Goal: Task Accomplishment & Management: Manage account settings

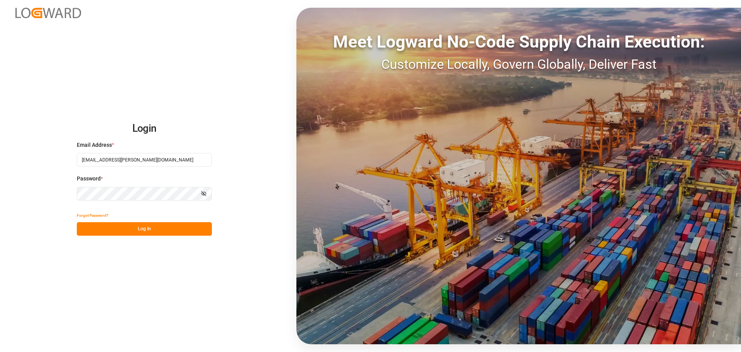
click at [149, 227] on button "Log In" at bounding box center [144, 229] width 135 height 14
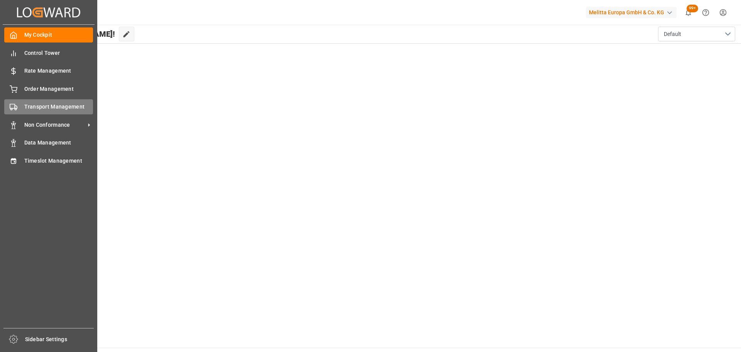
click at [34, 108] on span "Transport Management" at bounding box center [58, 107] width 69 height 8
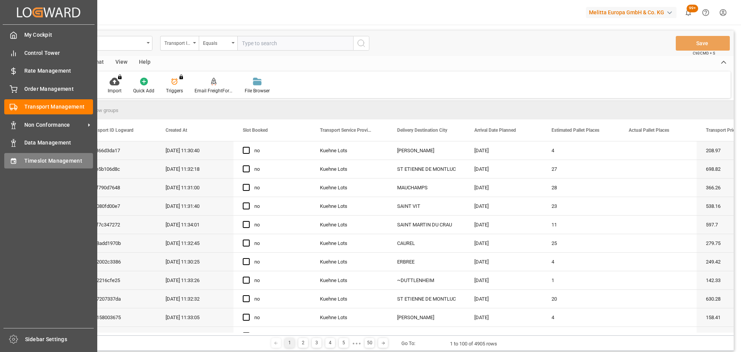
click at [31, 158] on span "Timeslot Management" at bounding box center [58, 161] width 69 height 8
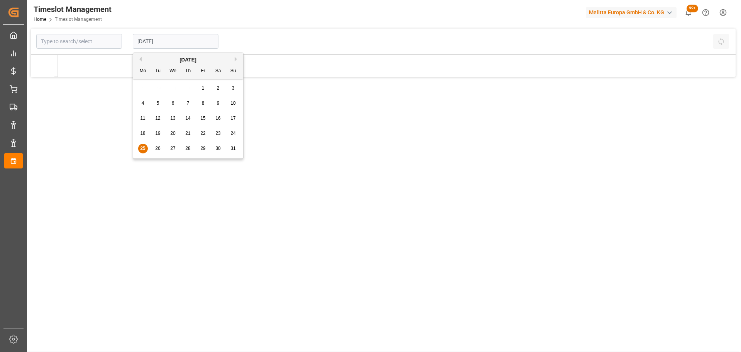
click at [165, 42] on input "25-08-2025" at bounding box center [176, 41] width 86 height 15
drag, startPoint x: 161, startPoint y: 147, endPoint x: 233, endPoint y: 168, distance: 75.2
click at [161, 147] on div "26" at bounding box center [158, 148] width 10 height 9
type input "[DATE]"
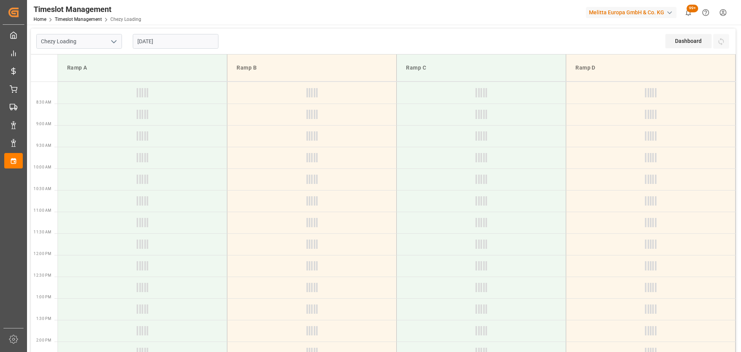
type input "Chezy Loading"
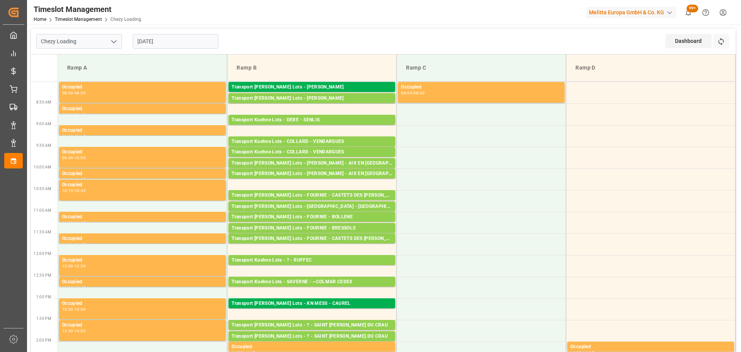
click at [183, 44] on input "25-08-2025" at bounding box center [176, 41] width 86 height 15
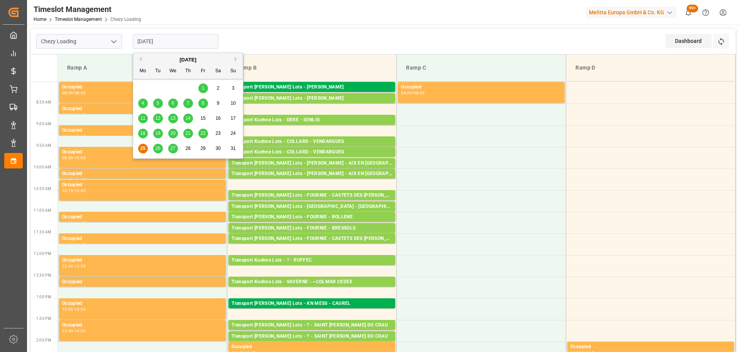
click at [159, 145] on div "26" at bounding box center [158, 148] width 10 height 9
type input "[DATE]"
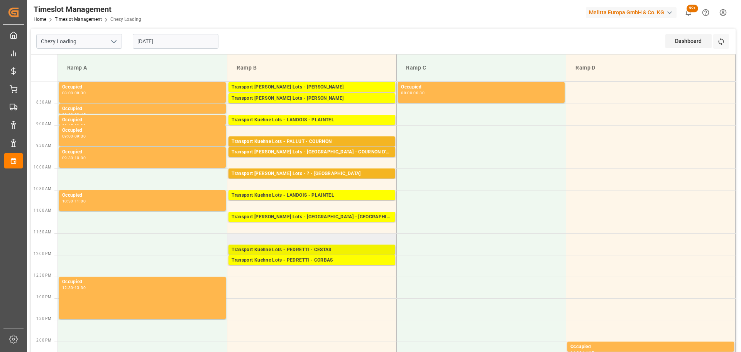
click at [266, 246] on div "Transport Kuehne Lots - PEDRETTI - CESTAS" at bounding box center [312, 250] width 161 height 8
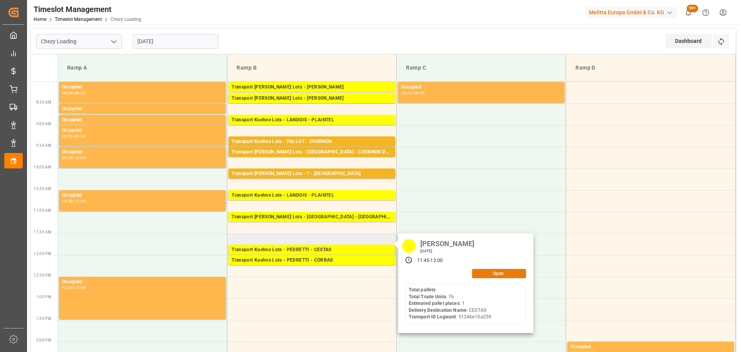
click at [483, 275] on button "Open" at bounding box center [499, 273] width 54 height 9
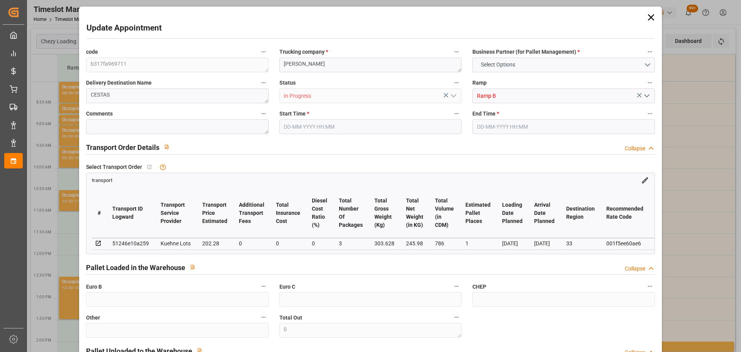
type input "1"
type input "202.28"
type input "0"
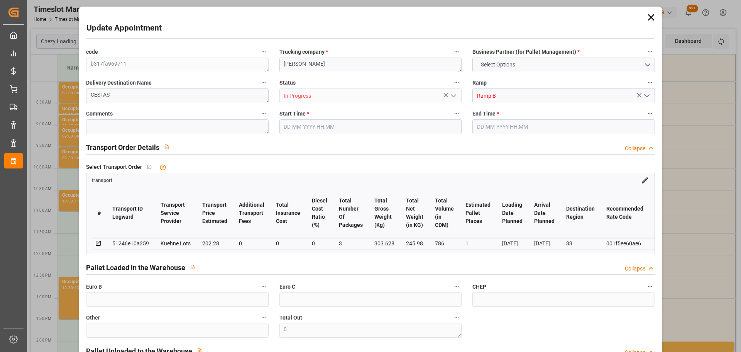
type input "202.28"
type input "0"
type input "3"
type input "245.98"
type input "372.628"
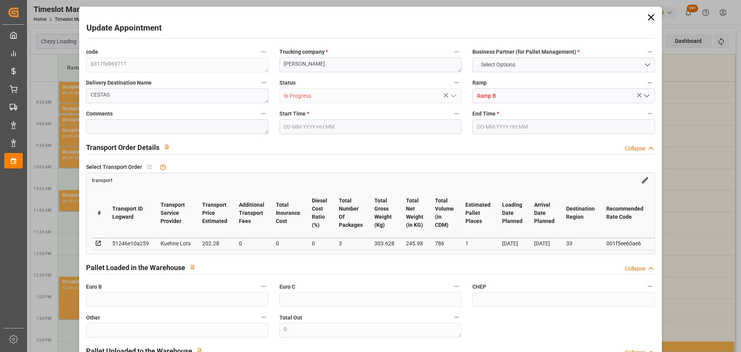
type input "786"
type input "33"
type input "0"
type input "76"
type input "3"
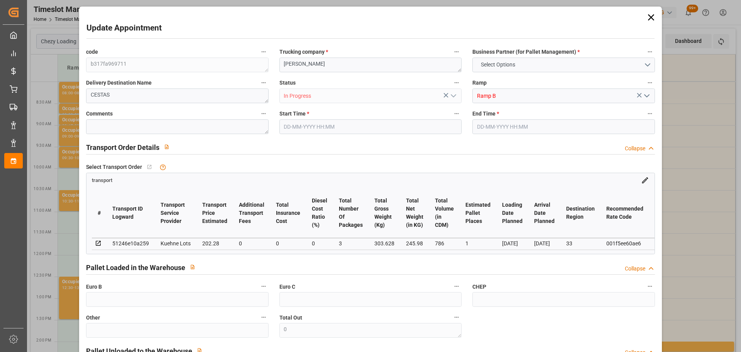
type input "101"
type input "303.628"
type input "0"
type input "4710.8598"
type input "0"
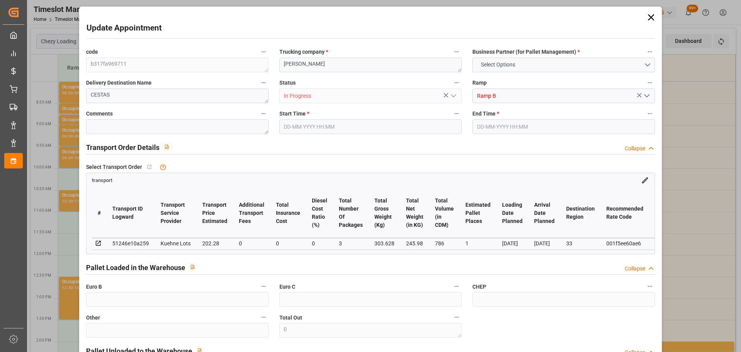
type input "0"
type input "21"
type input "35"
type input "26-08-2025 11:45"
type input "26-08-2025 12:00"
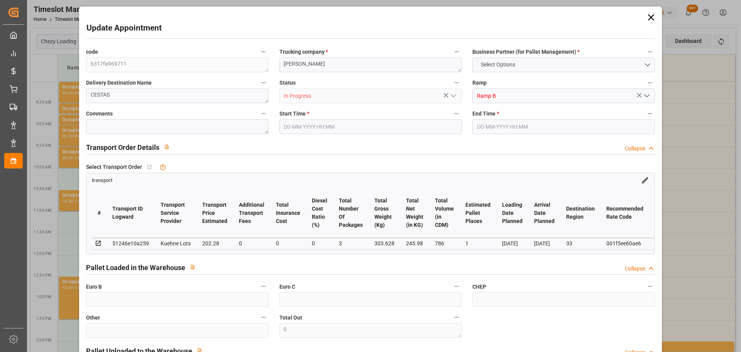
type input "22-08-2025 12:36"
type input "22-08-2025 11:25"
type input "[DATE]"
type input "26-08-2025"
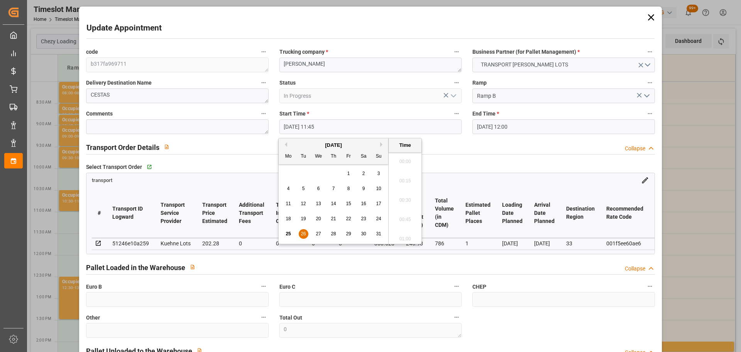
click at [302, 126] on input "26-08-2025 11:45" at bounding box center [370, 126] width 182 height 15
click at [300, 232] on div "26" at bounding box center [304, 233] width 10 height 9
click at [412, 234] on li "12:15" at bounding box center [405, 235] width 33 height 19
type input "26-08-2025 12:15"
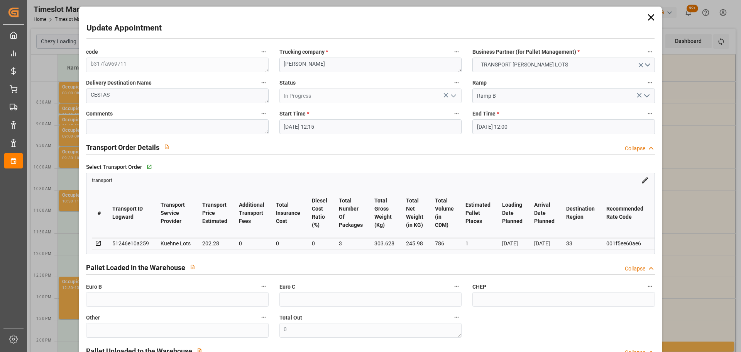
click at [487, 128] on input "26-08-2025 12:00" at bounding box center [563, 126] width 182 height 15
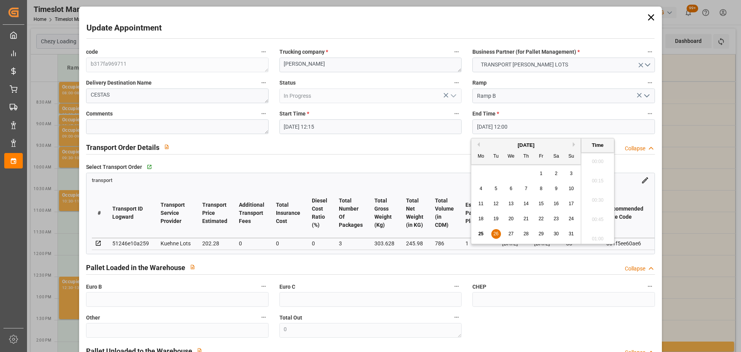
scroll to position [890, 0]
click at [493, 231] on span "26" at bounding box center [495, 233] width 5 height 5
click at [594, 232] on li "12:30" at bounding box center [597, 235] width 33 height 19
type input "26-08-2025 12:30"
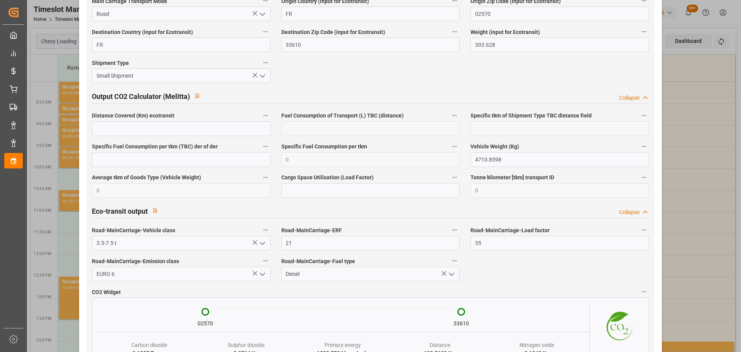
scroll to position [1276, 0]
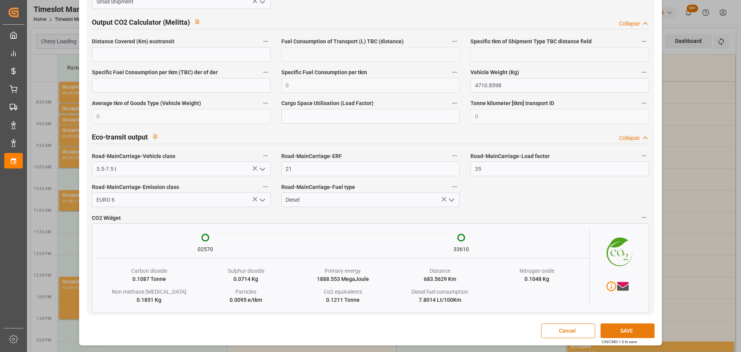
click at [622, 328] on button "SAVE" at bounding box center [627, 330] width 54 height 15
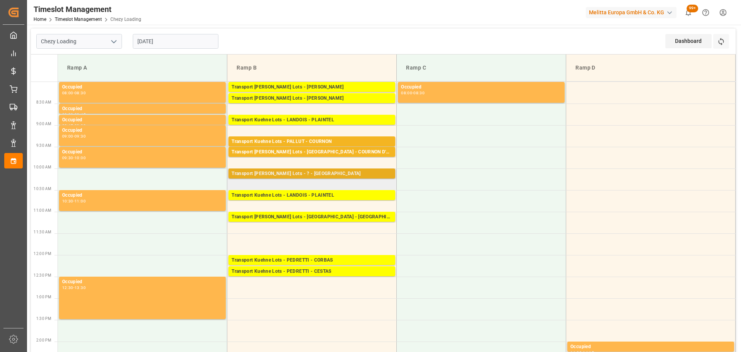
click at [314, 171] on div "Transport [PERSON_NAME] Lots - ? - [GEOGRAPHIC_DATA]" at bounding box center [312, 174] width 161 height 8
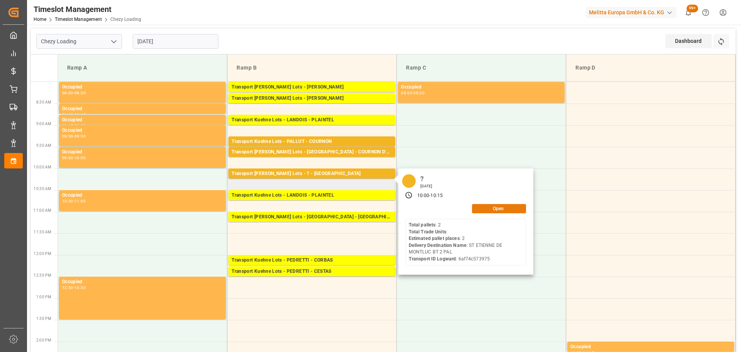
click at [484, 208] on button "Open" at bounding box center [499, 208] width 54 height 9
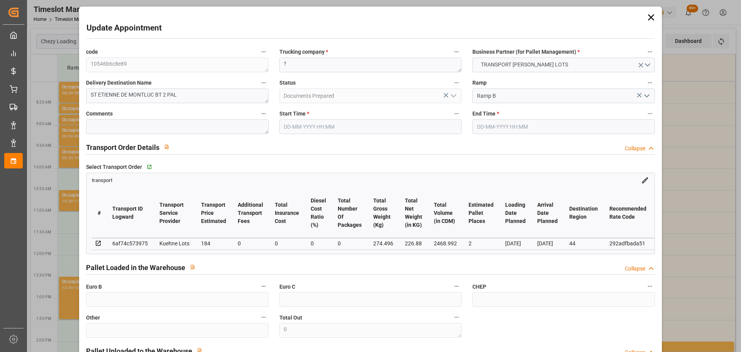
type input "26-08-2025 10:00"
type input "26-08-2025 10:15"
type input "20-08-2025 13:14"
type input "20-08-2025 11:45"
type input "[DATE]"
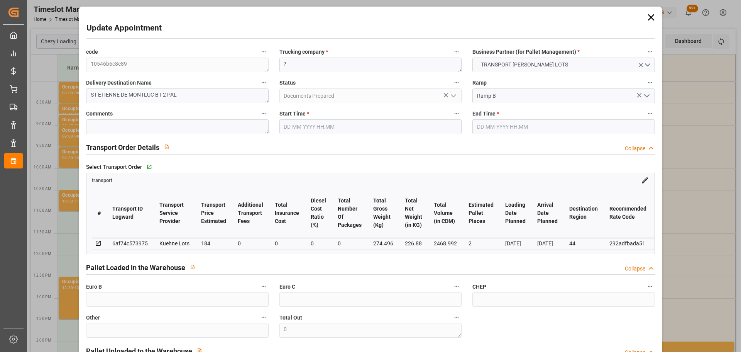
type input "21-08-2025"
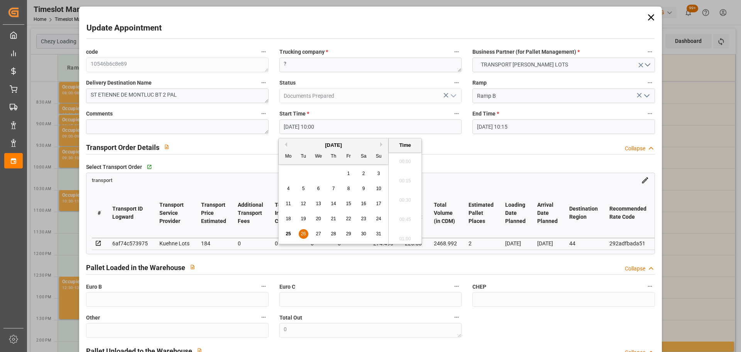
click at [306, 123] on input "26-08-2025 10:00" at bounding box center [370, 126] width 182 height 15
click at [302, 234] on span "26" at bounding box center [303, 233] width 5 height 5
click at [409, 230] on li "12:30" at bounding box center [405, 235] width 33 height 19
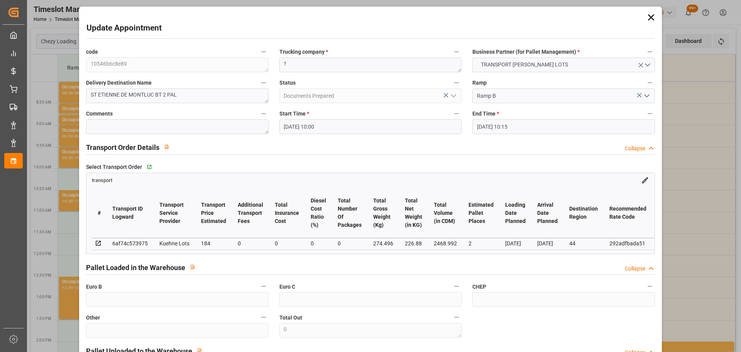
type input "[DATE] 12:30"
click at [523, 123] on input "26-08-2025 10:15" at bounding box center [563, 126] width 182 height 15
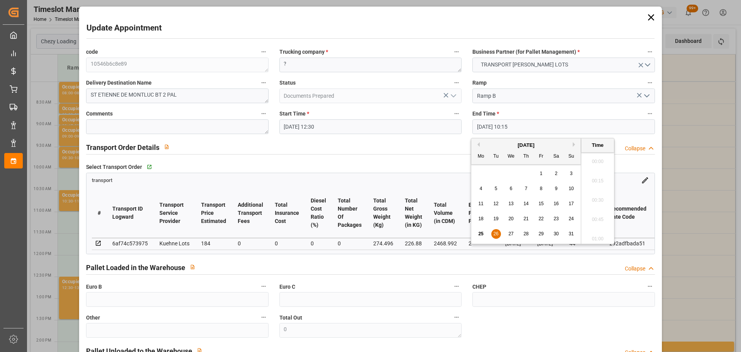
scroll to position [755, 0]
click at [494, 232] on span "26" at bounding box center [495, 233] width 5 height 5
click at [594, 235] on li "12:45" at bounding box center [597, 235] width 33 height 19
type input "[DATE] 12:45"
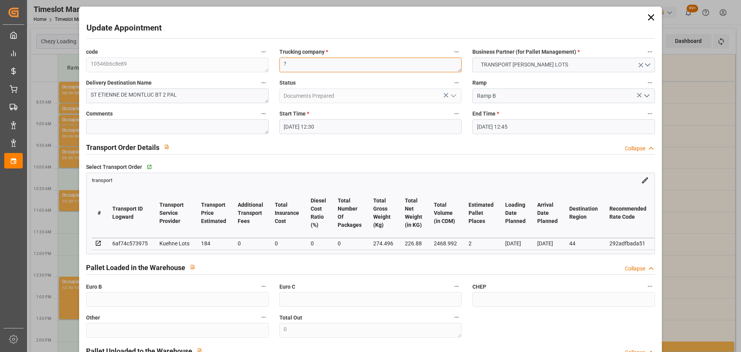
click at [303, 58] on textarea "?" at bounding box center [370, 64] width 182 height 15
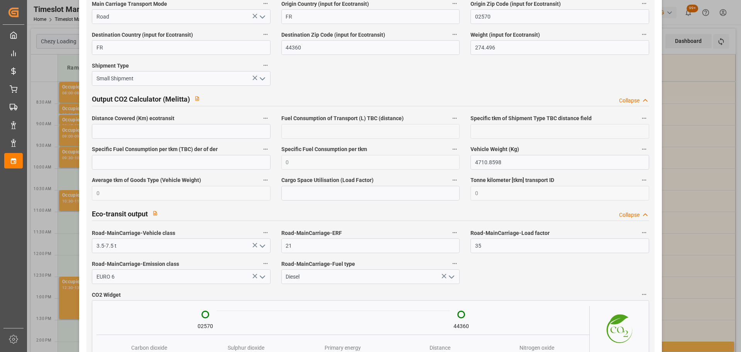
scroll to position [1276, 0]
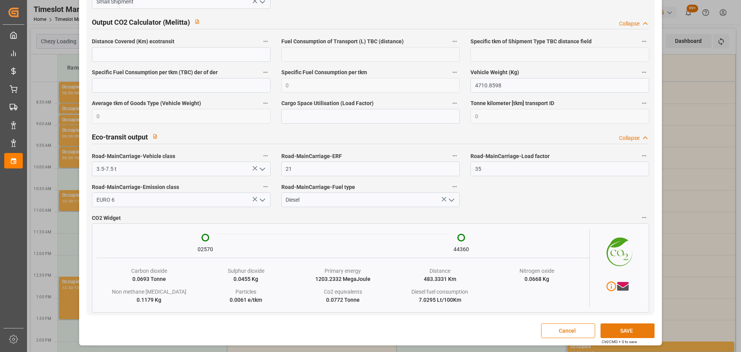
type textarea "PEDRETTI"
click at [626, 325] on button "SAVE" at bounding box center [627, 330] width 54 height 15
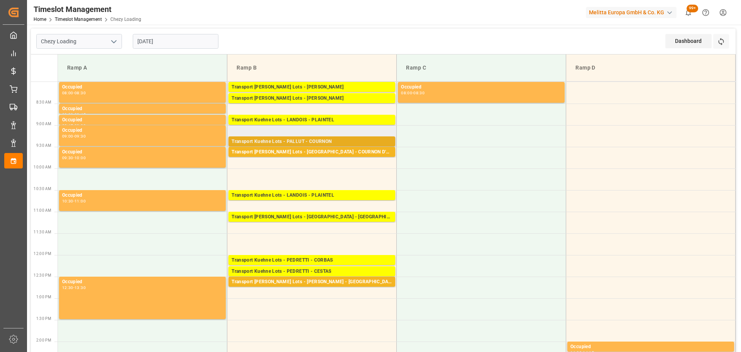
click at [298, 139] on div "Transport Kuehne Lots - PALLUT - COURNON" at bounding box center [312, 142] width 161 height 8
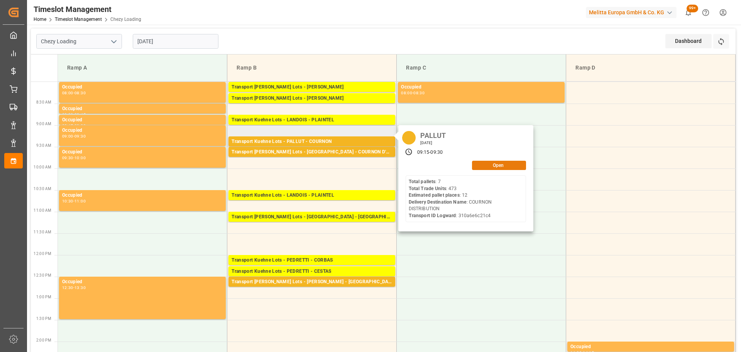
click at [495, 161] on button "Open" at bounding box center [499, 165] width 54 height 9
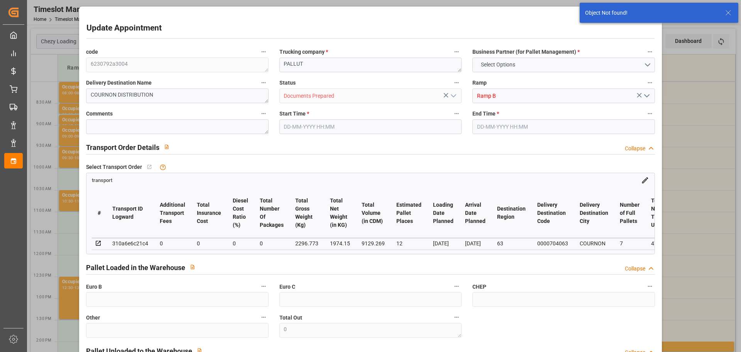
type input "2"
type input "184"
type input "0"
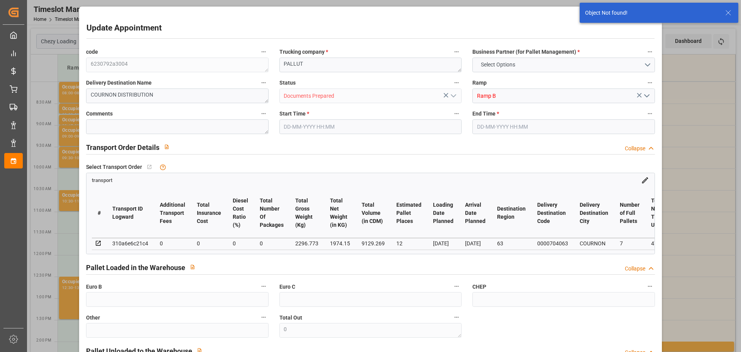
type input "184"
type input "0"
type input "226.88"
type input "350"
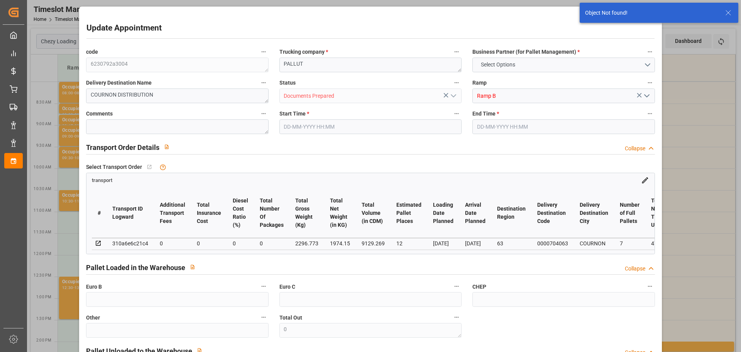
type input "2468.992"
type input "44"
type input "2"
type input "0"
type input "2"
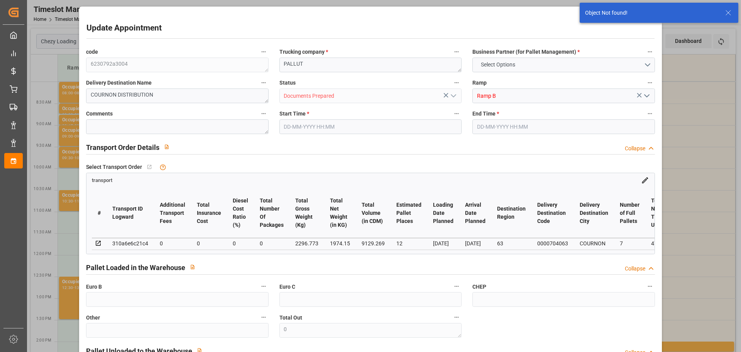
type input "101"
type input "274.496"
type input "0"
type input "4710.8598"
type input "0"
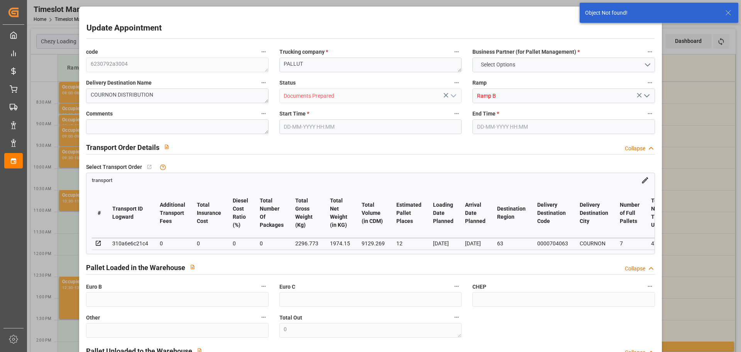
type input "0"
type input "21"
type input "35"
type input "26-08-2025 09:15"
type input "26-08-2025 09:30"
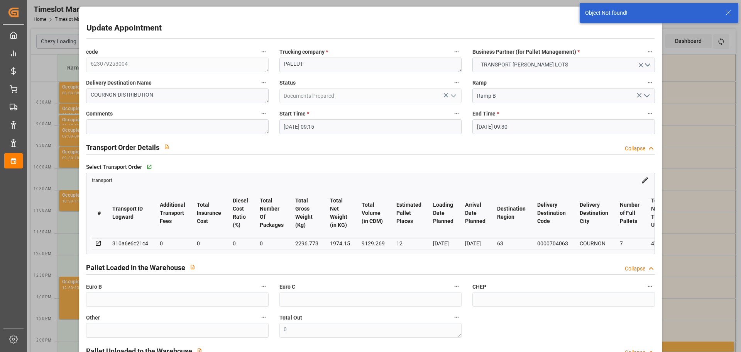
type input "20-08-2025 13:16"
type input "20-08-2025 11:45"
type input "[DATE]"
type input "21-08-2025"
click at [303, 125] on input "26-08-2025 09:15" at bounding box center [370, 126] width 182 height 15
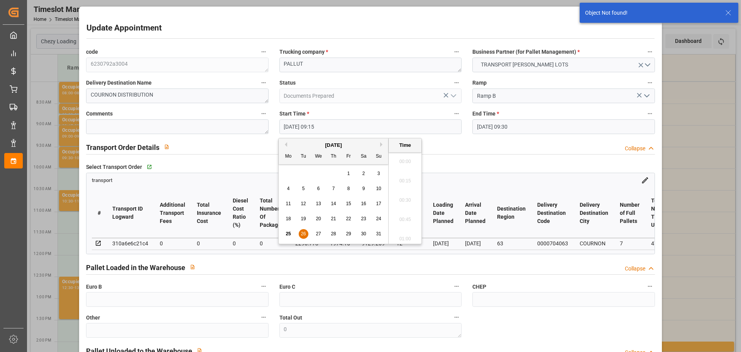
scroll to position [678, 0]
click at [304, 230] on div "26" at bounding box center [304, 233] width 10 height 9
drag, startPoint x: 412, startPoint y: 232, endPoint x: 414, endPoint y: 225, distance: 6.6
click at [412, 228] on li "09:45" at bounding box center [405, 235] width 33 height 19
type input "26-08-2025 09:45"
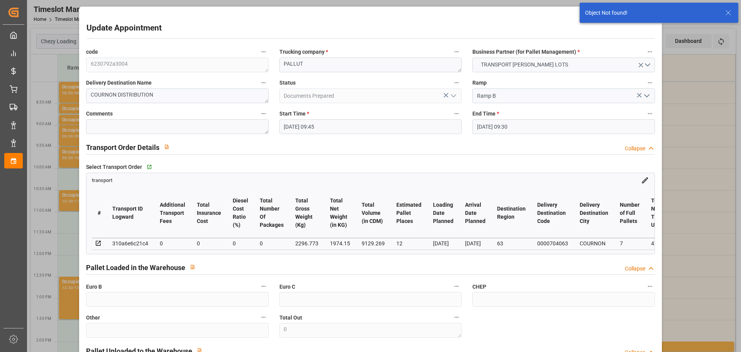
click at [495, 123] on input "26-08-2025 09:30" at bounding box center [563, 126] width 182 height 15
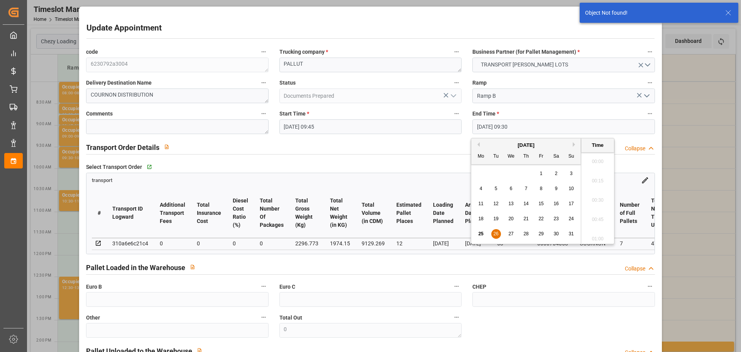
scroll to position [697, 0]
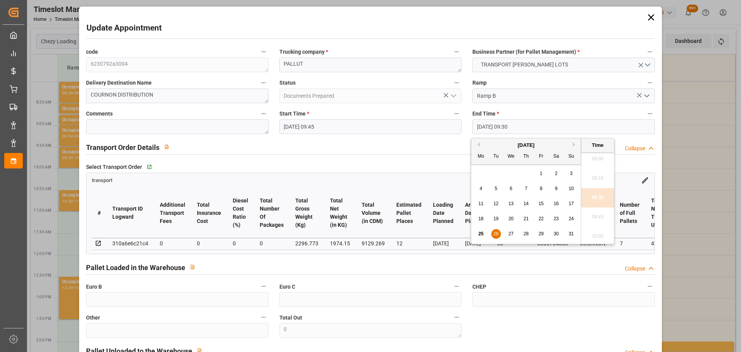
click at [492, 232] on div "26" at bounding box center [496, 233] width 10 height 9
click at [597, 238] on li "10:00" at bounding box center [597, 235] width 33 height 19
type input "26-08-2025 10:00"
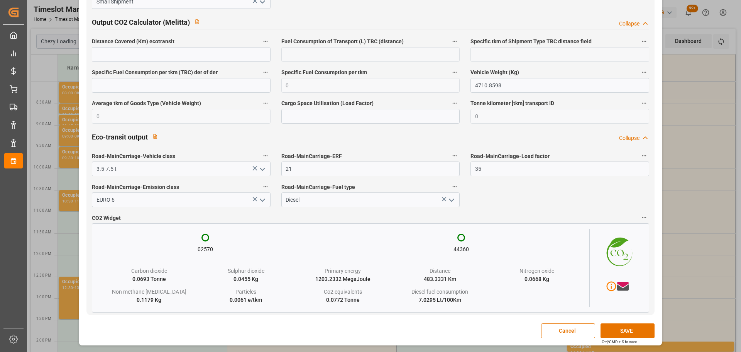
scroll to position [1276, 0]
click at [617, 333] on button "SAVE" at bounding box center [627, 330] width 54 height 15
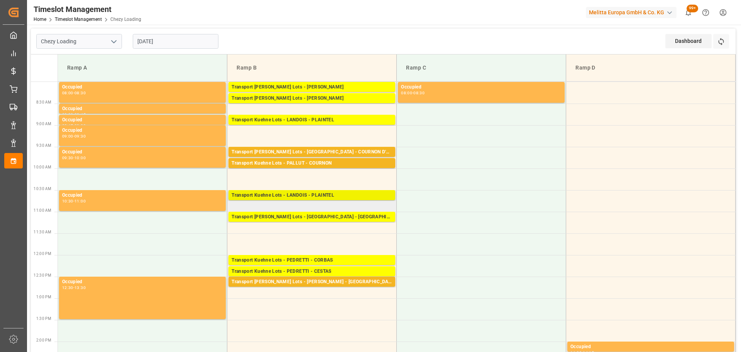
click at [303, 193] on div "Transport Kuehne Lots - LANDOIS - PLAINTEL" at bounding box center [312, 195] width 161 height 8
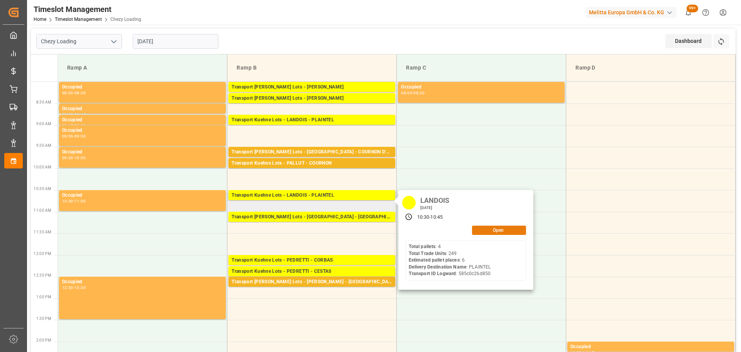
click at [502, 230] on button "Open" at bounding box center [499, 229] width 54 height 9
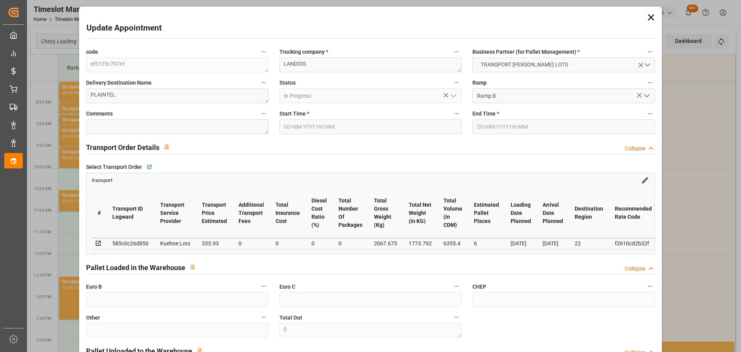
type input "26-08-2025 10:30"
type input "26-08-2025 10:45"
type input "21-08-2025 13:17"
type input "[DATE] 11:59"
type input "[DATE]"
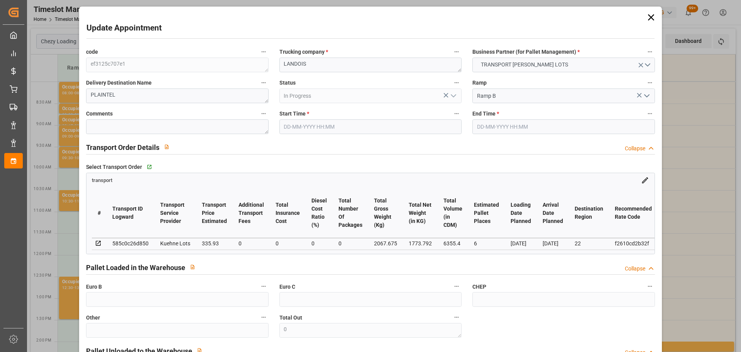
type input "[DATE]"
click at [301, 122] on input "26-08-2025 10:30" at bounding box center [370, 126] width 182 height 15
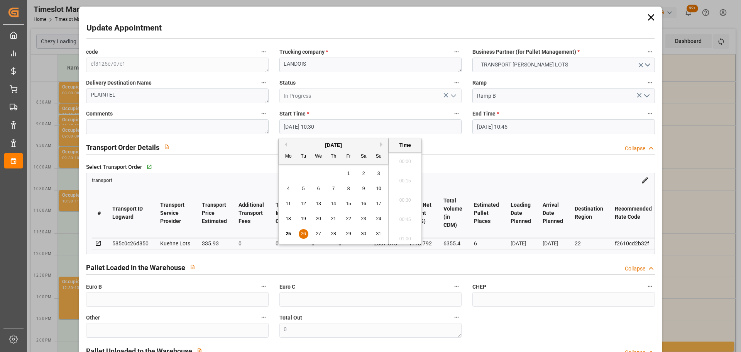
scroll to position [774, 0]
click at [305, 231] on span "26" at bounding box center [303, 233] width 5 height 5
click at [405, 231] on li "09:00" at bounding box center [405, 235] width 33 height 19
type input "26-08-2025 09:00"
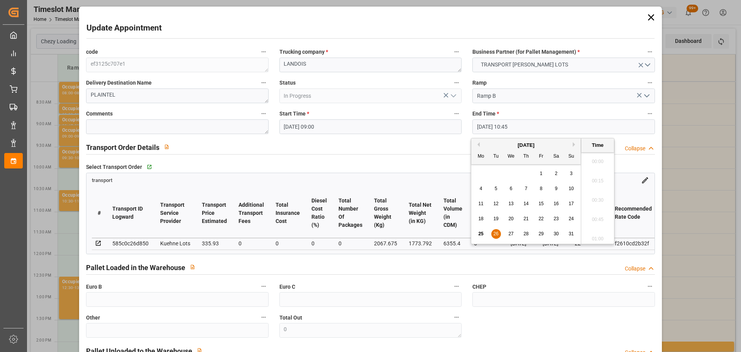
drag, startPoint x: 482, startPoint y: 126, endPoint x: 497, endPoint y: 198, distance: 73.3
click at [482, 126] on input "26-08-2025 10:45" at bounding box center [563, 126] width 182 height 15
click at [493, 230] on div "26" at bounding box center [496, 233] width 10 height 9
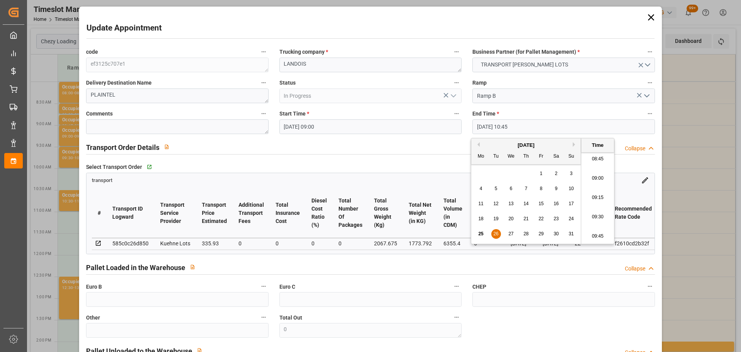
click at [597, 192] on li "09:15" at bounding box center [597, 197] width 33 height 19
type input "26-08-2025 09:15"
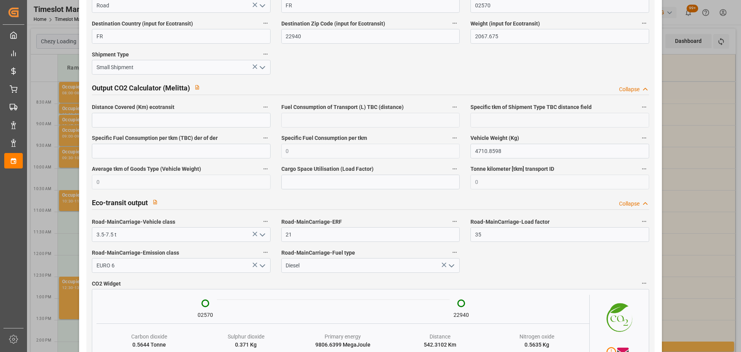
scroll to position [1276, 0]
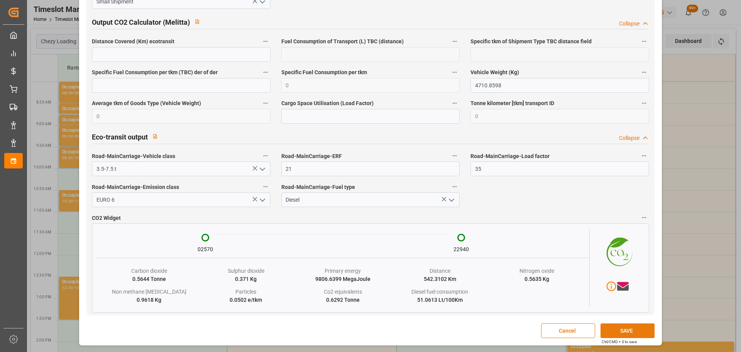
click at [620, 330] on button "SAVE" at bounding box center [627, 330] width 54 height 15
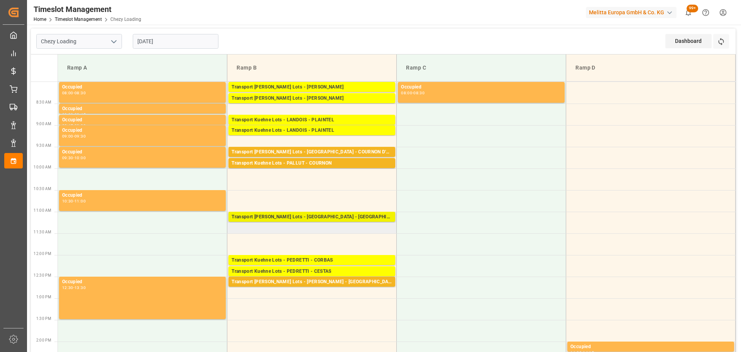
click at [274, 217] on div "Transport [PERSON_NAME] Lots - [GEOGRAPHIC_DATA] - [GEOGRAPHIC_DATA]" at bounding box center [312, 217] width 161 height 8
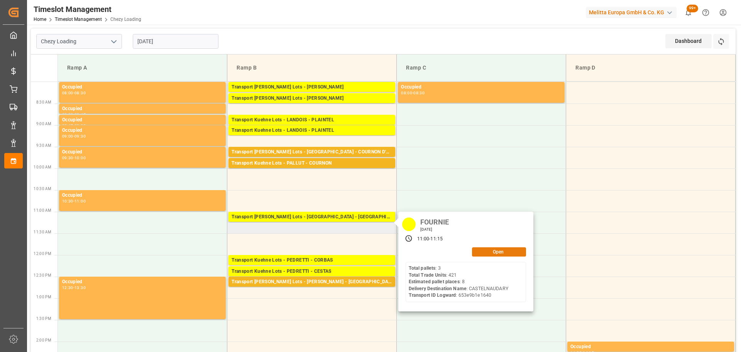
click at [511, 253] on button "Open" at bounding box center [499, 251] width 54 height 9
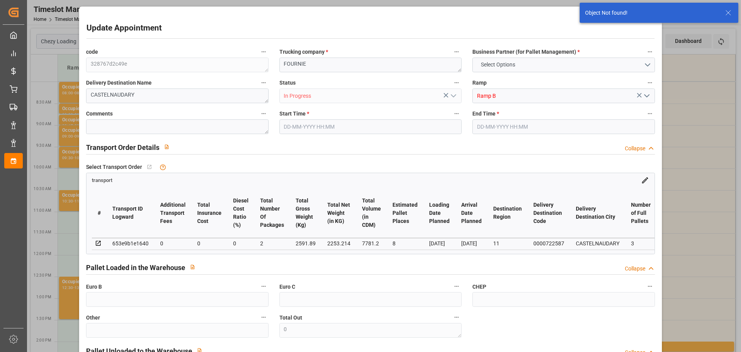
type input "6"
type input "335.93"
type input "0"
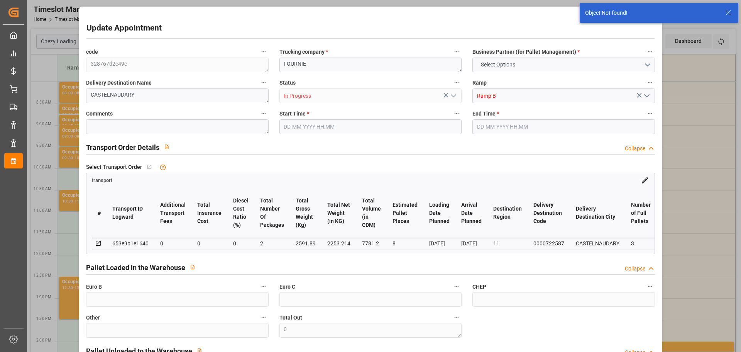
type input "335.93"
type input "0"
type input "1773.792"
type input "2406.291"
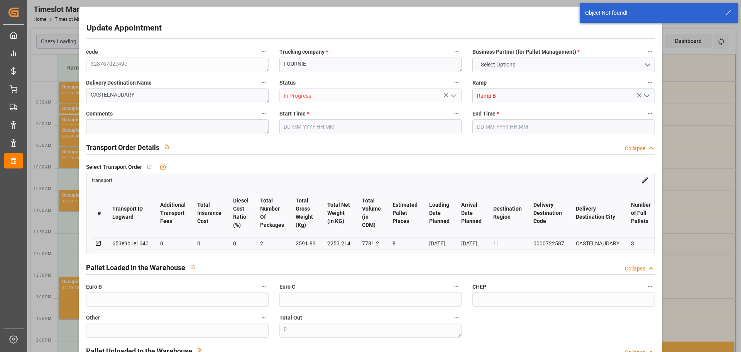
type input "6355.4"
type input "22"
type input "4"
type input "249"
type input "12"
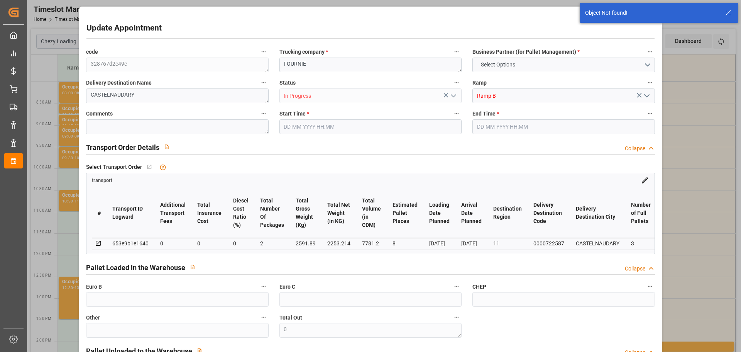
type input "101"
type input "2067.675"
type input "0"
type input "4710.8598"
type input "0"
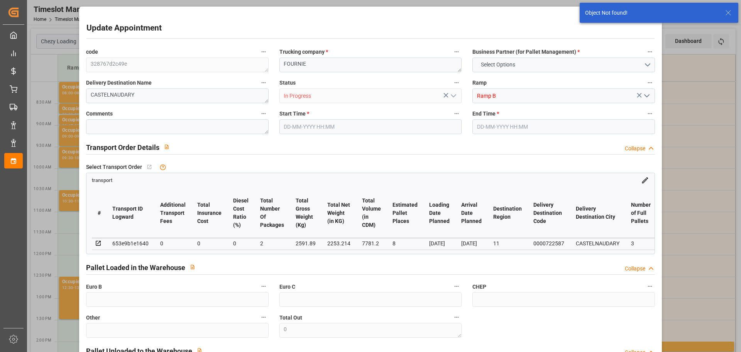
type input "0"
type input "21"
type input "35"
type input "26-08-2025 11:00"
type input "26-08-2025 11:15"
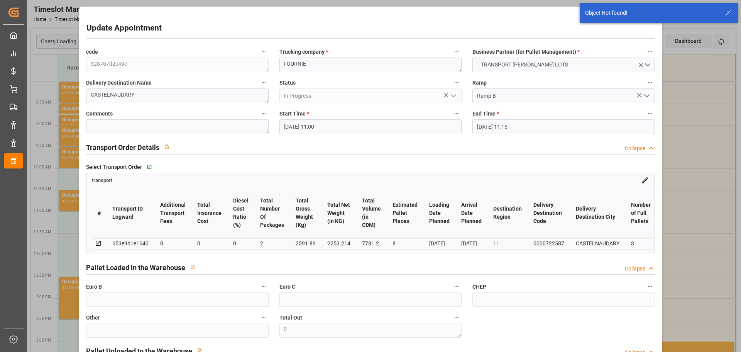
type input "22-08-2025 12:30"
type input "[DATE] 11:59"
type input "[DATE]"
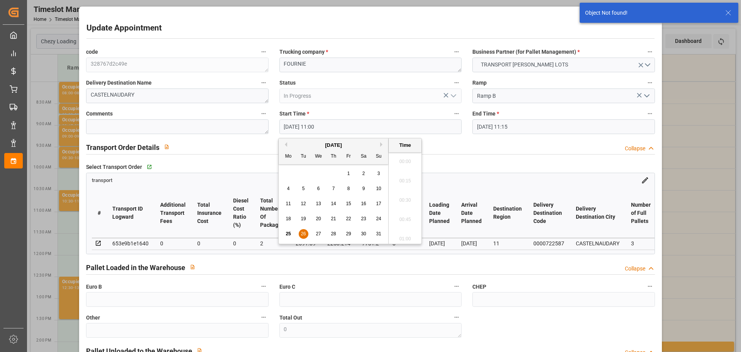
click at [303, 122] on input "26-08-2025 11:00" at bounding box center [370, 126] width 182 height 15
click at [299, 229] on div "25 26 27 28 29 30 31" at bounding box center [333, 233] width 105 height 15
click at [303, 228] on div "25 26 27 28 29 30 31" at bounding box center [333, 233] width 105 height 15
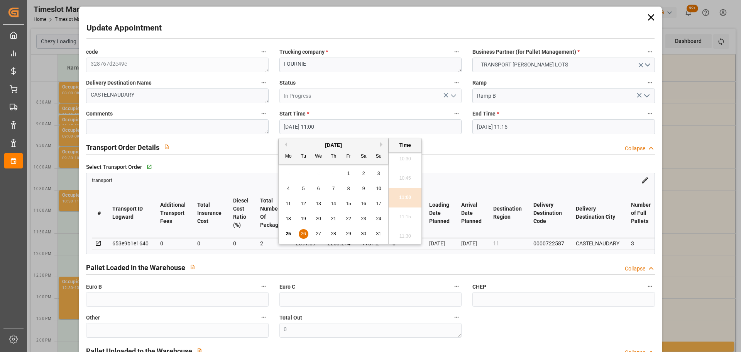
drag, startPoint x: 303, startPoint y: 231, endPoint x: 353, endPoint y: 234, distance: 50.6
click at [304, 231] on span "26" at bounding box center [303, 233] width 5 height 5
drag, startPoint x: 397, startPoint y: 174, endPoint x: 534, endPoint y: 134, distance: 142.4
click at [401, 174] on li "10:15" at bounding box center [405, 178] width 33 height 19
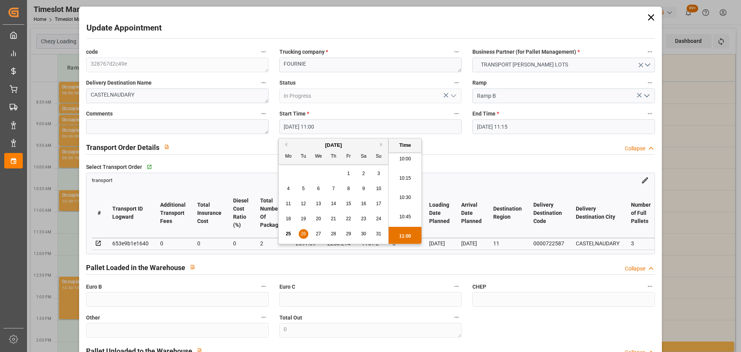
type input "26-08-2025 10:15"
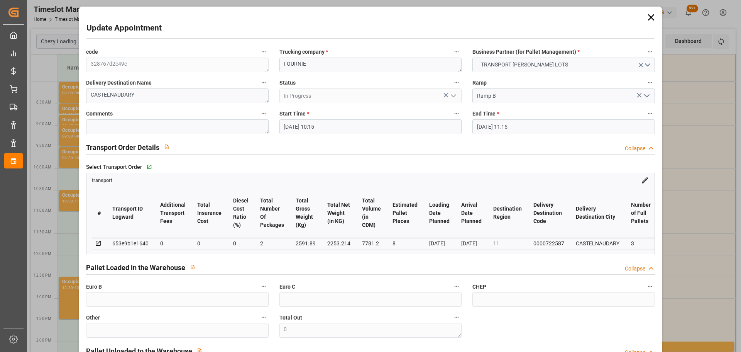
click at [531, 125] on input "26-08-2025 11:15" at bounding box center [563, 126] width 182 height 15
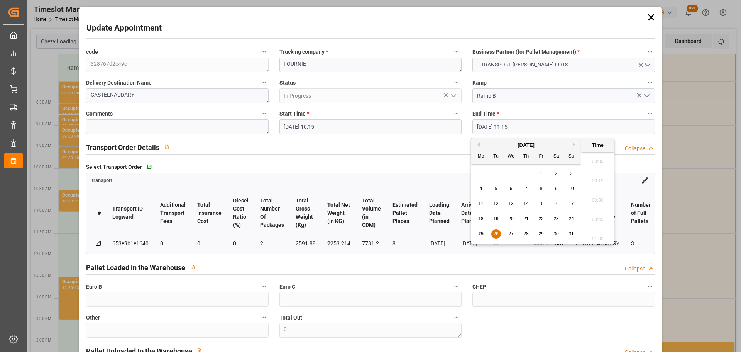
scroll to position [832, 0]
click at [495, 233] on span "26" at bounding box center [495, 233] width 5 height 5
drag, startPoint x: 591, startPoint y: 174, endPoint x: 615, endPoint y: 237, distance: 67.3
click at [591, 174] on li "10:30" at bounding box center [597, 178] width 33 height 19
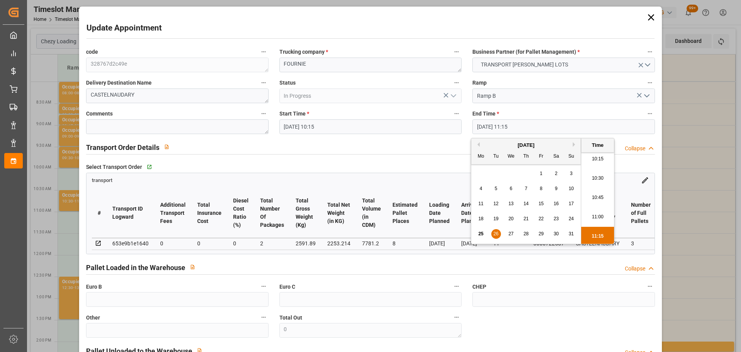
type input "26-08-2025 10:30"
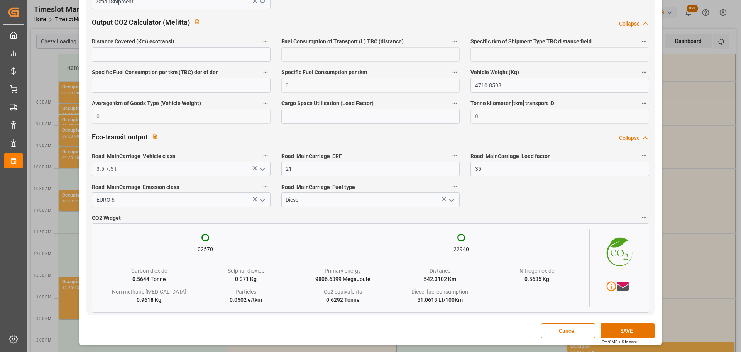
scroll to position [1276, 0]
click at [620, 330] on button "SAVE" at bounding box center [627, 330] width 54 height 15
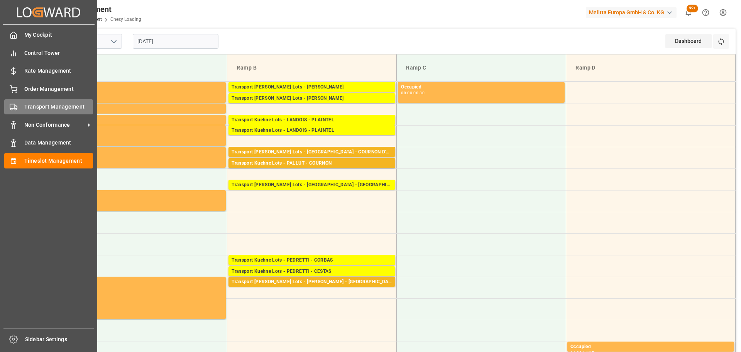
click at [42, 106] on span "Transport Management" at bounding box center [58, 107] width 69 height 8
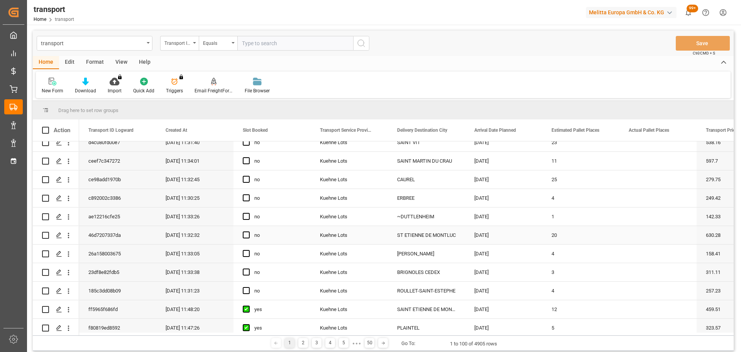
scroll to position [77, 0]
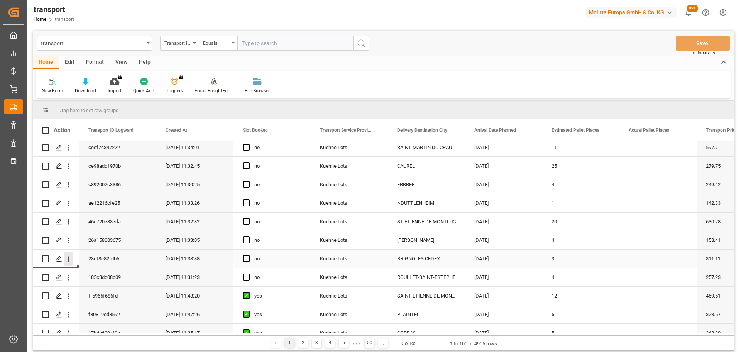
click at [65, 256] on icon "open menu" at bounding box center [68, 259] width 8 height 8
click at [115, 273] on span "Open in new tab" at bounding box center [119, 275] width 70 height 8
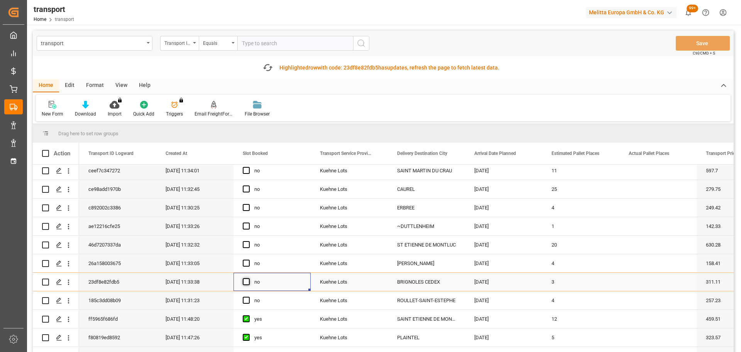
click at [245, 281] on span "Press SPACE to select this row." at bounding box center [246, 281] width 7 height 7
click at [248, 278] on input "Press SPACE to select this row." at bounding box center [248, 278] width 0 height 0
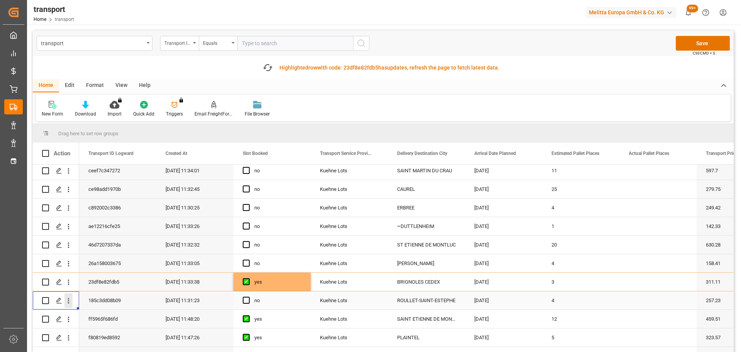
click at [68, 301] on icon "open menu" at bounding box center [68, 300] width 8 height 8
click at [100, 315] on span "Open in new tab" at bounding box center [119, 317] width 70 height 8
click at [249, 301] on span "Press SPACE to select this row." at bounding box center [246, 299] width 7 height 7
click at [248, 296] on input "Press SPACE to select this row." at bounding box center [248, 296] width 0 height 0
click at [68, 206] on icon "open menu" at bounding box center [68, 208] width 8 height 8
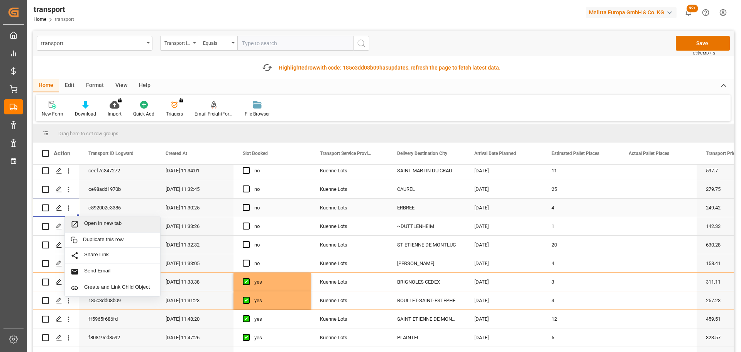
click at [132, 221] on span "Open in new tab" at bounding box center [119, 224] width 70 height 8
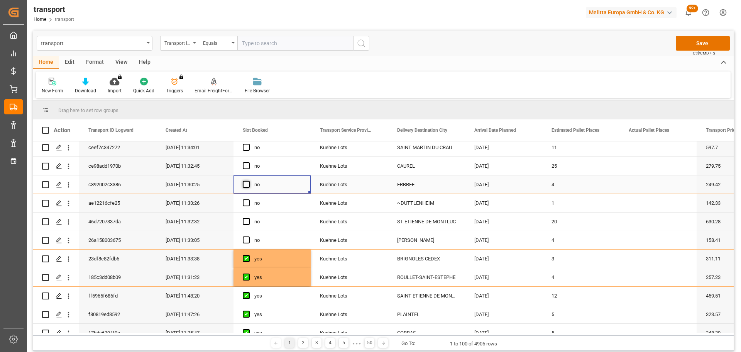
click at [243, 185] on span "Press SPACE to select this row." at bounding box center [246, 184] width 7 height 7
click at [248, 181] on input "Press SPACE to select this row." at bounding box center [248, 181] width 0 height 0
click at [67, 162] on icon "open menu" at bounding box center [68, 166] width 8 height 8
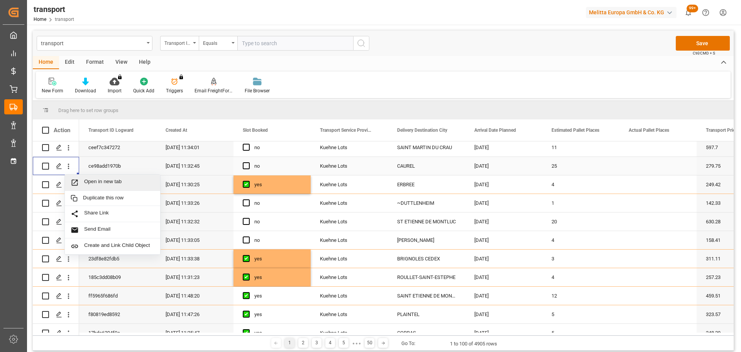
click at [120, 180] on span "Open in new tab" at bounding box center [119, 182] width 70 height 8
click at [248, 163] on span "Press SPACE to select this row." at bounding box center [246, 165] width 7 height 7
click at [248, 162] on input "Press SPACE to select this row." at bounding box center [248, 162] width 0 height 0
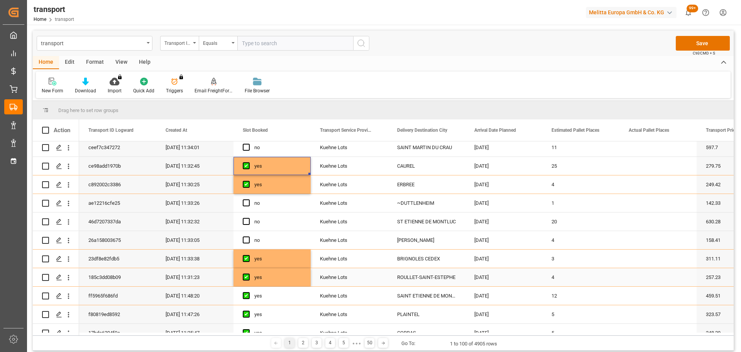
scroll to position [39, 0]
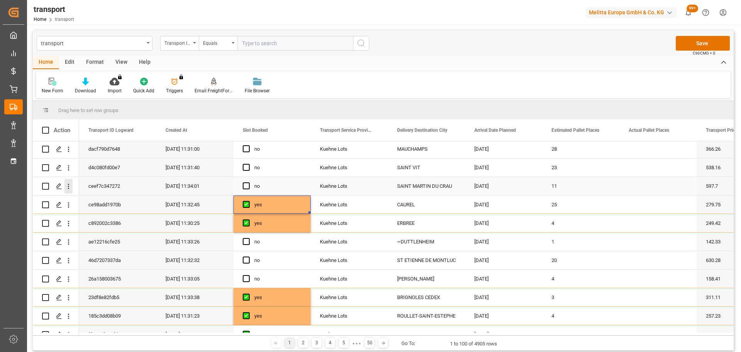
click at [70, 183] on icon "open menu" at bounding box center [68, 186] width 8 height 8
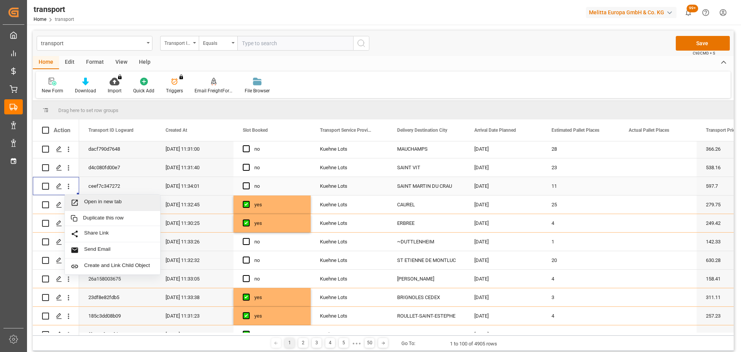
click at [106, 201] on span "Open in new tab" at bounding box center [119, 202] width 70 height 8
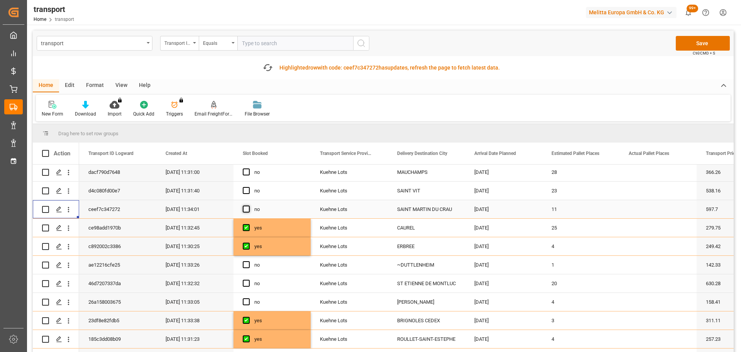
click at [244, 207] on span "Press SPACE to select this row." at bounding box center [246, 208] width 7 height 7
click at [248, 205] on input "Press SPACE to select this row." at bounding box center [248, 205] width 0 height 0
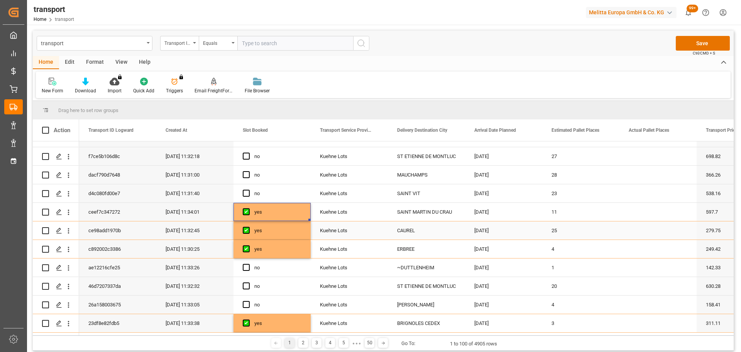
scroll to position [0, 0]
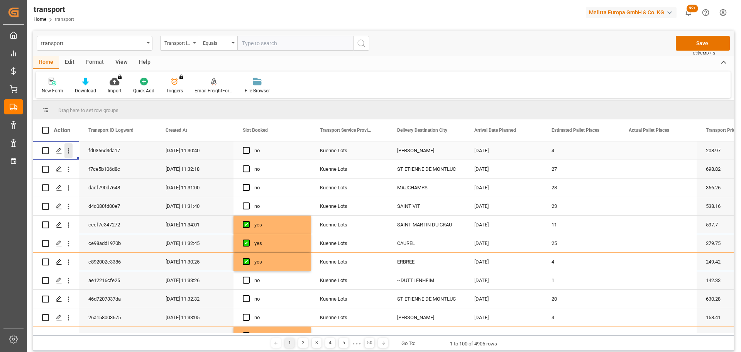
click at [68, 149] on icon "open menu" at bounding box center [68, 151] width 8 height 8
click at [100, 162] on div "Open in new tab" at bounding box center [112, 167] width 95 height 16
click at [248, 150] on span "Press SPACE to select this row." at bounding box center [246, 150] width 7 height 7
click at [248, 147] on input "Press SPACE to select this row." at bounding box center [248, 147] width 0 height 0
click at [67, 206] on icon "open menu" at bounding box center [68, 206] width 8 height 8
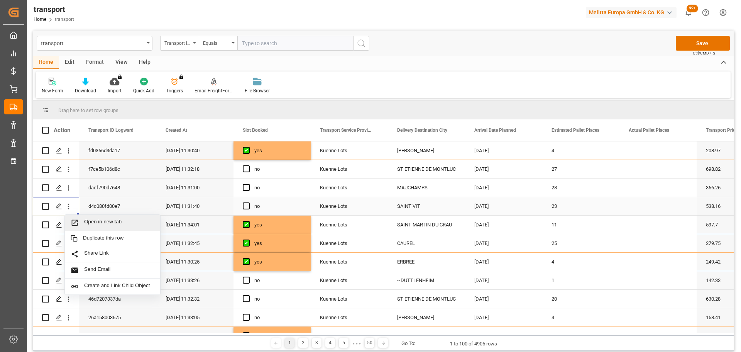
click at [99, 216] on div "Open in new tab" at bounding box center [112, 223] width 95 height 16
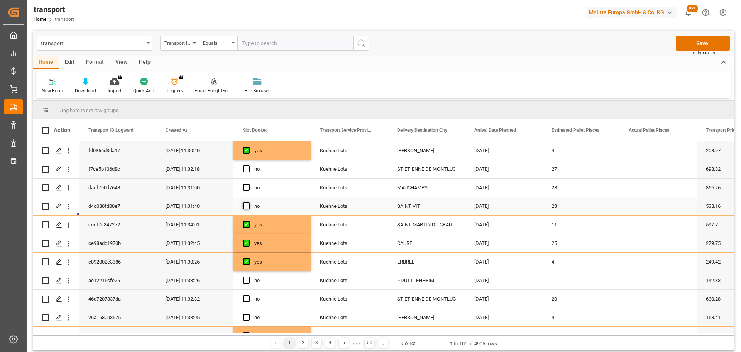
click at [245, 207] on span "Press SPACE to select this row." at bounding box center [246, 205] width 7 height 7
click at [248, 202] on input "Press SPACE to select this row." at bounding box center [248, 202] width 0 height 0
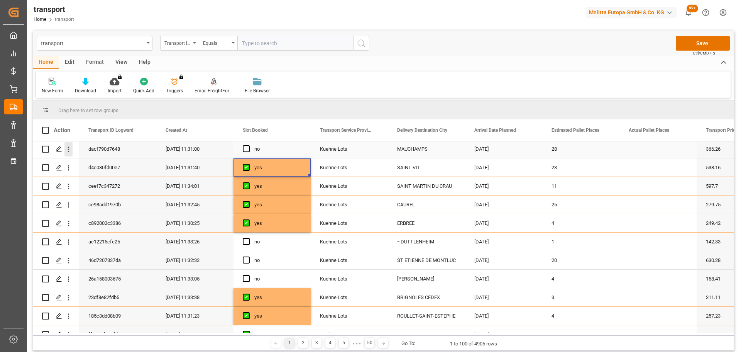
click at [69, 149] on icon "open menu" at bounding box center [68, 149] width 8 height 8
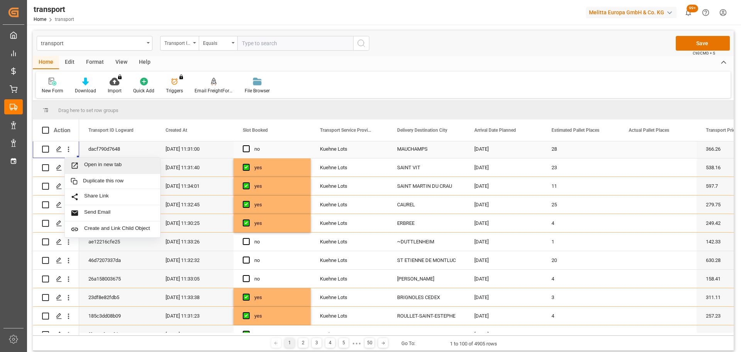
click at [99, 163] on span "Open in new tab" at bounding box center [119, 165] width 70 height 8
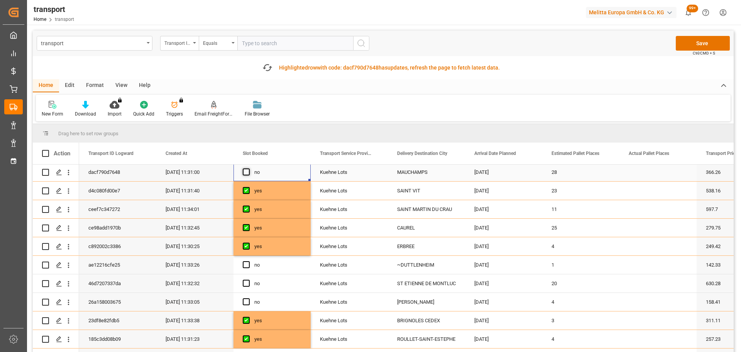
click at [246, 169] on span "Press SPACE to select this row." at bounding box center [246, 171] width 7 height 7
click at [248, 168] on input "Press SPACE to select this row." at bounding box center [248, 168] width 0 height 0
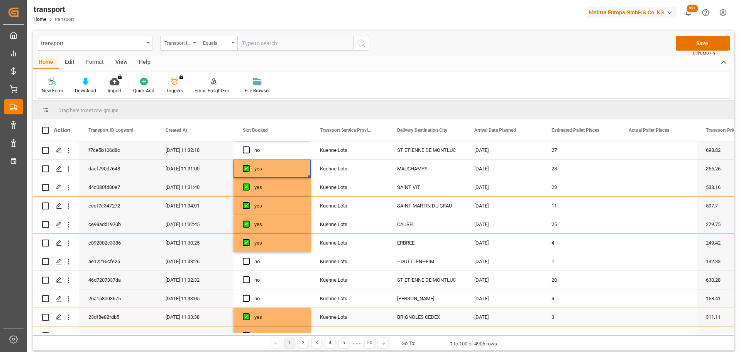
scroll to position [0, 0]
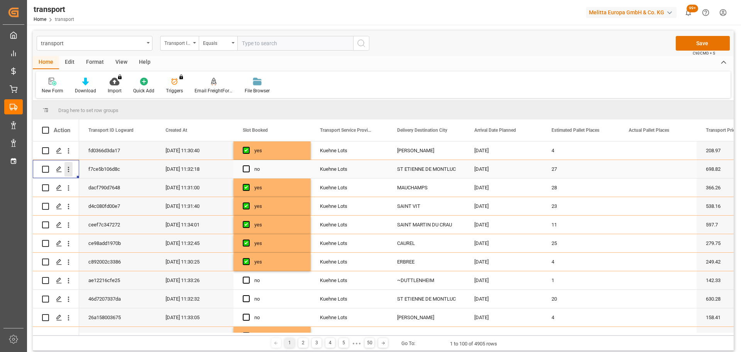
click at [68, 164] on button "open menu" at bounding box center [68, 169] width 8 height 15
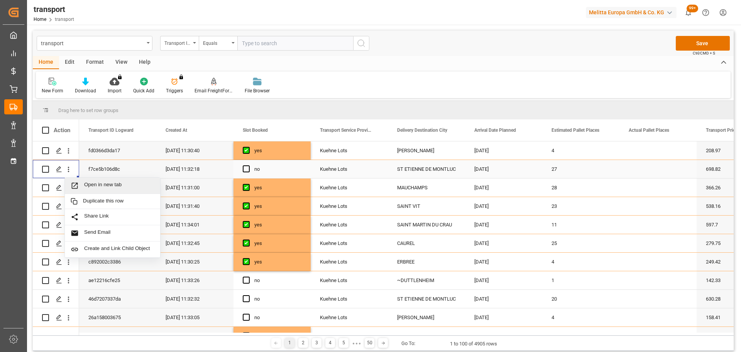
click at [115, 186] on span "Open in new tab" at bounding box center [119, 185] width 70 height 8
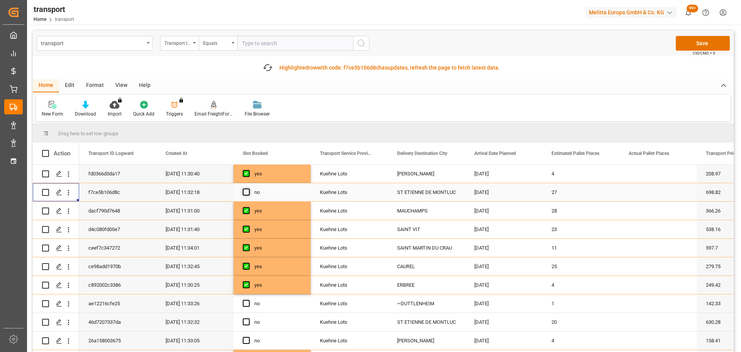
click at [245, 189] on span "Press SPACE to select this row." at bounding box center [246, 191] width 7 height 7
click at [248, 188] on input "Press SPACE to select this row." at bounding box center [248, 188] width 0 height 0
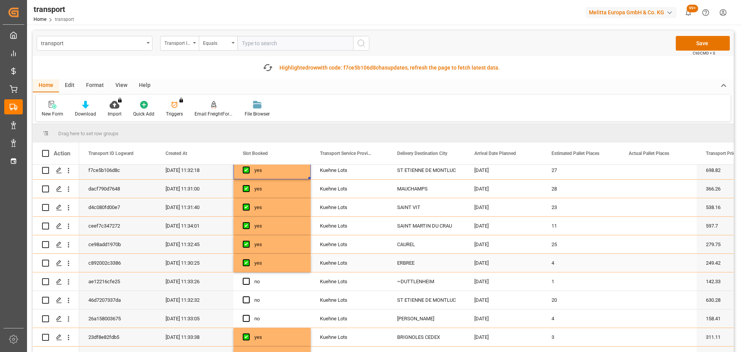
scroll to position [39, 0]
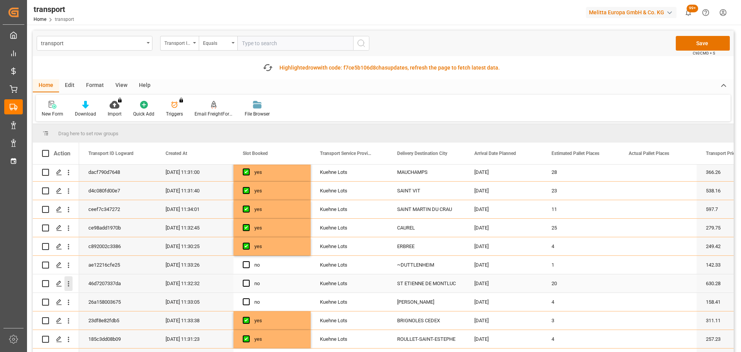
click at [69, 282] on icon "open menu" at bounding box center [69, 283] width 2 height 5
click at [106, 296] on span "Open in new tab" at bounding box center [119, 300] width 70 height 8
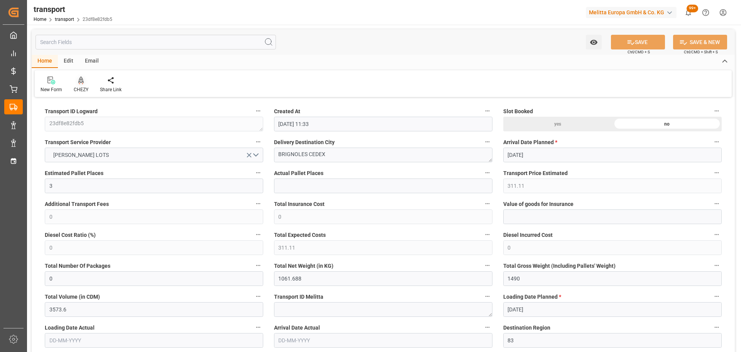
click at [85, 83] on div at bounding box center [81, 80] width 15 height 8
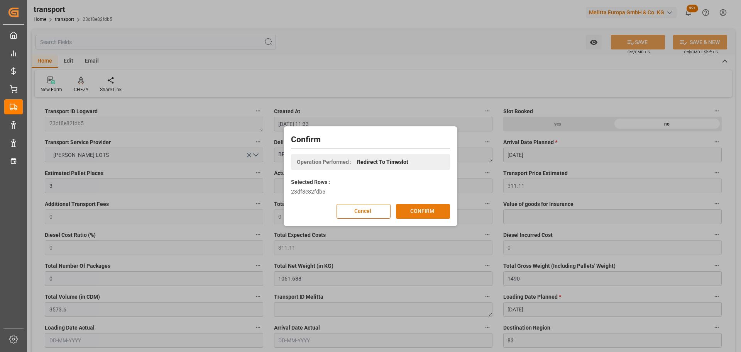
click at [422, 211] on button "CONFIRM" at bounding box center [423, 211] width 54 height 15
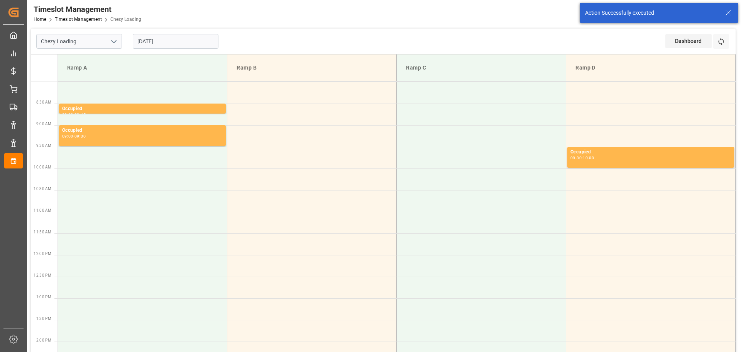
click at [147, 40] on input "[DATE]" at bounding box center [176, 41] width 86 height 15
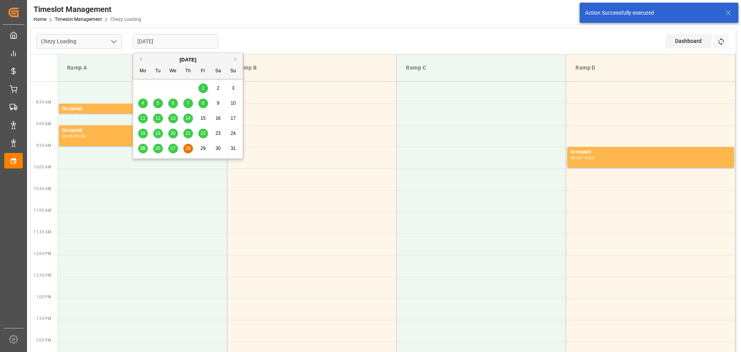
click at [154, 145] on div "26" at bounding box center [158, 148] width 10 height 9
type input "[DATE]"
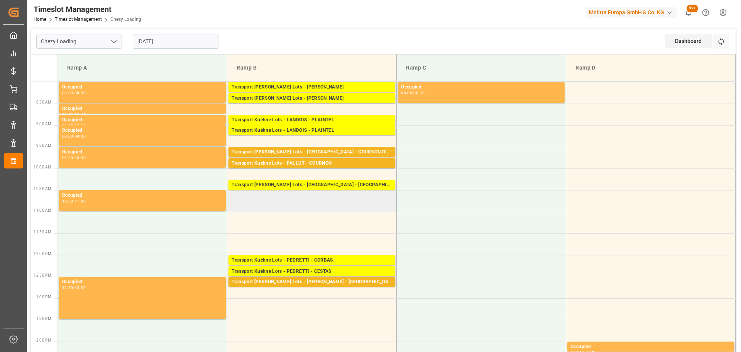
click at [233, 197] on td at bounding box center [311, 201] width 169 height 22
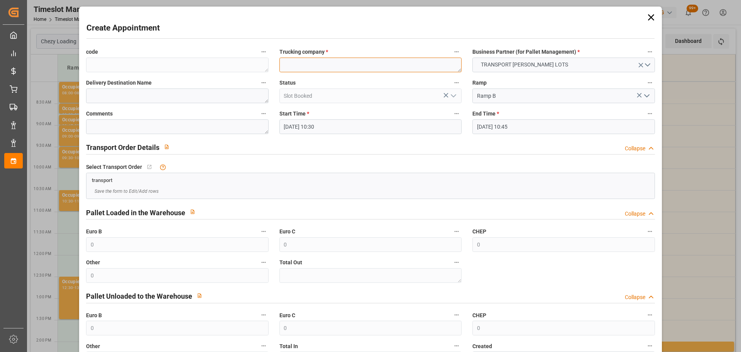
click at [343, 64] on textarea at bounding box center [370, 64] width 182 height 15
type textarea "FOURNIE"
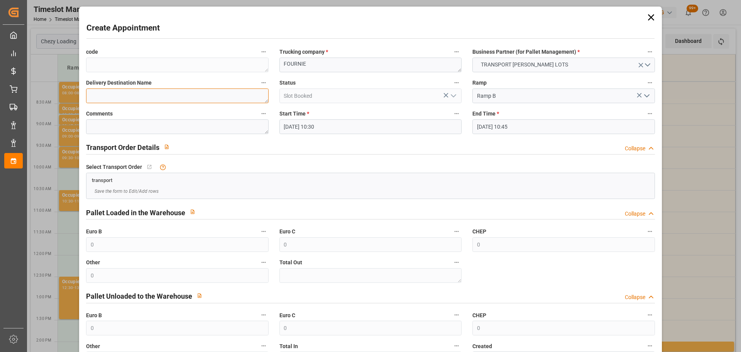
click at [144, 98] on textarea at bounding box center [177, 95] width 182 height 15
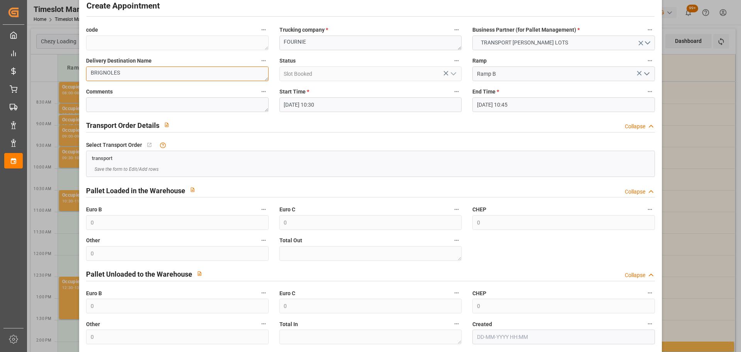
scroll to position [59, 0]
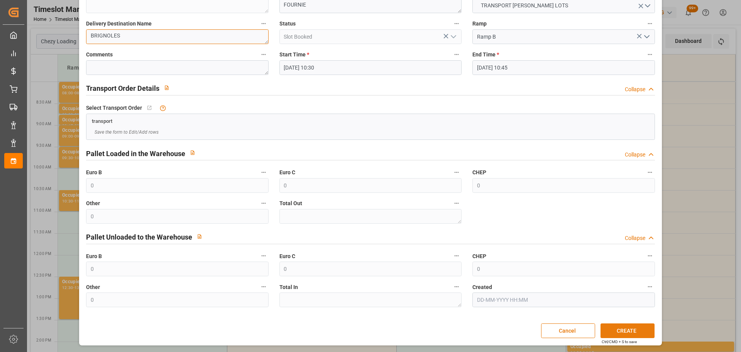
type textarea "BRIGNOLES"
click at [629, 331] on button "CREATE" at bounding box center [627, 330] width 54 height 15
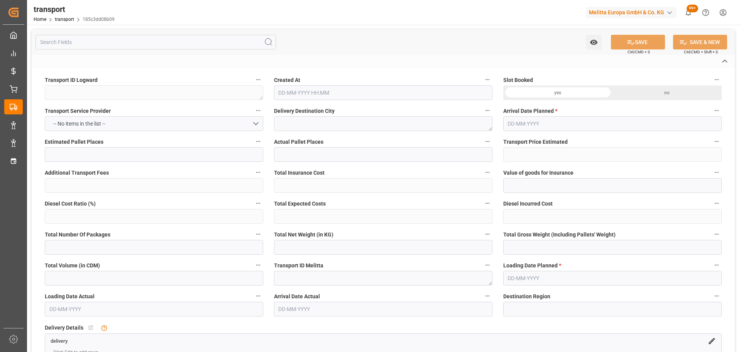
type textarea "185c3dd08b09"
type textarea "ROULLET-SAINT-ESTEPHE"
type textarea "0000709134"
type textarea "FR-02570"
type textarea "FR"
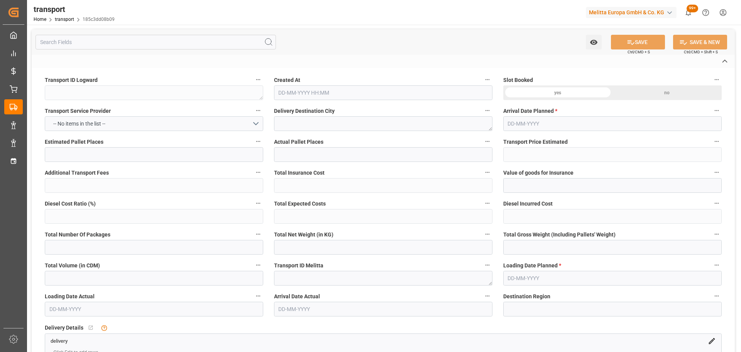
type input "Road"
type input "FR"
type input "02570"
type input "FR"
type input "16440"
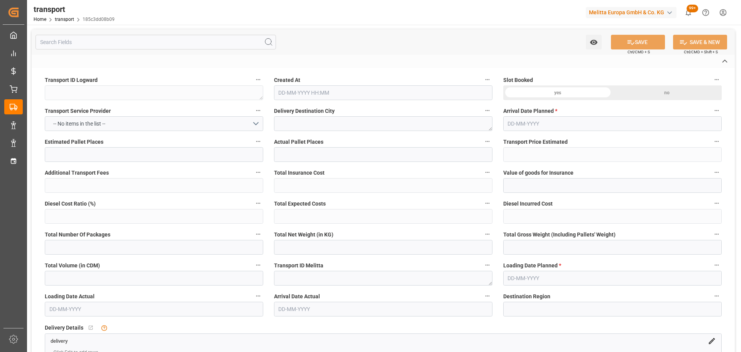
type input "Small Shipment"
type input "3.5-7.5 t"
type input "EURO 6"
type input "Diesel"
type input "4"
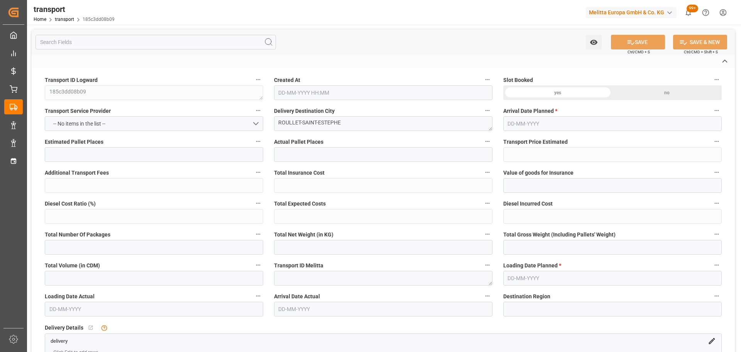
type input "257.23"
type input "0"
type input "257.23"
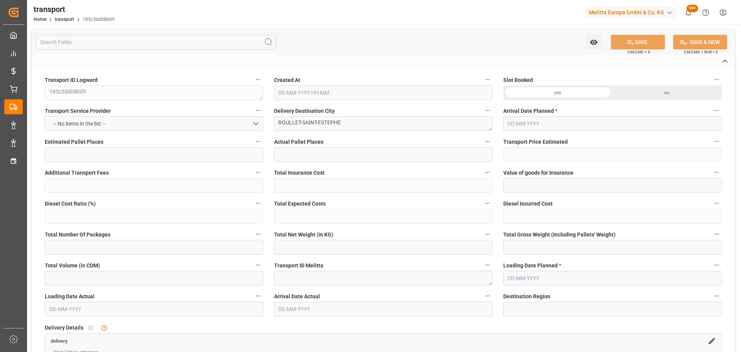
type input "0"
type input "977.64"
type input "1430"
type input "3928.8"
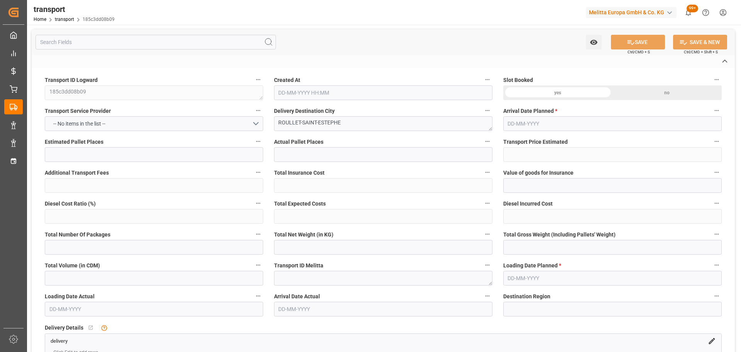
type input "16"
type input "2"
type input "112"
type input "4"
type input "101"
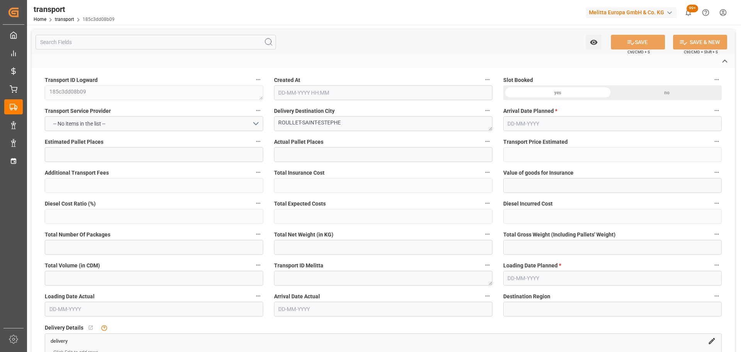
type input "1271.976"
type input "0"
type input "4710.8598"
type input "0"
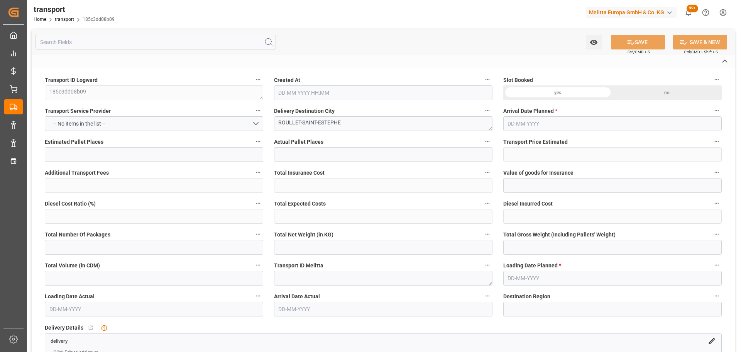
type input "21"
type input "35"
type input "25-08-2025 11:31"
type input "[DATE]"
type input "28-08-2025"
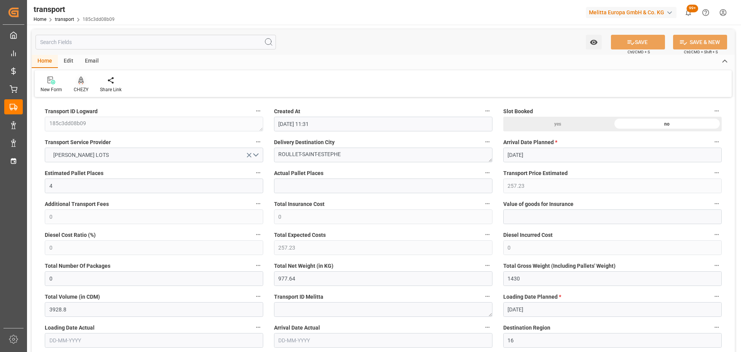
click at [80, 79] on icon at bounding box center [80, 79] width 5 height 7
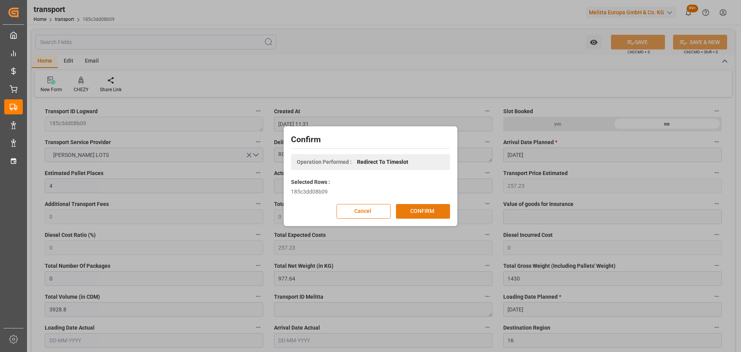
click at [433, 211] on button "CONFIRM" at bounding box center [423, 211] width 54 height 15
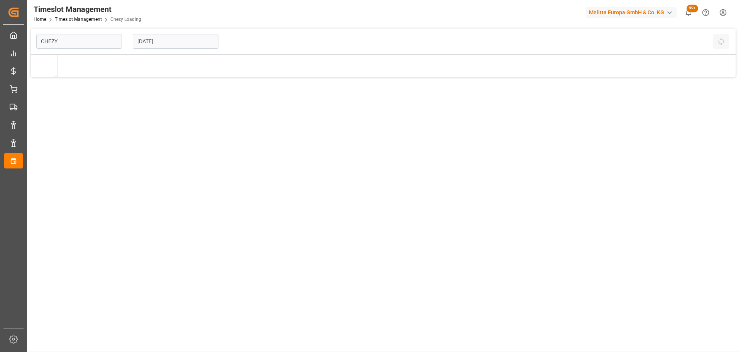
type input "Chezy Loading"
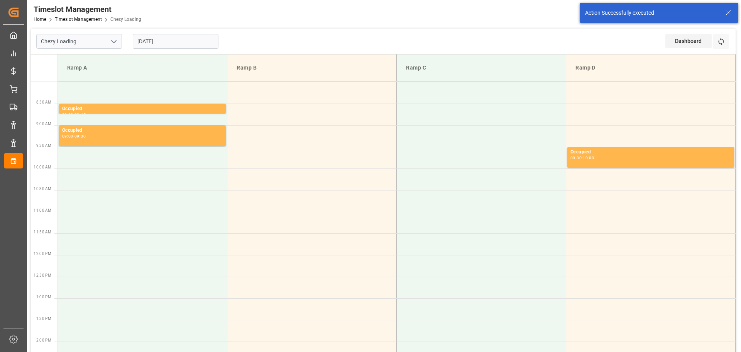
click at [158, 39] on input "[DATE]" at bounding box center [176, 41] width 86 height 15
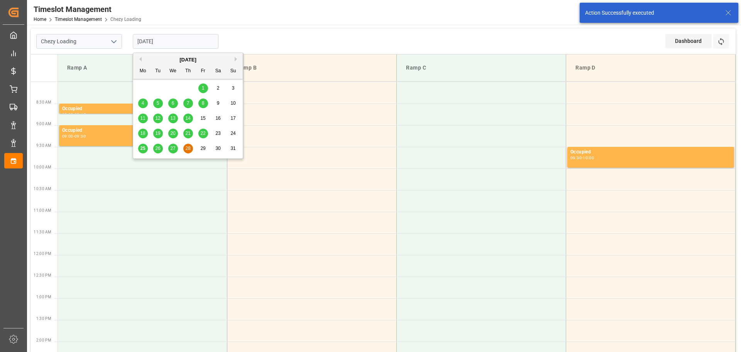
click at [157, 149] on span "26" at bounding box center [157, 147] width 5 height 5
type input "[DATE]"
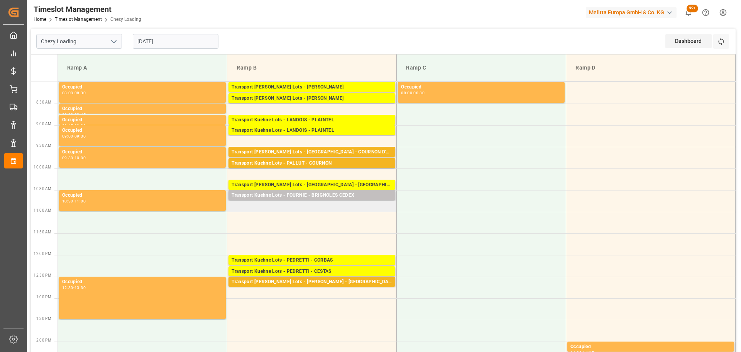
click at [233, 208] on td "Transport [PERSON_NAME] Lots - FOURNIE - BRIGNOLES CEDEX Pallets: 3,TU: 56,City…" at bounding box center [311, 201] width 169 height 22
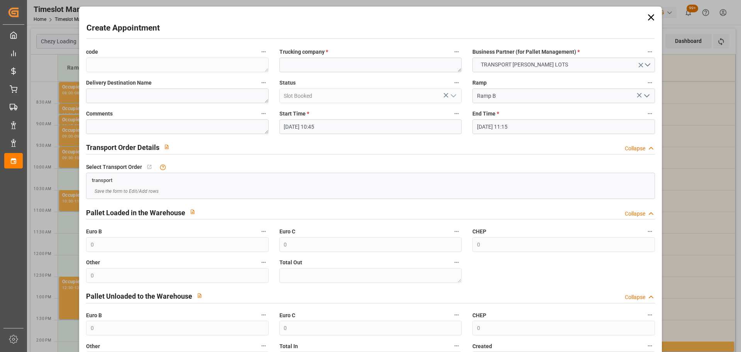
click at [515, 128] on input "[DATE] 11:15" at bounding box center [563, 126] width 182 height 15
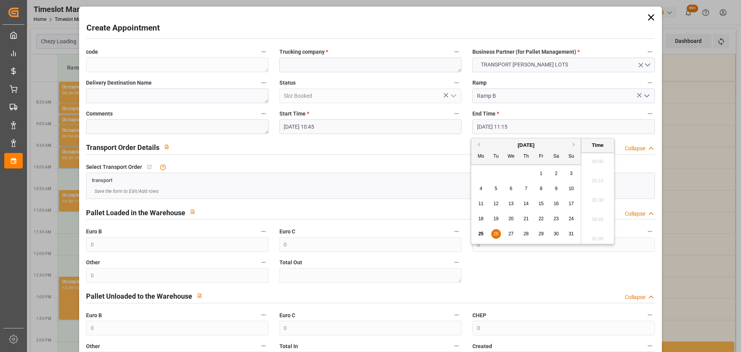
scroll to position [832, 0]
click at [495, 237] on div "26" at bounding box center [496, 233] width 10 height 9
click at [596, 177] on li "11:00" at bounding box center [597, 178] width 33 height 19
type input "[DATE] 11:00"
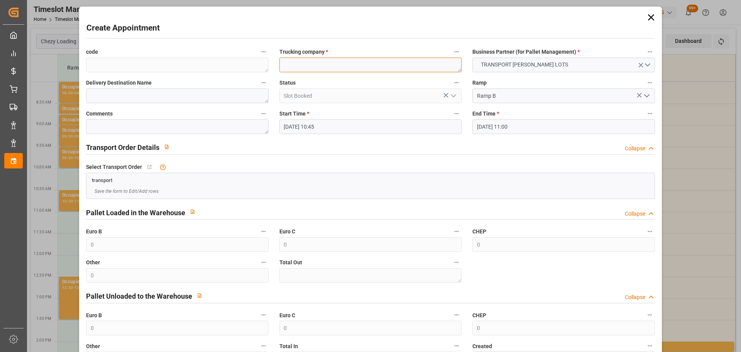
click at [360, 59] on textarea at bounding box center [370, 64] width 182 height 15
type textarea "FOURNIE"
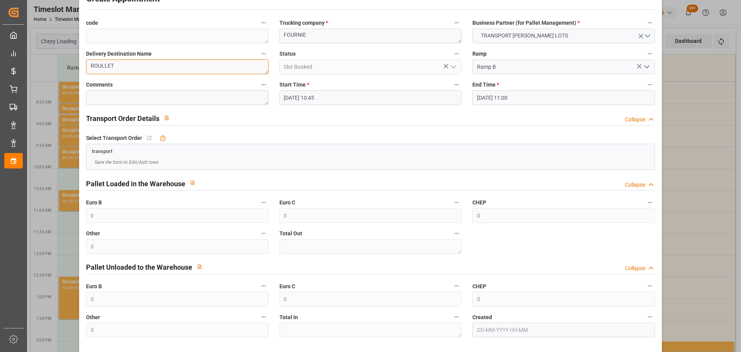
scroll to position [59, 0]
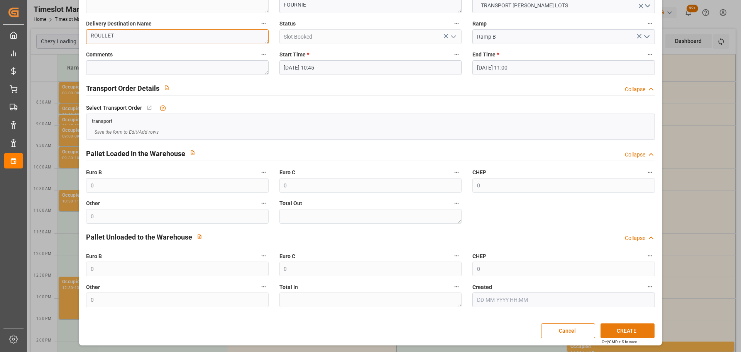
type textarea "ROULLET"
click at [624, 332] on button "CREATE" at bounding box center [627, 330] width 54 height 15
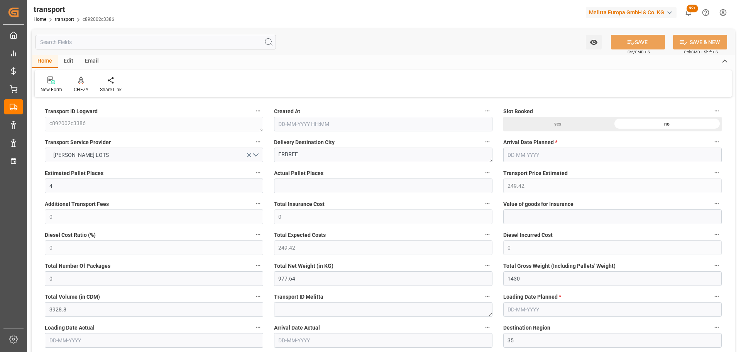
type input "25-08-2025 11:30"
type input "29-08-2025"
type input "[DATE]"
click at [79, 83] on icon at bounding box center [80, 80] width 5 height 8
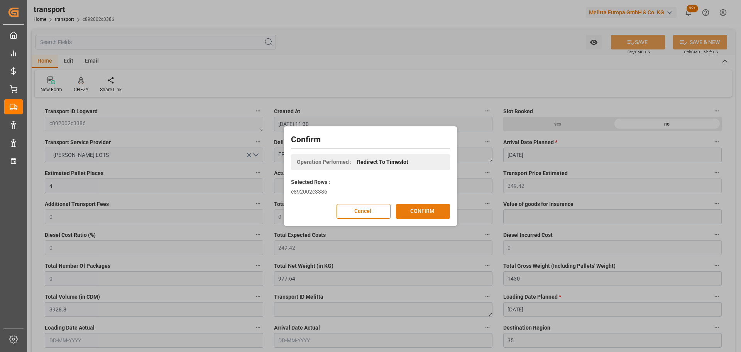
click at [425, 216] on button "CONFIRM" at bounding box center [423, 211] width 54 height 15
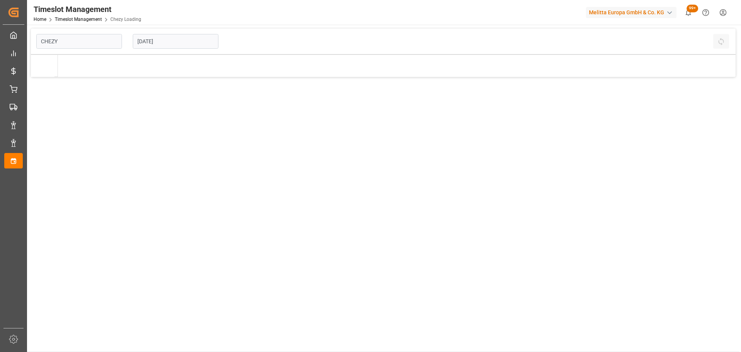
type input "Chezy Loading"
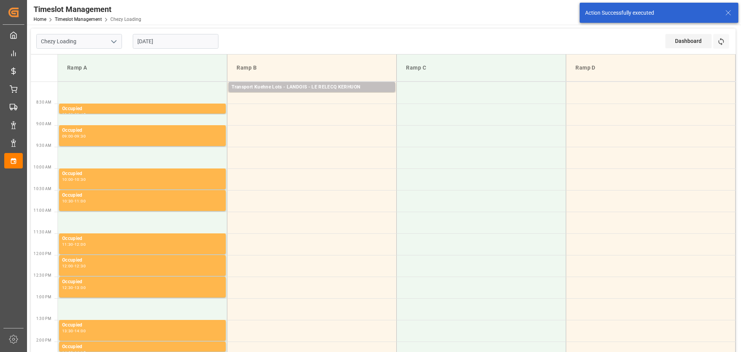
click at [176, 46] on input "[DATE]" at bounding box center [176, 41] width 86 height 15
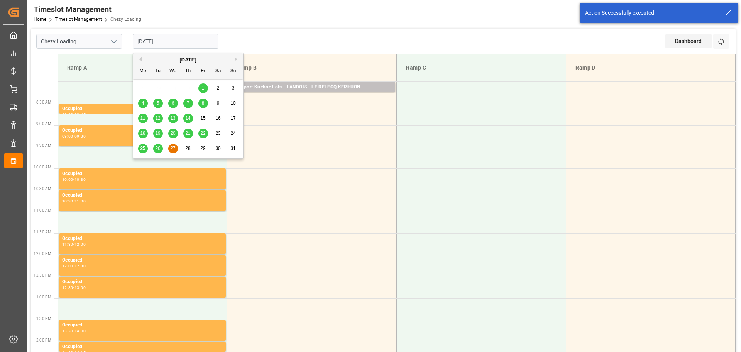
click at [157, 147] on span "26" at bounding box center [157, 147] width 5 height 5
type input "[DATE]"
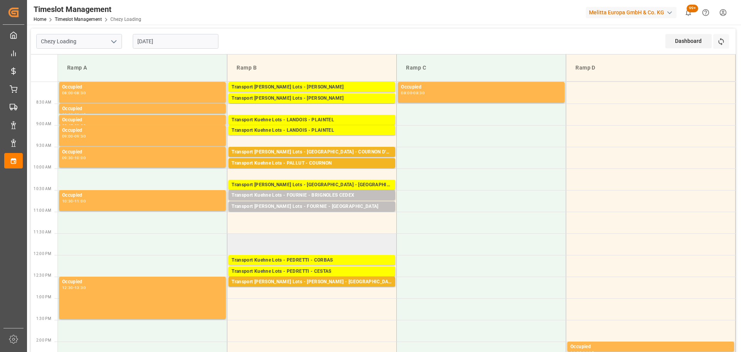
click at [232, 252] on td at bounding box center [311, 244] width 169 height 22
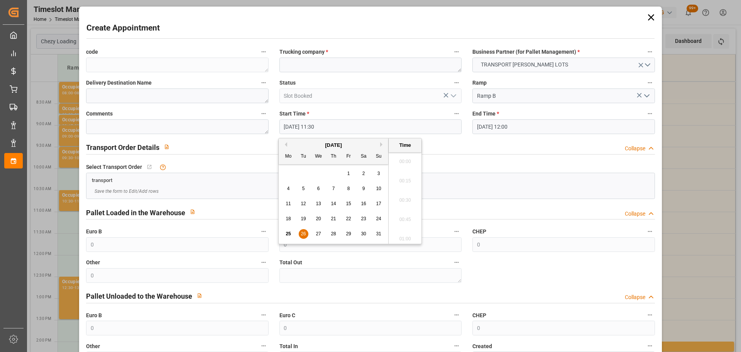
click at [315, 126] on input "26-08-2025 11:30" at bounding box center [370, 126] width 182 height 15
click at [304, 232] on span "26" at bounding box center [303, 233] width 5 height 5
click at [407, 214] on li "11:45" at bounding box center [405, 216] width 33 height 19
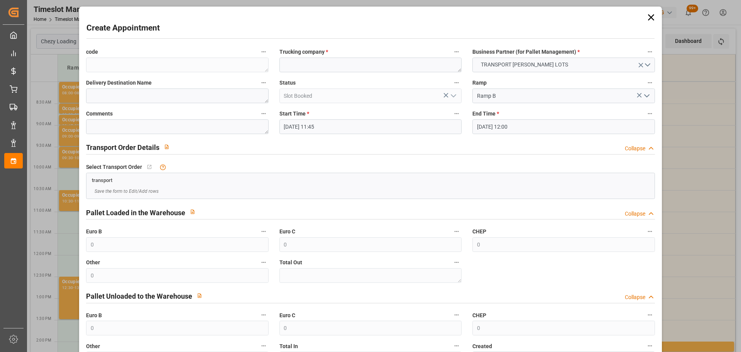
type input "26-08-2025 11:45"
click at [312, 64] on textarea at bounding box center [370, 64] width 182 height 15
type textarea "PEDRETTI"
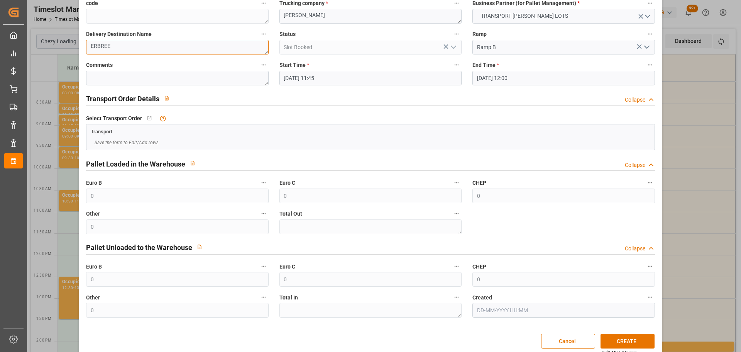
scroll to position [59, 0]
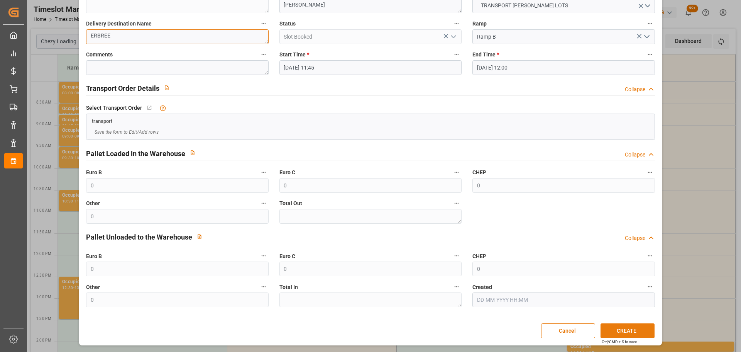
type textarea "ERBREE"
click at [617, 329] on button "CREATE" at bounding box center [627, 330] width 54 height 15
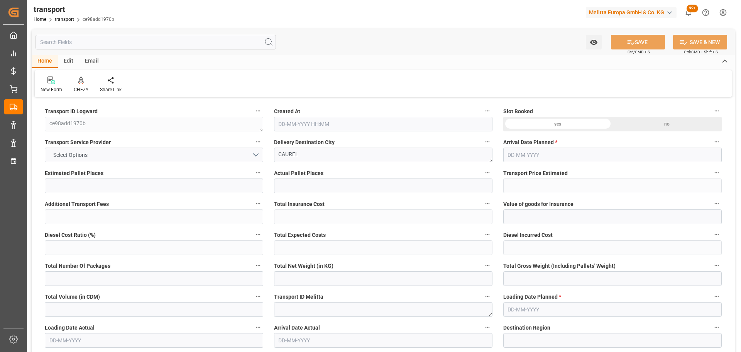
type input "25"
type input "279.75"
type input "0"
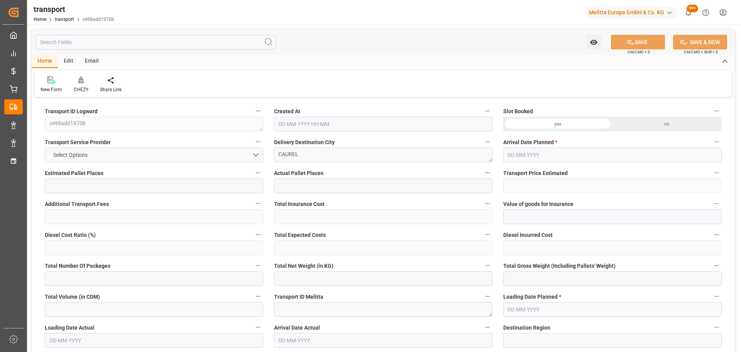
type input "279.75"
type input "0"
type input "2888.536"
type input "4435.006"
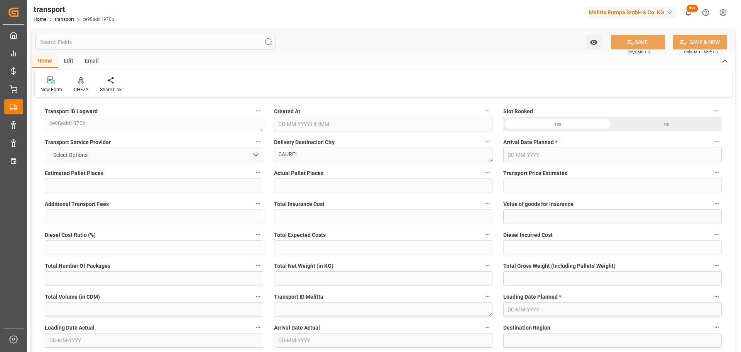
type input "30115.052"
type input "51"
type input "23"
type input "117"
type input "25"
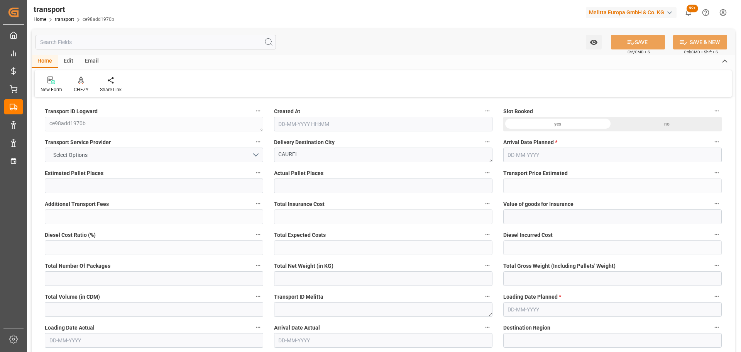
type input "101"
type input "3518.278"
type input "0"
type input "4710.8598"
type input "0"
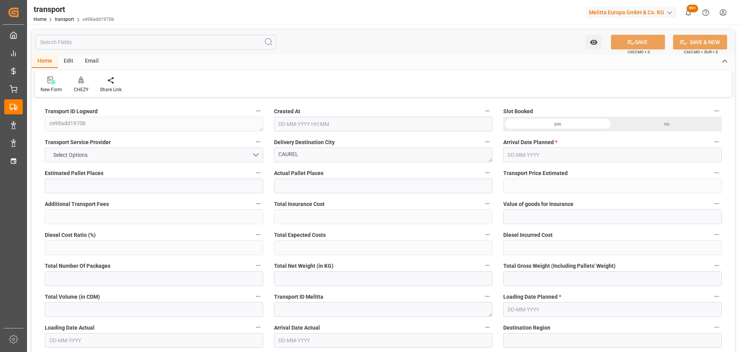
type input "0"
type input "21"
type input "35"
type input "[DATE] 11:32"
type input "[DATE]"
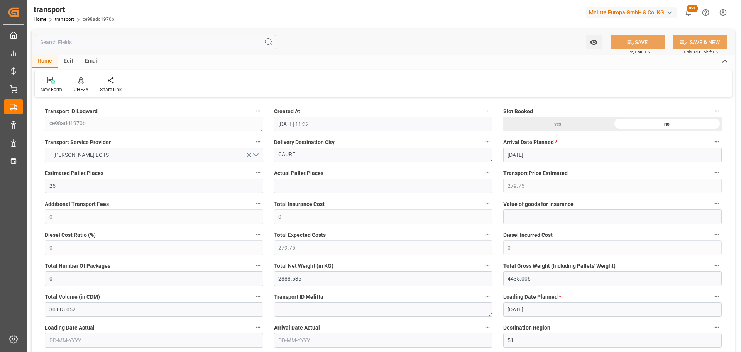
type input "[DATE]"
click at [80, 81] on icon at bounding box center [80, 79] width 5 height 7
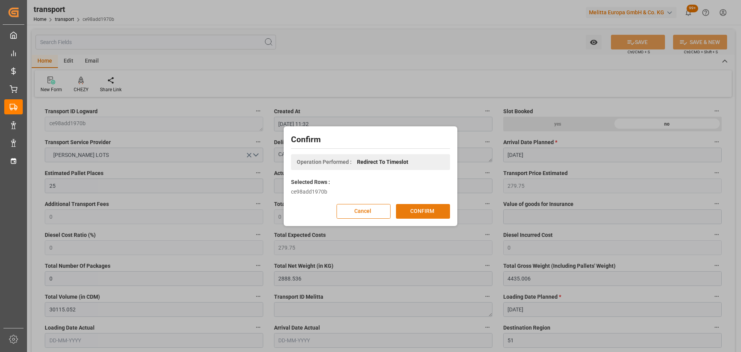
click at [416, 207] on button "CONFIRM" at bounding box center [423, 211] width 54 height 15
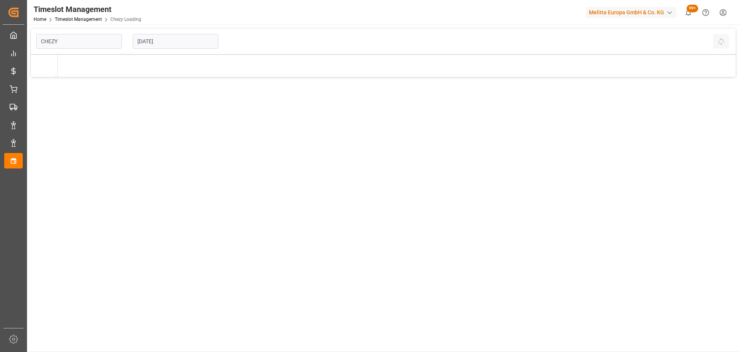
type input "Chezy Loading"
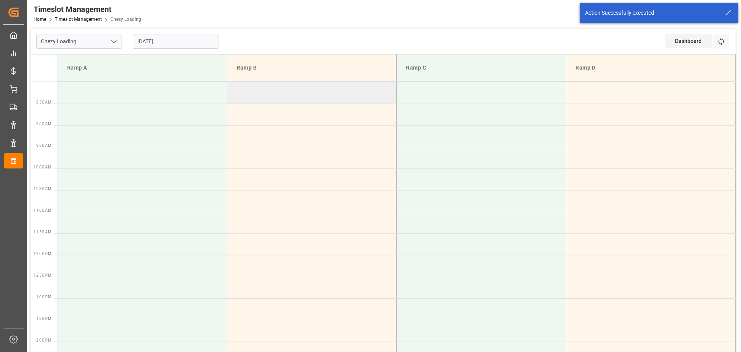
click at [231, 88] on td at bounding box center [311, 93] width 169 height 22
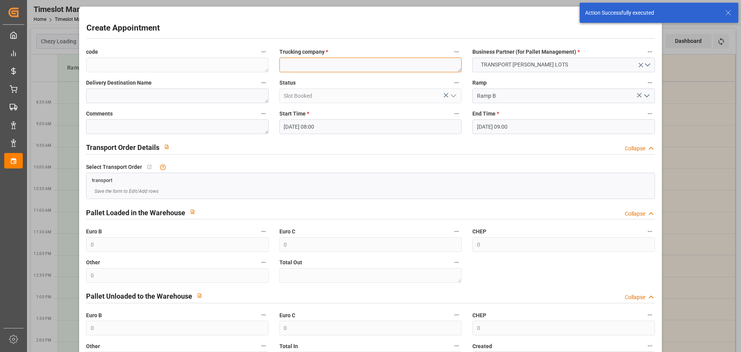
click at [284, 71] on textarea at bounding box center [370, 64] width 182 height 15
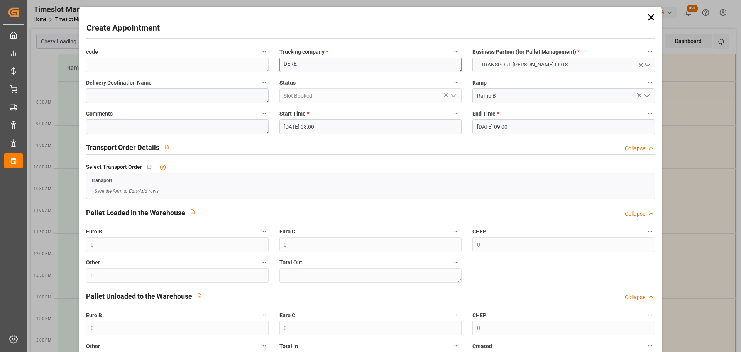
type textarea "DERE"
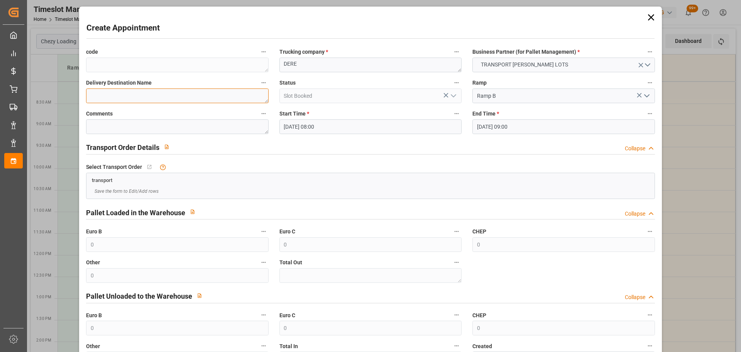
click at [150, 94] on textarea at bounding box center [177, 95] width 182 height 15
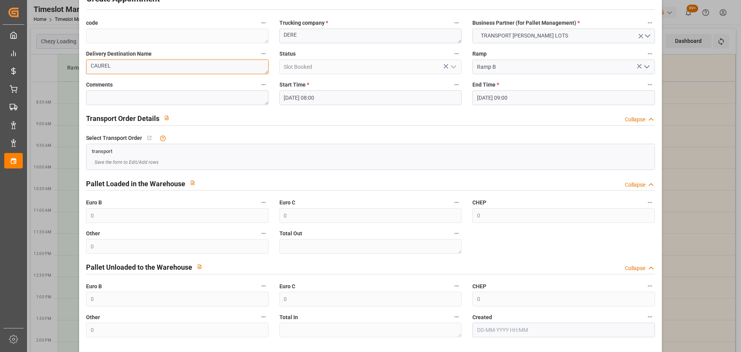
scroll to position [59, 0]
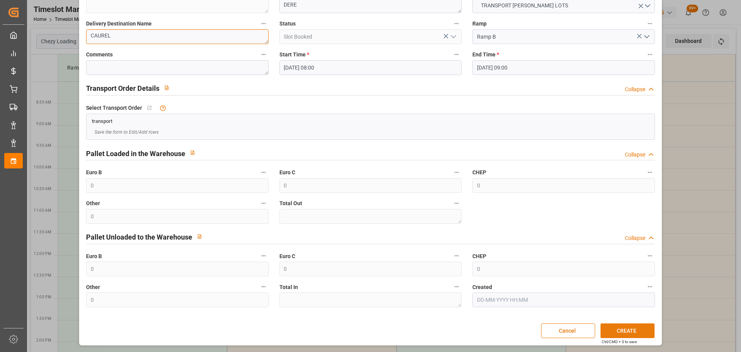
type textarea "CAUREL"
click at [630, 328] on button "CREATE" at bounding box center [627, 330] width 54 height 15
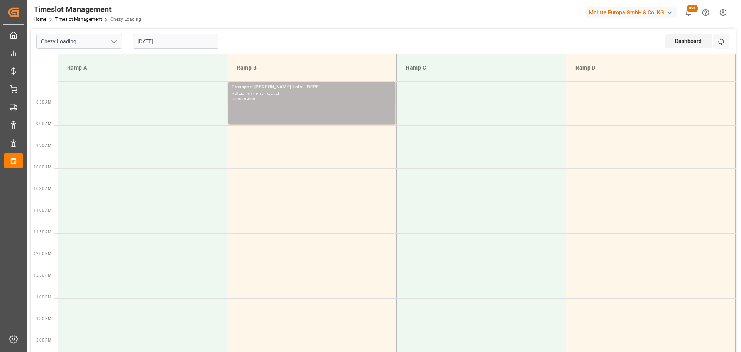
click at [298, 91] on div "Transport Kuehne Lots - DERE - Pallets: ,TU: ,City: ,Arrival: 08:00 - 09:00" at bounding box center [312, 102] width 161 height 39
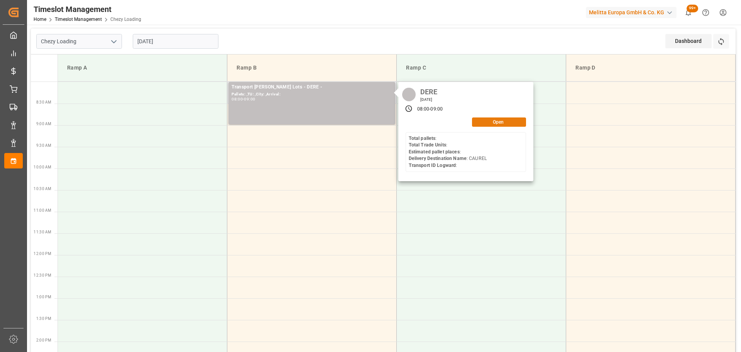
click at [506, 122] on button "Open" at bounding box center [499, 121] width 54 height 9
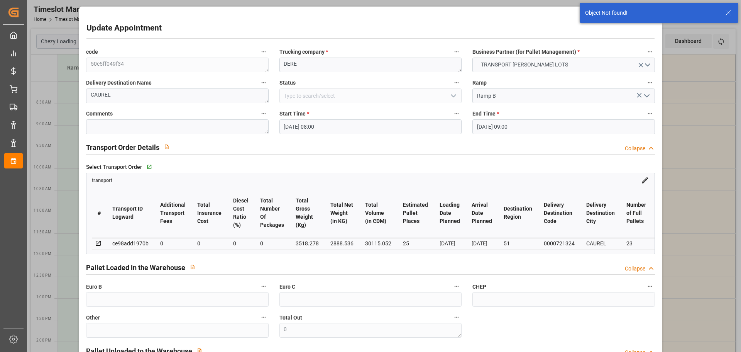
click at [491, 123] on input "29-08-2025 09:00" at bounding box center [563, 126] width 182 height 15
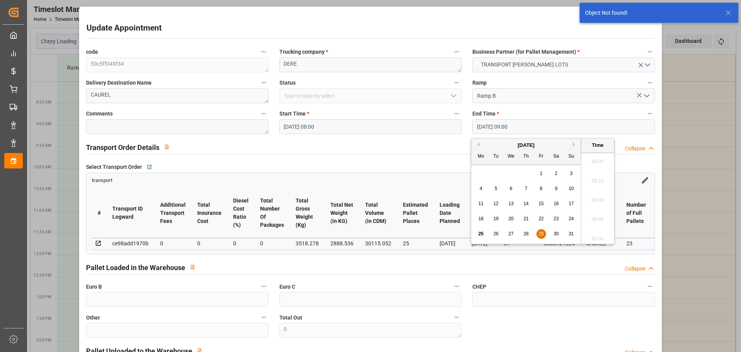
scroll to position [659, 0]
drag, startPoint x: 539, startPoint y: 232, endPoint x: 618, endPoint y: 199, distance: 86.0
click at [541, 230] on div "29" at bounding box center [541, 233] width 10 height 9
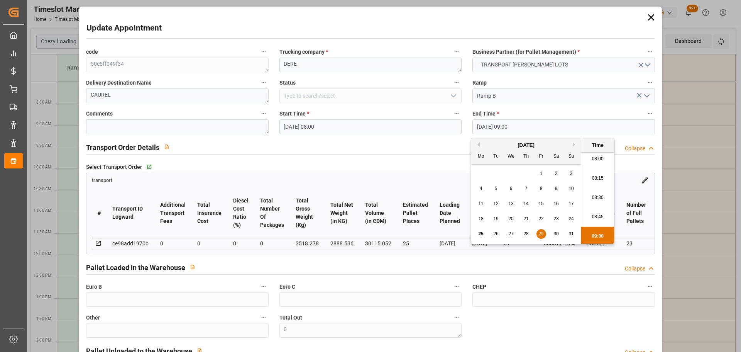
click at [596, 175] on li "08:15" at bounding box center [597, 178] width 33 height 19
type input "29-08-2025 08:15"
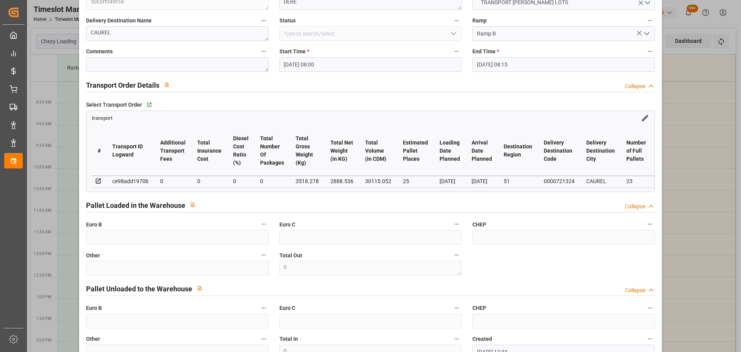
scroll to position [117, 0]
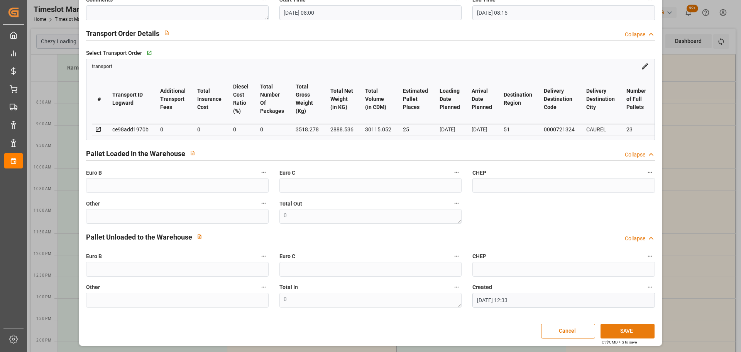
click at [622, 330] on button "SAVE" at bounding box center [627, 330] width 54 height 15
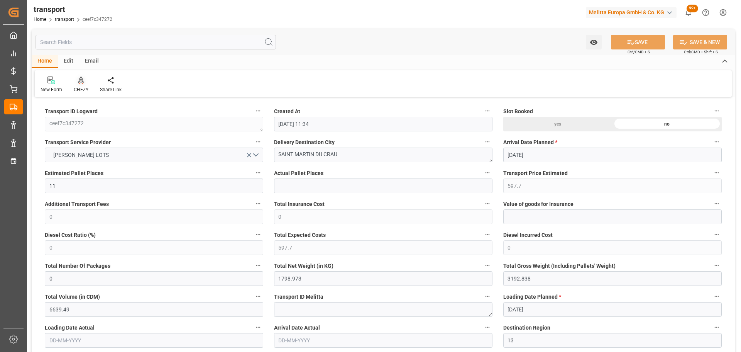
click at [83, 81] on icon at bounding box center [80, 80] width 5 height 8
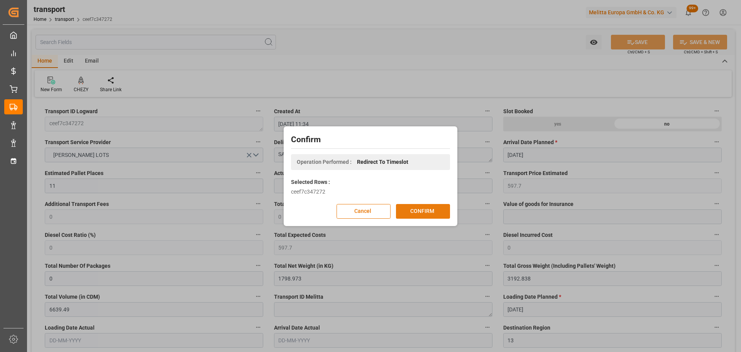
click at [426, 210] on button "CONFIRM" at bounding box center [423, 211] width 54 height 15
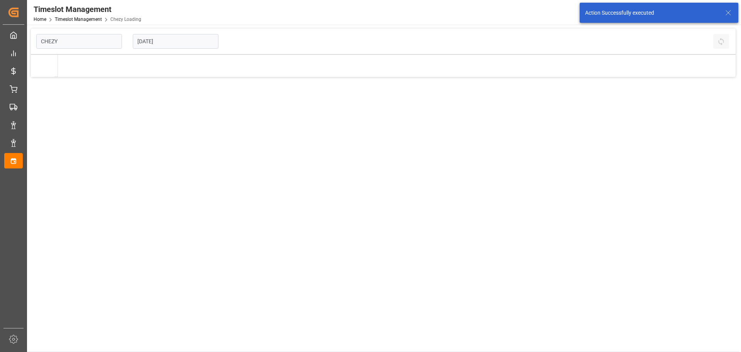
type input "Chezy Loading"
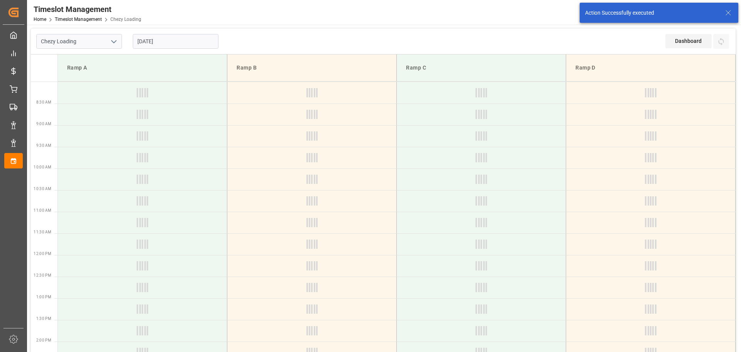
click at [177, 38] on input "[DATE]" at bounding box center [176, 41] width 86 height 15
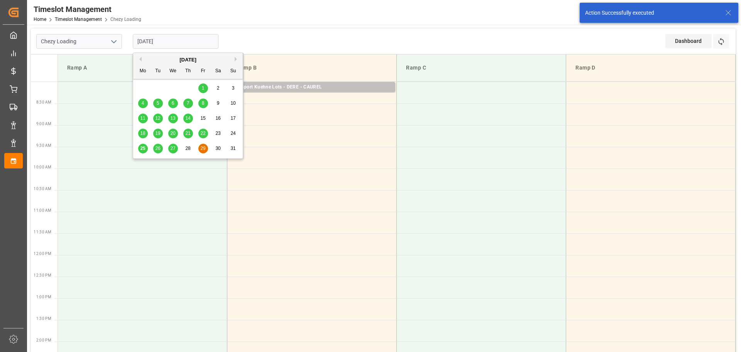
click at [154, 148] on div "26" at bounding box center [158, 148] width 10 height 9
type input "[DATE]"
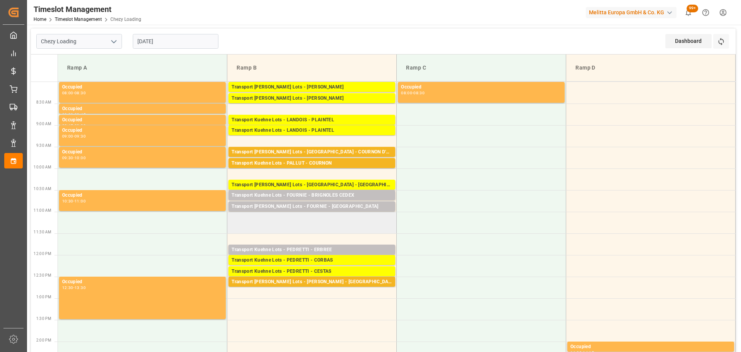
click at [234, 230] on td at bounding box center [311, 222] width 169 height 22
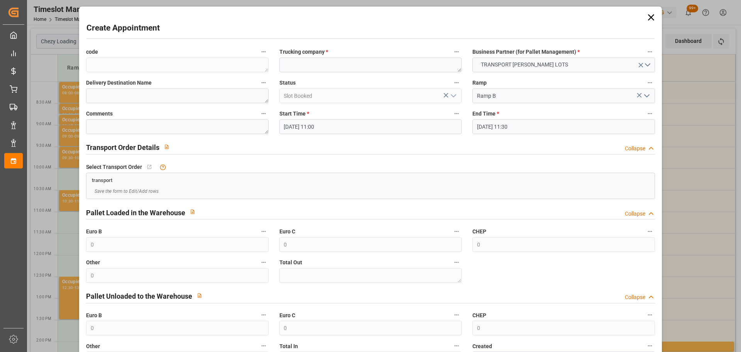
click at [319, 128] on input "[DATE] 11:00" at bounding box center [370, 126] width 182 height 15
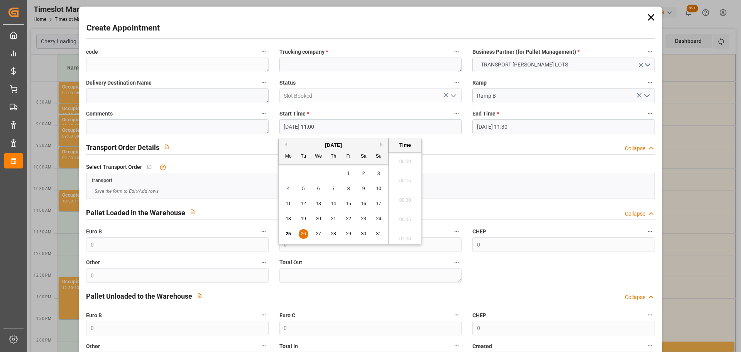
scroll to position [813, 0]
click at [300, 235] on div "26" at bounding box center [304, 233] width 10 height 9
click at [416, 213] on li "11:15" at bounding box center [405, 216] width 33 height 19
type input "26-08-2025 11:15"
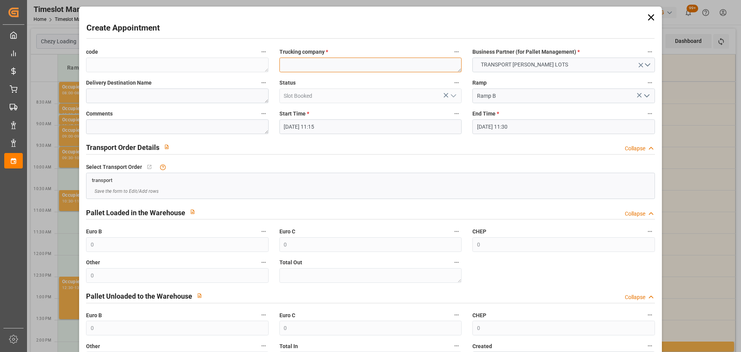
click at [327, 66] on textarea at bounding box center [370, 64] width 182 height 15
type textarea "DERE / FOSSIER"
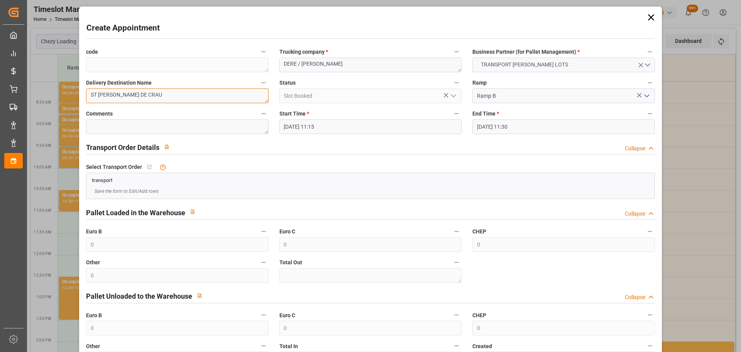
type textarea "ST MARTIN DE CRAU"
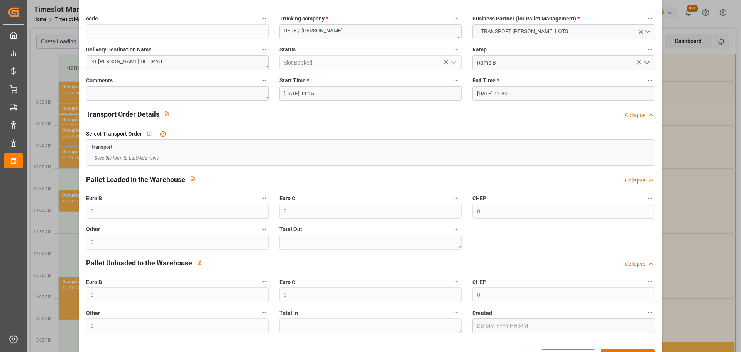
scroll to position [59, 0]
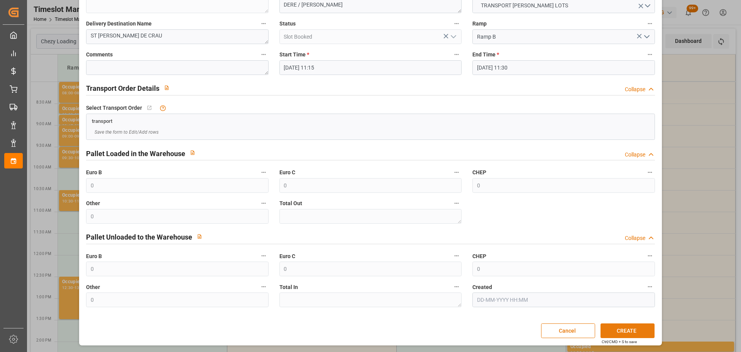
click at [635, 330] on button "CREATE" at bounding box center [627, 330] width 54 height 15
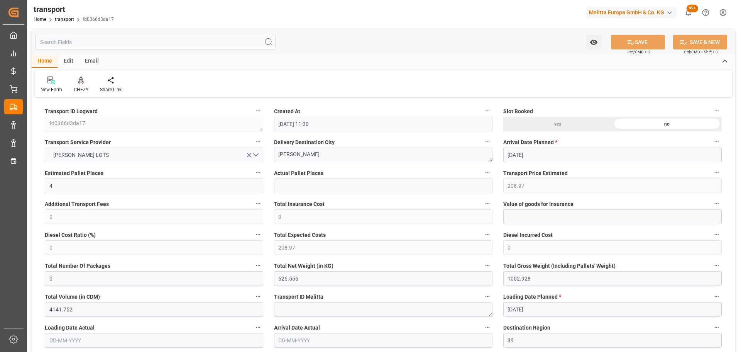
click at [83, 80] on icon at bounding box center [80, 80] width 5 height 8
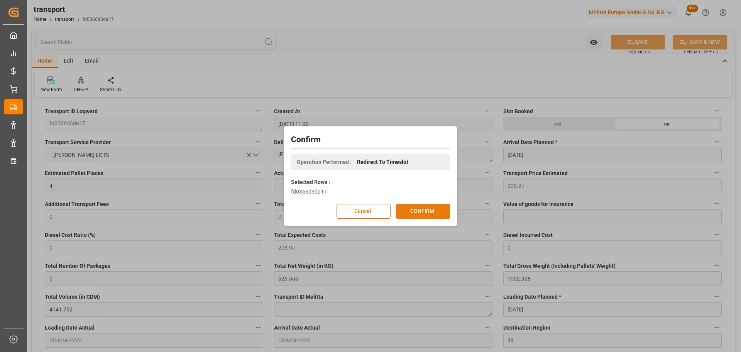
click at [416, 210] on button "CONFIRM" at bounding box center [423, 211] width 54 height 15
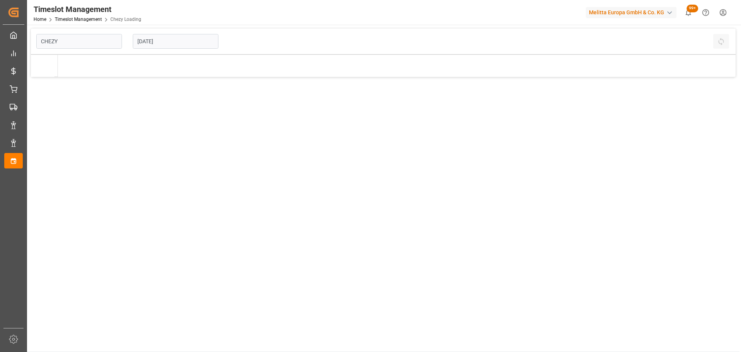
type input "Chezy Loading"
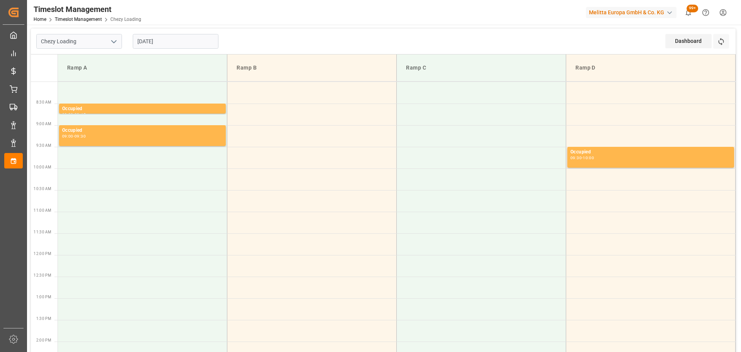
click at [168, 38] on input "[DATE]" at bounding box center [176, 41] width 86 height 15
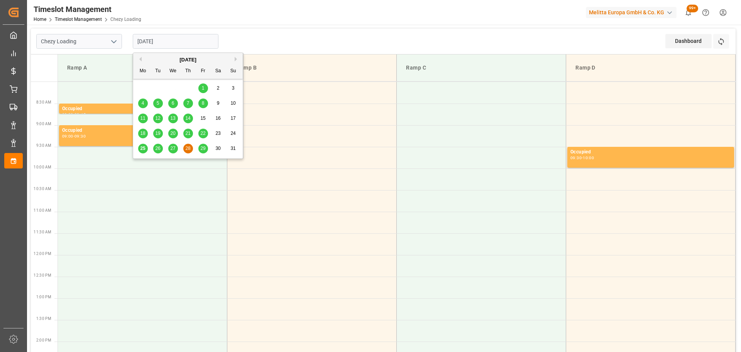
click at [171, 148] on span "27" at bounding box center [172, 147] width 5 height 5
type input "[DATE]"
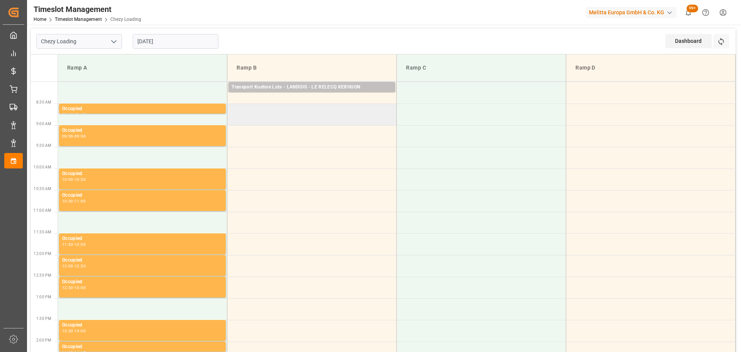
click at [234, 108] on td at bounding box center [311, 114] width 169 height 22
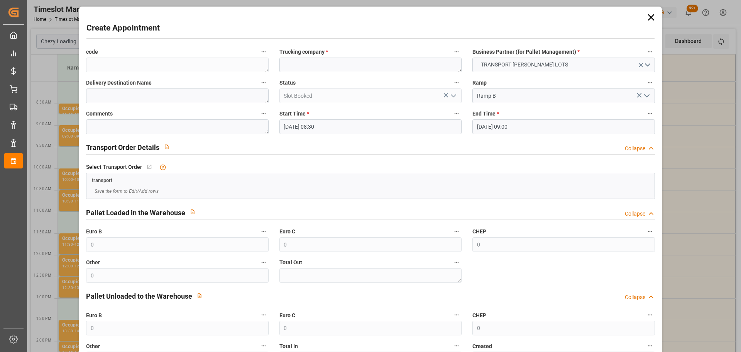
click at [497, 131] on input "[DATE] 09:00" at bounding box center [563, 126] width 182 height 15
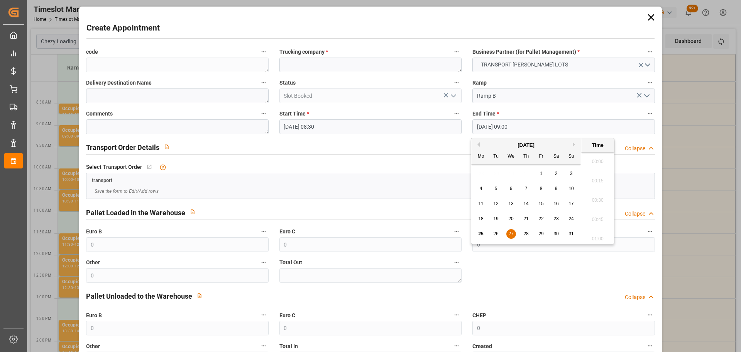
scroll to position [659, 0]
click at [509, 232] on span "27" at bounding box center [510, 233] width 5 height 5
click at [607, 177] on li "08:45" at bounding box center [597, 178] width 33 height 19
type input "27-08-2025 08:45"
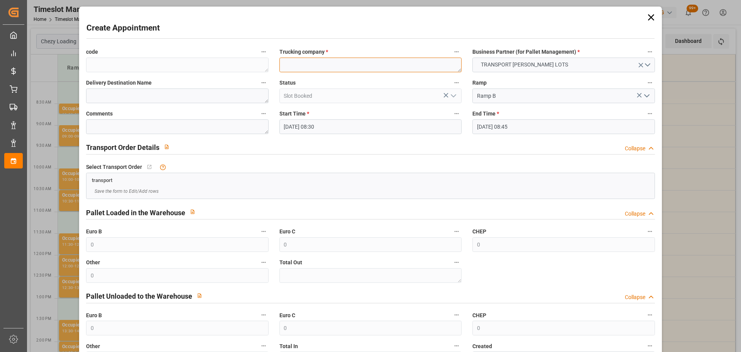
click at [348, 68] on textarea at bounding box center [370, 64] width 182 height 15
type textarea "GAVIGNET"
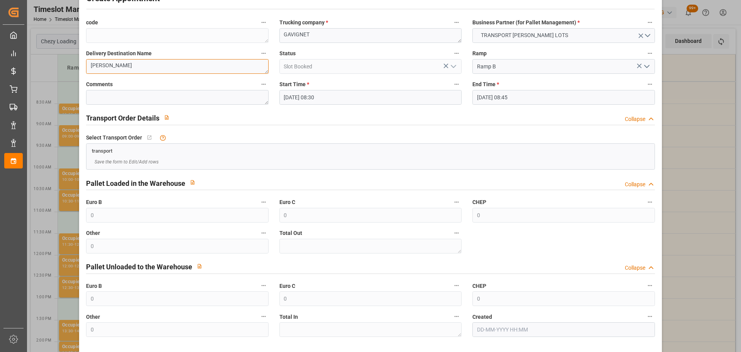
scroll to position [59, 0]
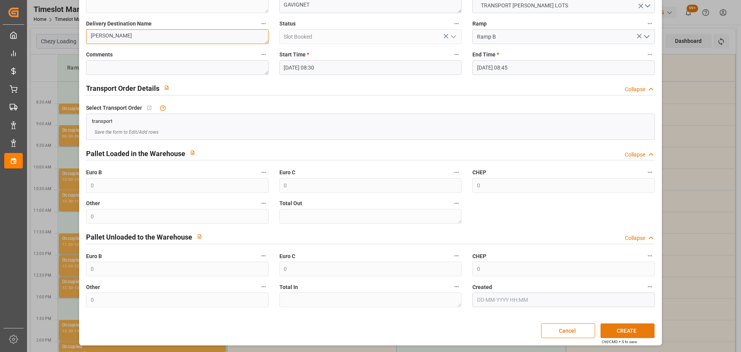
type textarea "CHOISEY"
click at [627, 330] on button "CREATE" at bounding box center [627, 330] width 54 height 15
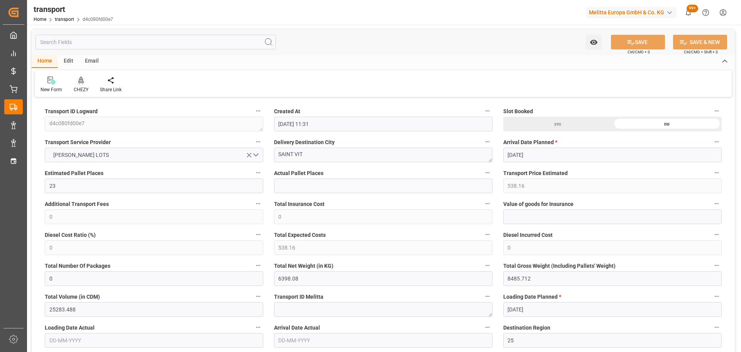
click at [82, 77] on icon at bounding box center [80, 80] width 5 height 8
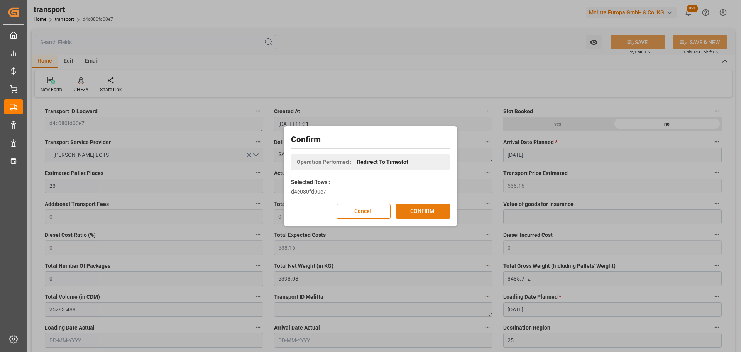
click at [429, 212] on button "CONFIRM" at bounding box center [423, 211] width 54 height 15
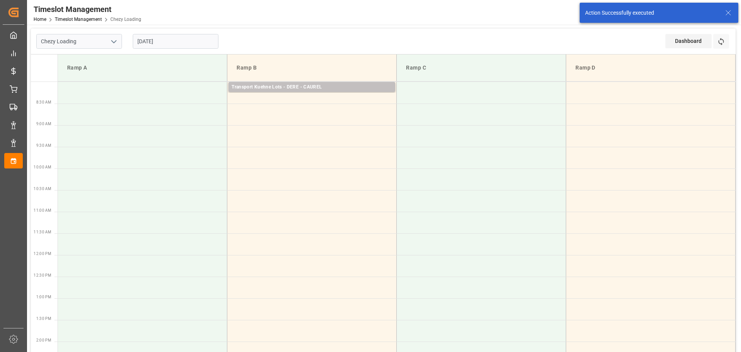
click at [182, 37] on input "[DATE]" at bounding box center [176, 41] width 86 height 15
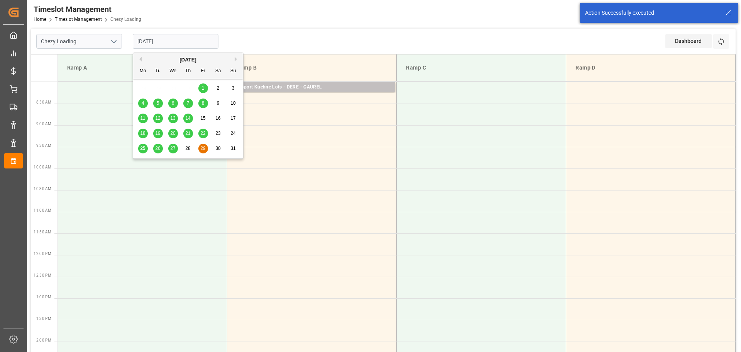
click at [189, 148] on span "28" at bounding box center [187, 147] width 5 height 5
type input "[DATE]"
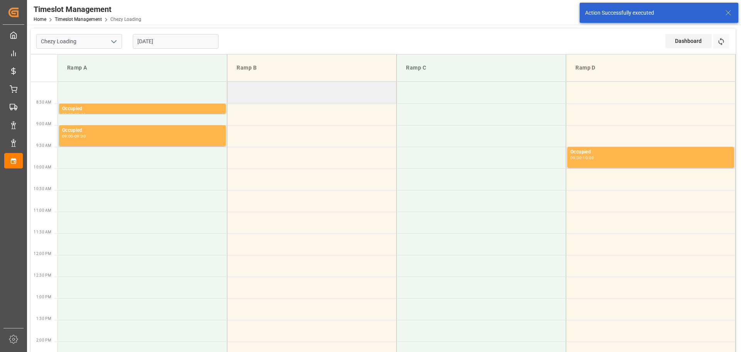
click at [234, 87] on td at bounding box center [311, 93] width 169 height 22
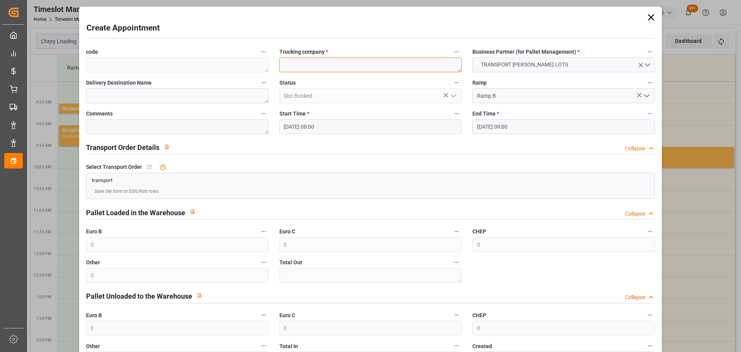
click at [311, 65] on textarea at bounding box center [370, 64] width 182 height 15
type textarea "GAVIGNET"
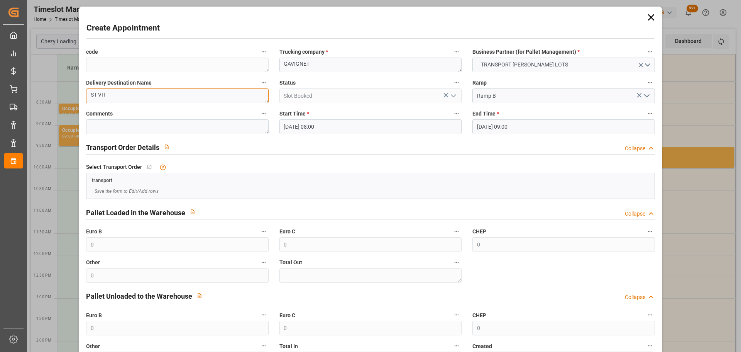
type textarea "ST VIT"
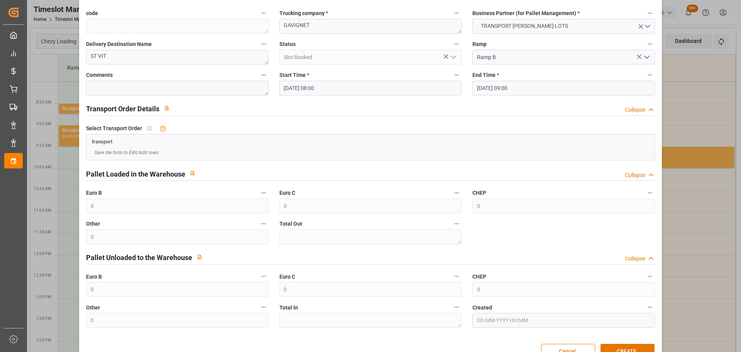
drag, startPoint x: 492, startPoint y: 85, endPoint x: 494, endPoint y: 95, distance: 9.9
click at [493, 86] on input "28-08-2025 09:00" at bounding box center [563, 88] width 182 height 15
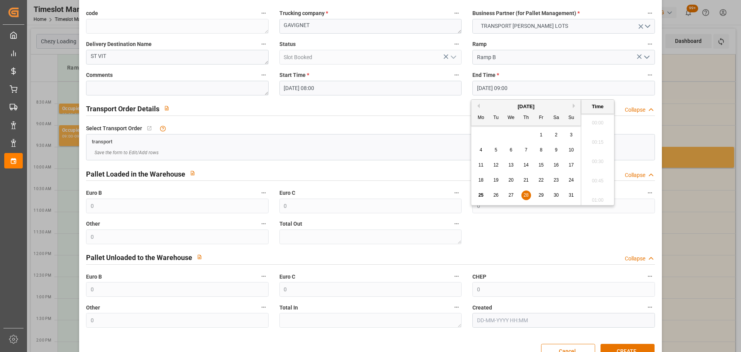
scroll to position [659, 0]
click at [527, 194] on span "28" at bounding box center [525, 194] width 5 height 5
click at [601, 135] on li "08:15" at bounding box center [597, 139] width 33 height 19
type input "28-08-2025 08:15"
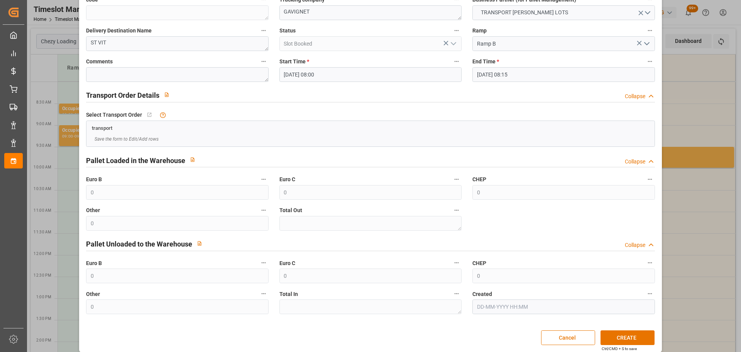
scroll to position [59, 0]
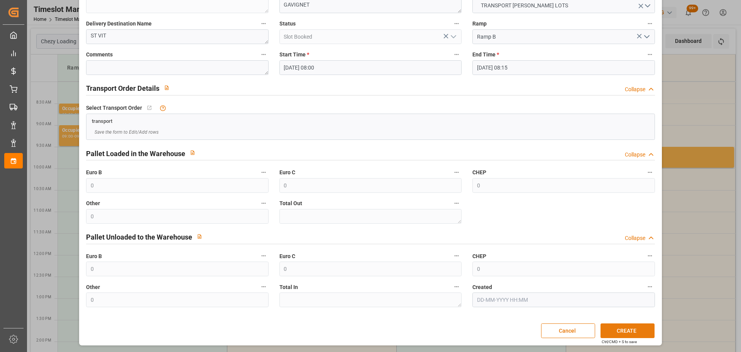
click at [628, 326] on button "CREATE" at bounding box center [627, 330] width 54 height 15
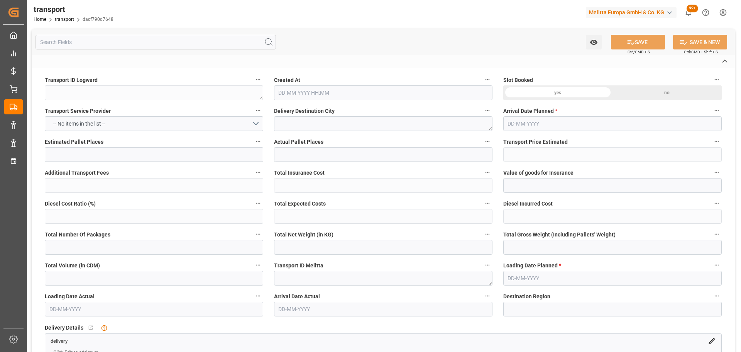
type textarea "dacf790d7648"
type textarea "MAUCHAMPS"
type textarea "0000722642"
type textarea "FR-02570"
type textarea "FR"
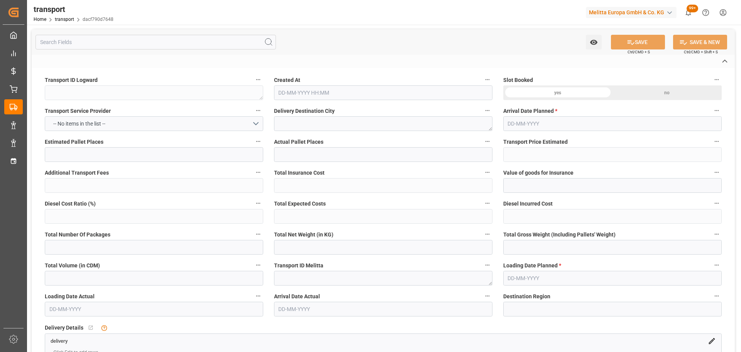
type input "Road"
type input "FR"
type input "02570"
type input "FR"
type input "91730"
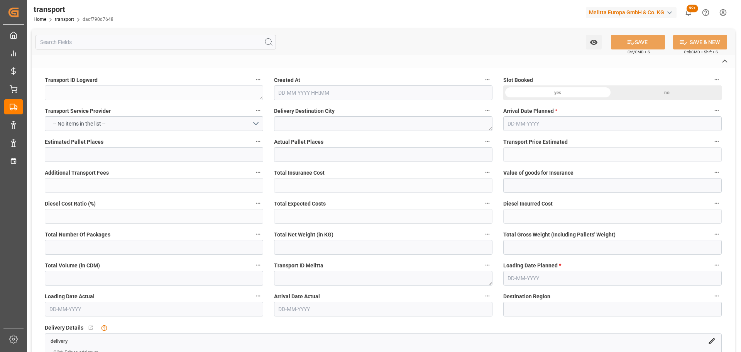
type input "Small Shipment"
type input "3.5-7.5 t"
type input "EURO 6"
type input "Diesel"
type input "28"
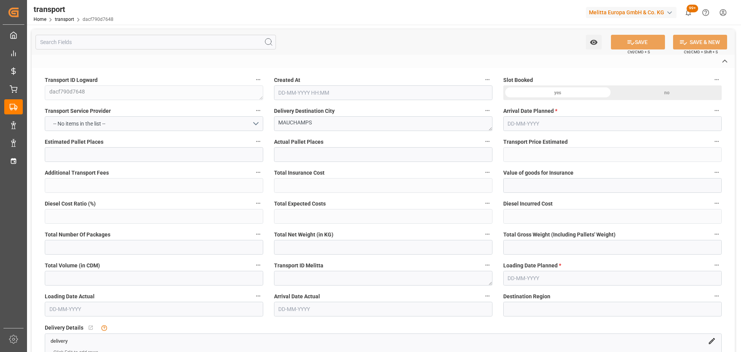
type input "366.26"
type input "0"
type input "366.26"
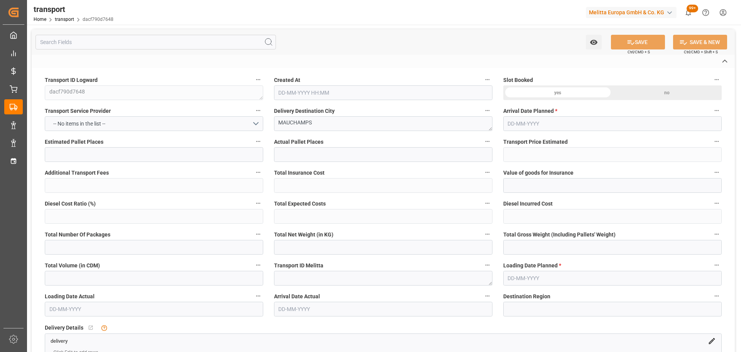
type input "0"
type input "4879.267"
type input "7630.507"
type input "35389.434"
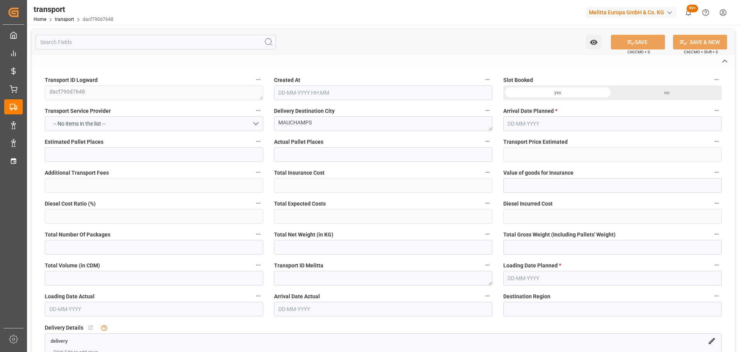
type input "91"
type input "19"
type input "2544"
type input "50"
type input "101"
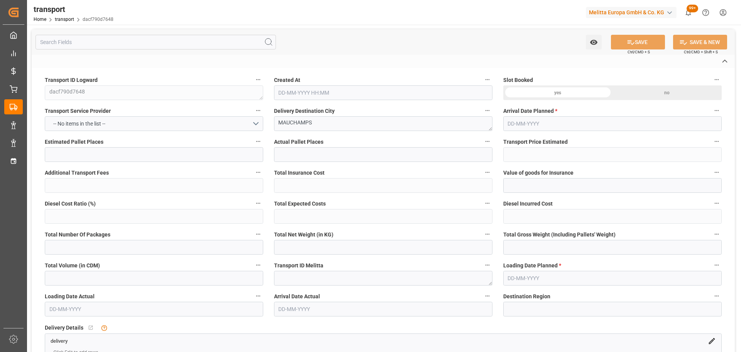
type input "6193.575"
type input "0"
type input "4710.8598"
type input "0"
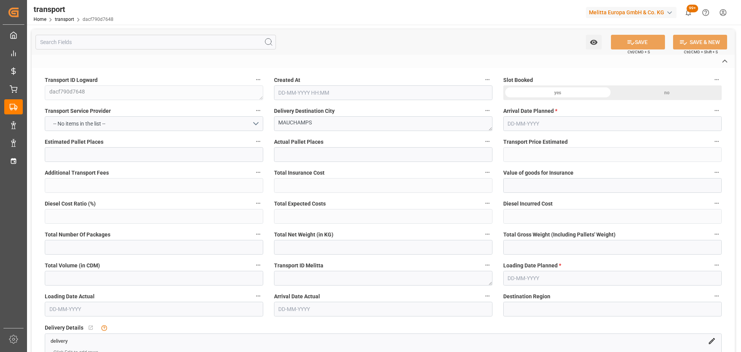
type input "21"
type input "35"
type input "25-08-2025 11:31"
type input "29-08-2025"
type input "[DATE]"
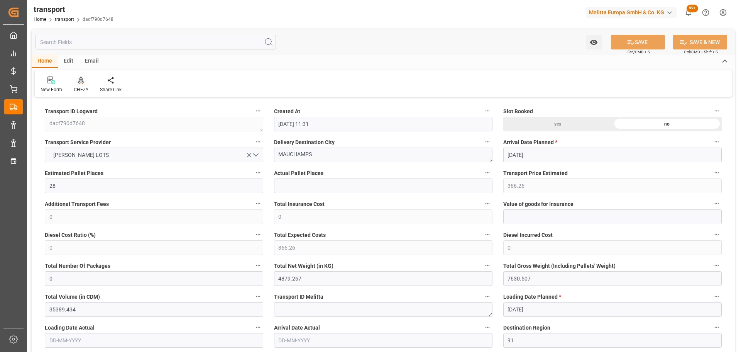
click at [82, 85] on div "CHEZY" at bounding box center [81, 84] width 26 height 17
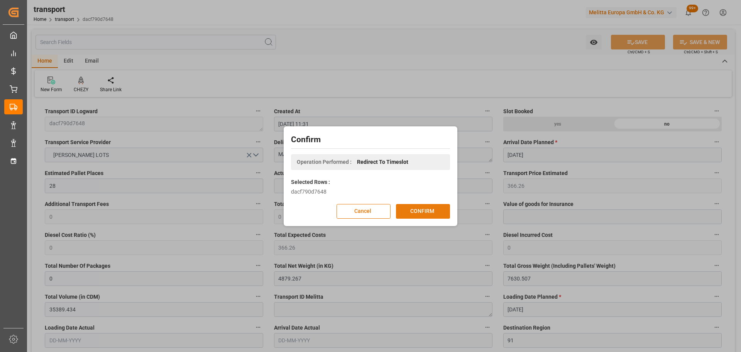
click at [429, 212] on button "CONFIRM" at bounding box center [423, 211] width 54 height 15
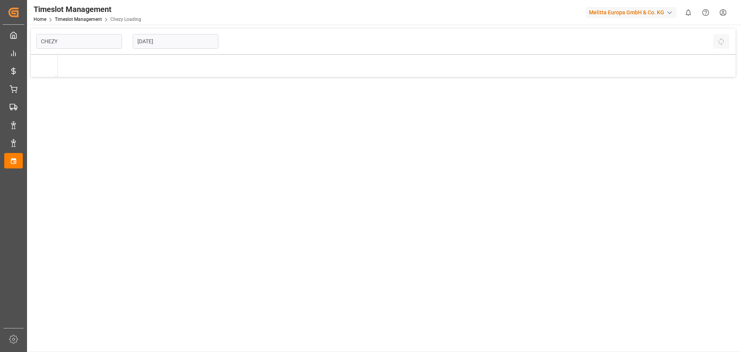
type input "Chezy Loading"
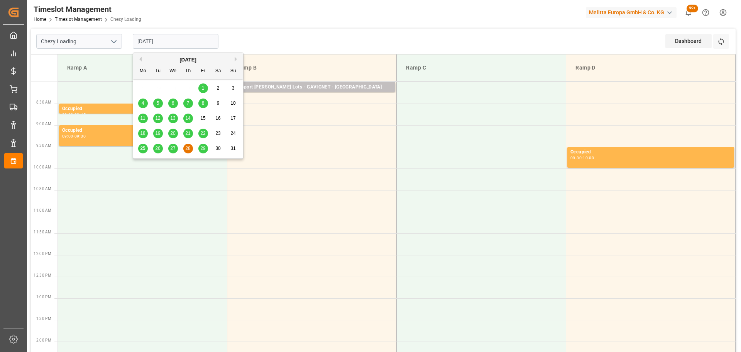
click at [163, 42] on input "[DATE]" at bounding box center [176, 41] width 86 height 15
click at [171, 147] on span "27" at bounding box center [172, 147] width 5 height 5
type input "[DATE]"
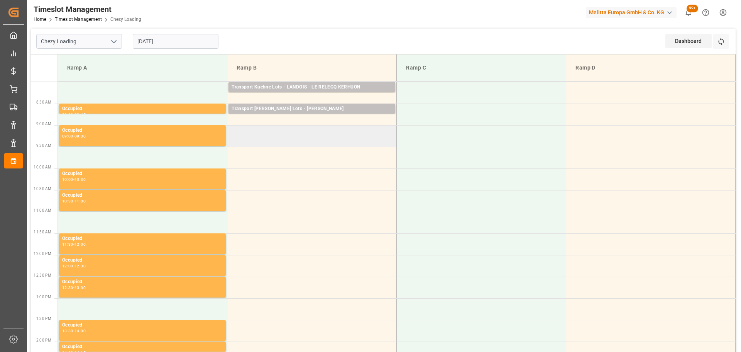
click at [231, 130] on td at bounding box center [311, 136] width 169 height 22
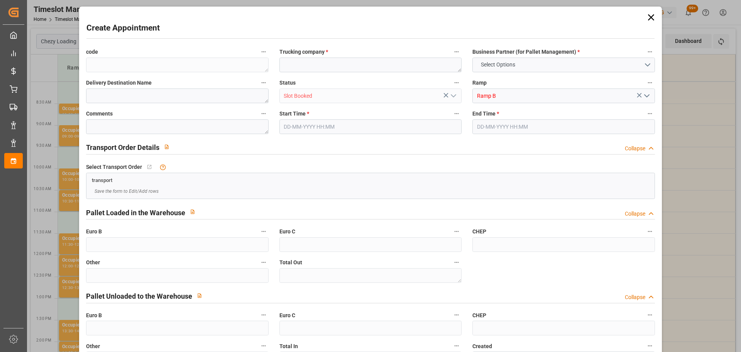
type input "0"
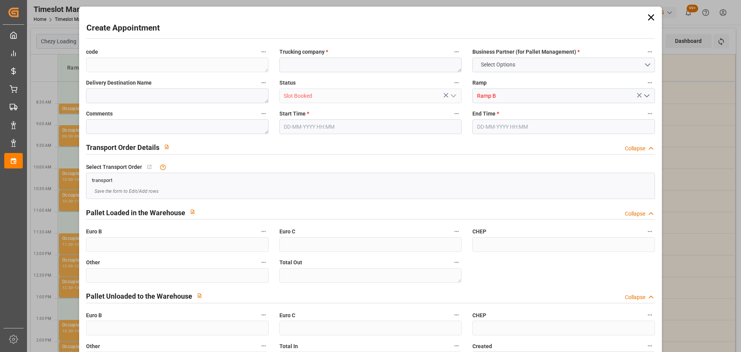
type input "0"
type input "[DATE] 09:00"
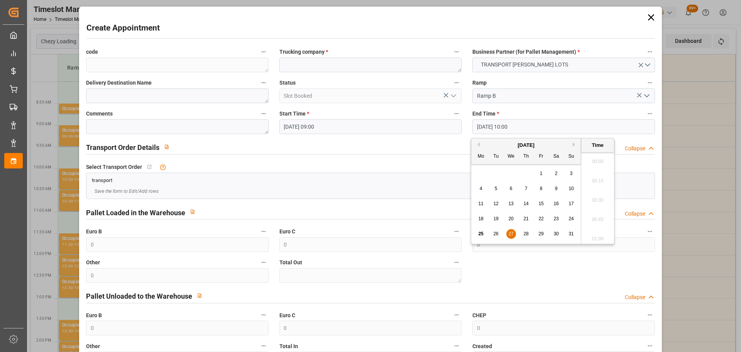
click at [499, 125] on input "[DATE] 10:00" at bounding box center [563, 126] width 182 height 15
drag, startPoint x: 507, startPoint y: 232, endPoint x: 578, endPoint y: 203, distance: 76.6
click at [509, 231] on div "27" at bounding box center [511, 233] width 10 height 9
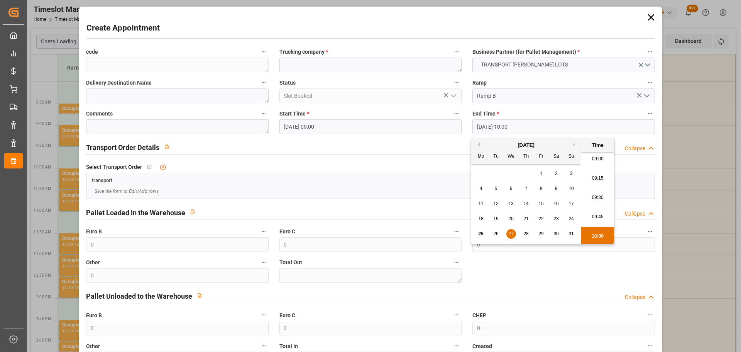
click at [603, 178] on li "09:15" at bounding box center [597, 178] width 33 height 19
type input "27-08-2025 09:15"
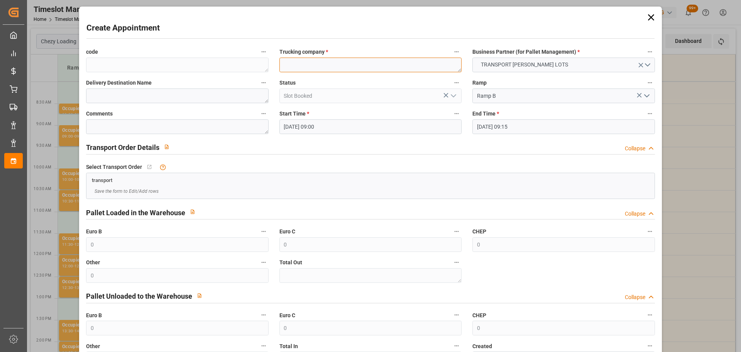
click at [351, 66] on textarea at bounding box center [370, 64] width 182 height 15
type textarea ","
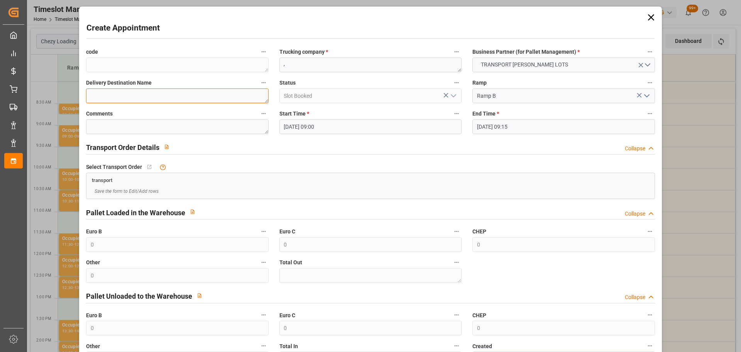
click at [193, 95] on textarea at bounding box center [177, 95] width 182 height 15
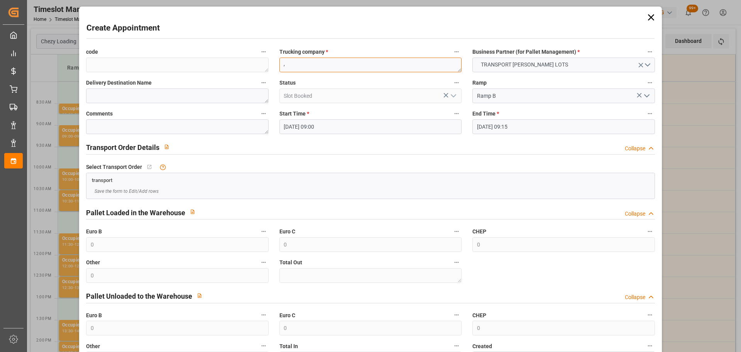
click at [305, 70] on textarea "," at bounding box center [370, 64] width 182 height 15
type textarea "?"
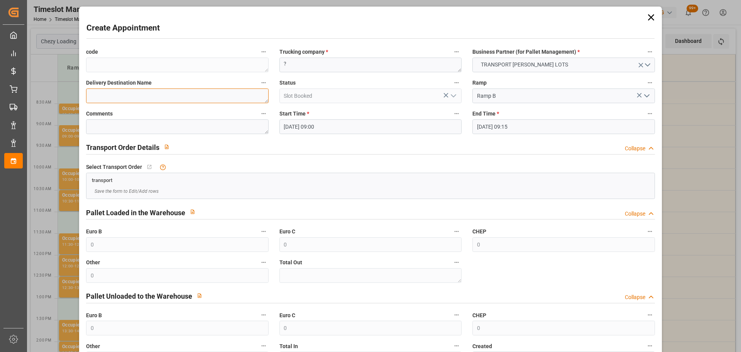
click at [208, 99] on textarea at bounding box center [177, 95] width 182 height 15
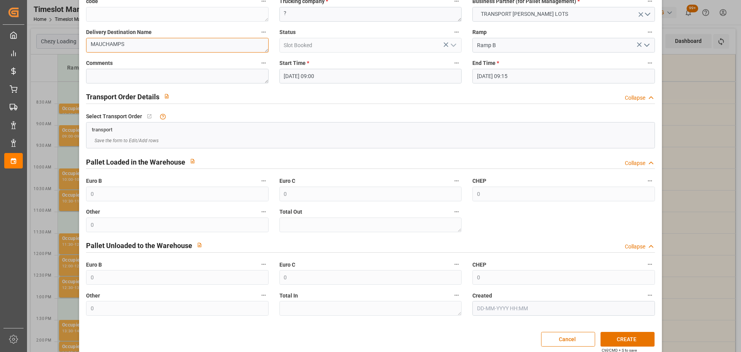
scroll to position [59, 0]
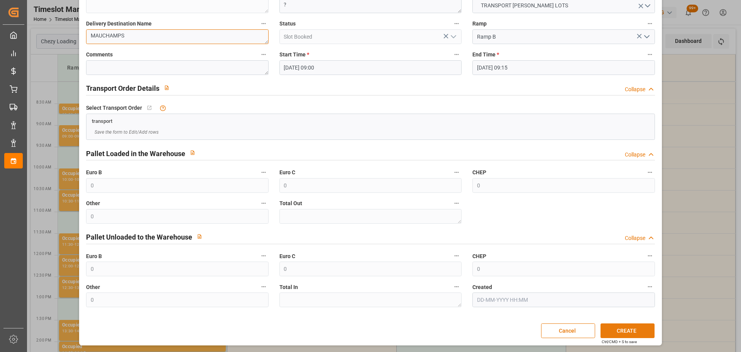
type textarea "MAUCHAMPS"
click at [624, 328] on button "CREATE" at bounding box center [627, 330] width 54 height 15
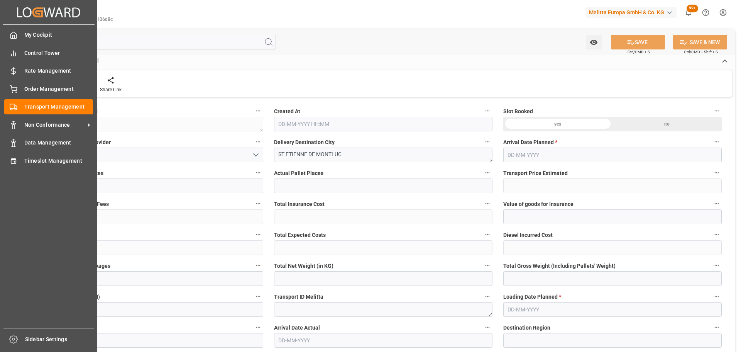
type input "27"
type input "698.82"
type input "0"
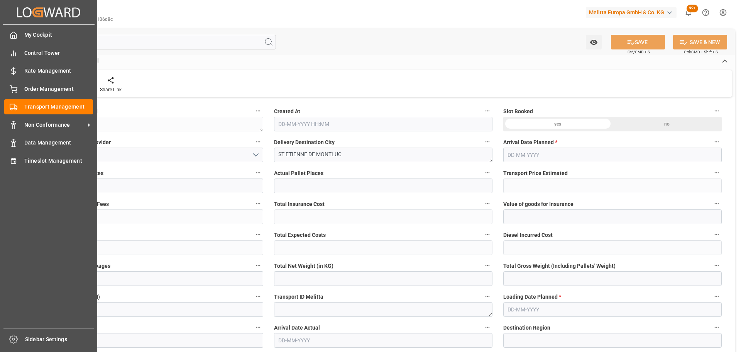
type input "698.82"
type input "0"
type input "3064.464"
type input "4768.8"
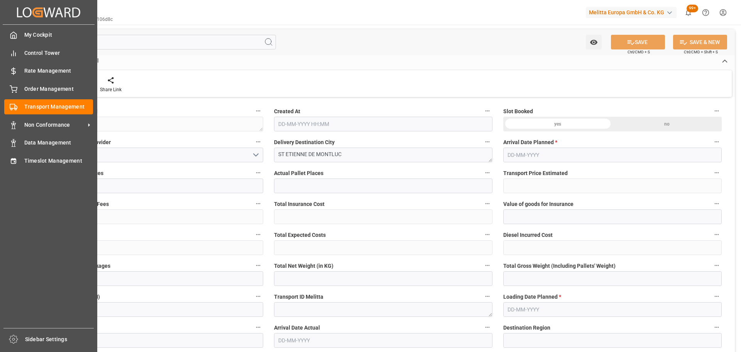
type input "32273.952"
type input "44"
type input "27"
type input "0"
type input "27"
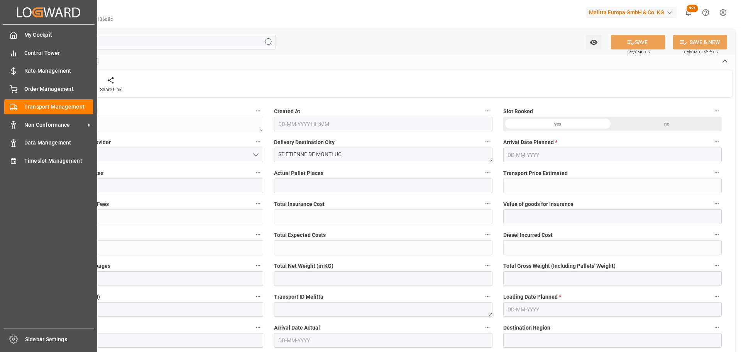
type input "101"
type input "3750.912"
type input "0"
type input "4710.8598"
type input "0"
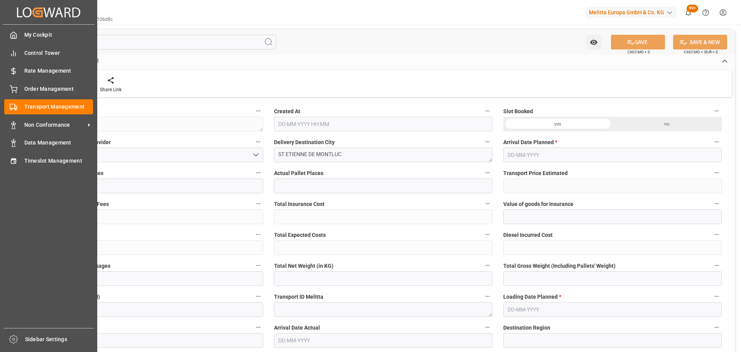
type input "0"
type input "21"
type input "35"
type input "25-08-2025 11:32"
type input "01-09-2025"
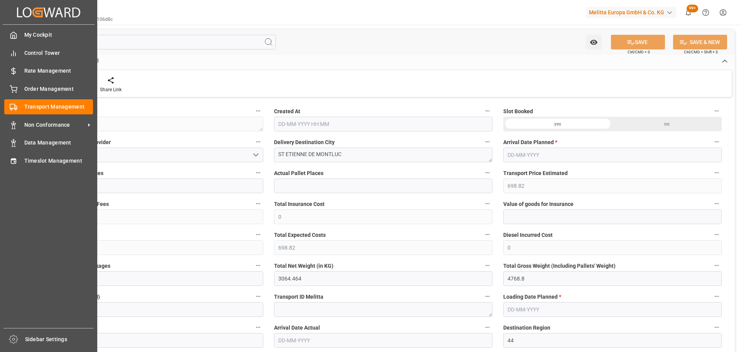
type input "28-08-2025"
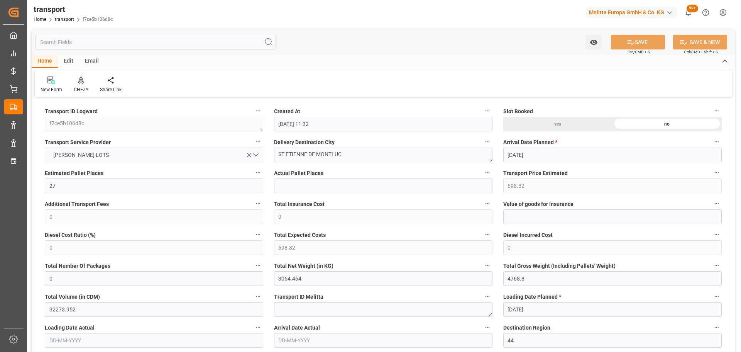
click at [81, 84] on icon at bounding box center [80, 80] width 5 height 8
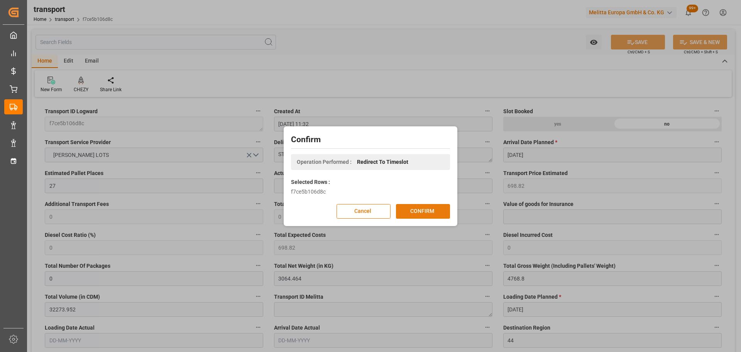
click at [426, 209] on button "CONFIRM" at bounding box center [423, 211] width 54 height 15
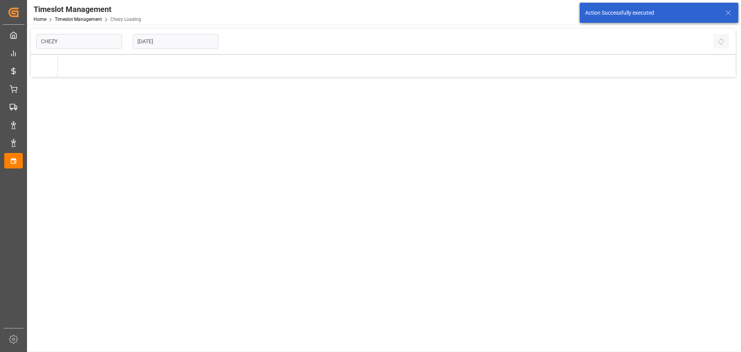
type input "Chezy Loading"
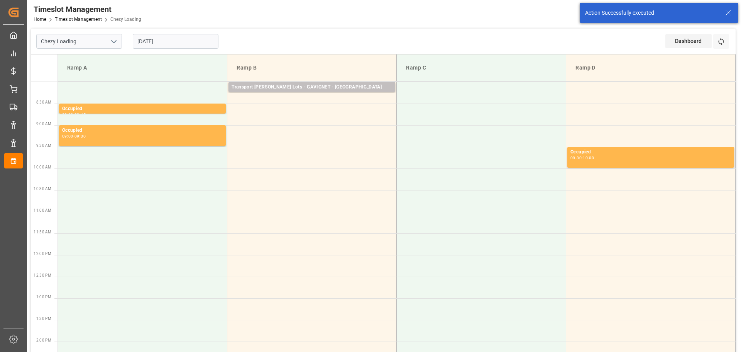
click at [158, 41] on input "[DATE]" at bounding box center [176, 41] width 86 height 15
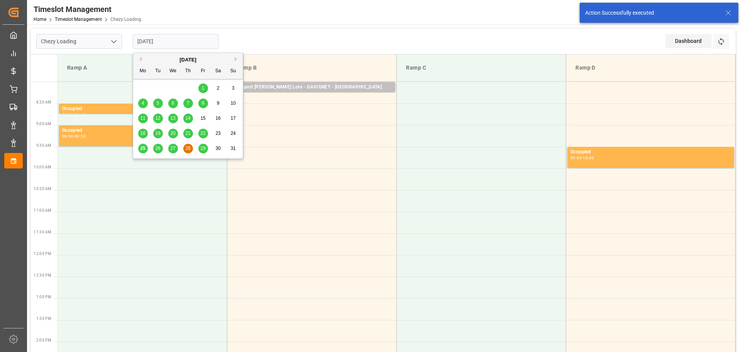
click at [203, 146] on span "29" at bounding box center [202, 147] width 5 height 5
type input "[DATE]"
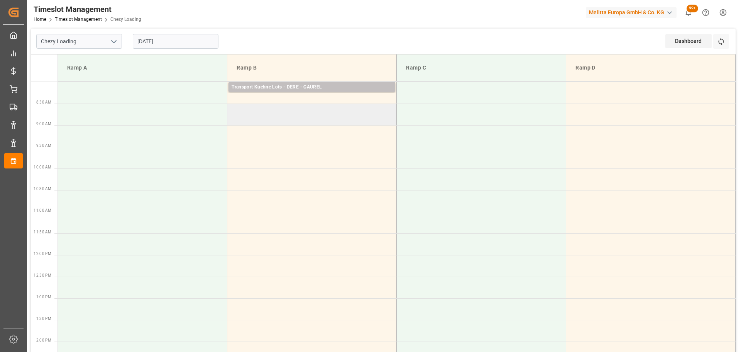
click at [232, 110] on td at bounding box center [311, 114] width 169 height 22
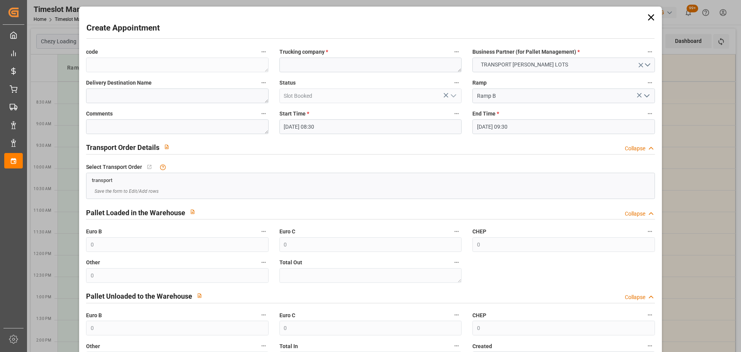
click at [483, 121] on input "[DATE] 09:30" at bounding box center [563, 126] width 182 height 15
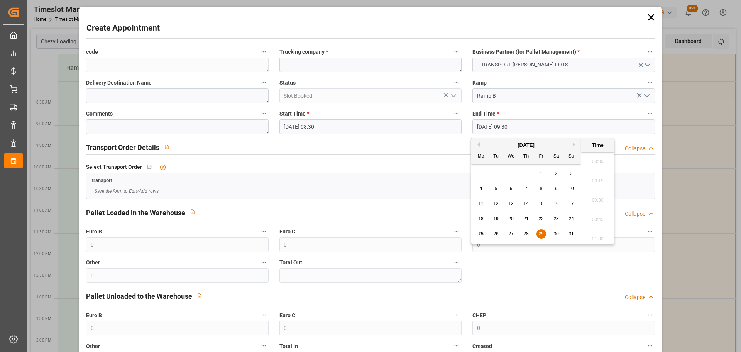
scroll to position [697, 0]
click at [538, 239] on div "25 26 27 28 29 30 31" at bounding box center [525, 233] width 105 height 15
drag, startPoint x: 536, startPoint y: 236, endPoint x: 554, endPoint y: 230, distance: 18.3
click at [536, 235] on div "29" at bounding box center [541, 233] width 10 height 9
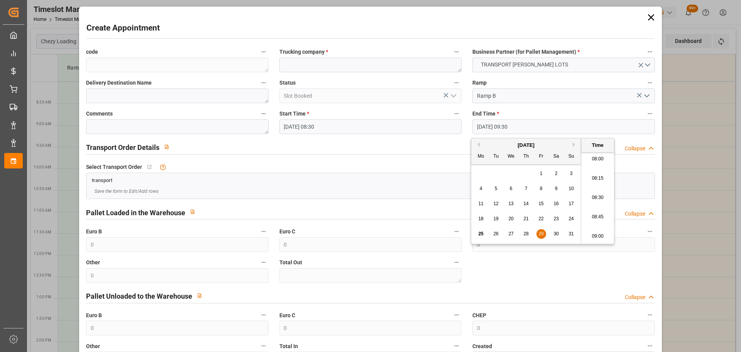
drag, startPoint x: 595, startPoint y: 213, endPoint x: 392, endPoint y: 111, distance: 227.8
click at [592, 211] on li "08:45" at bounding box center [597, 216] width 33 height 19
type input "29-08-2025 08:45"
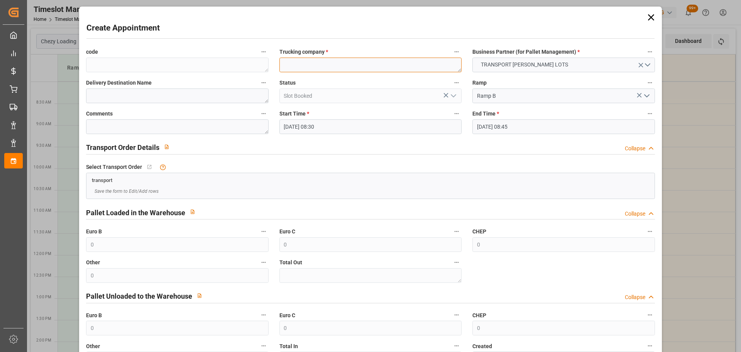
click at [337, 66] on textarea at bounding box center [370, 64] width 182 height 15
type textarea "?"
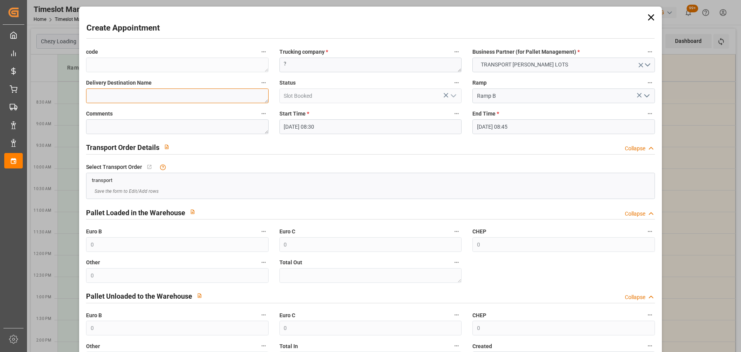
click at [148, 92] on textarea at bounding box center [177, 95] width 182 height 15
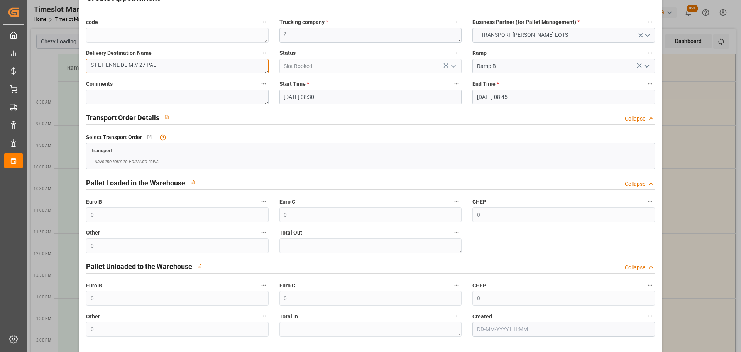
scroll to position [59, 0]
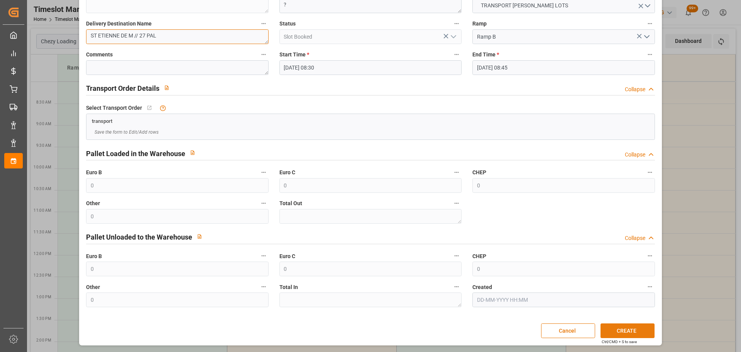
type textarea "ST ETIENNE DE M // 27 PAL"
click at [631, 327] on button "CREATE" at bounding box center [627, 330] width 54 height 15
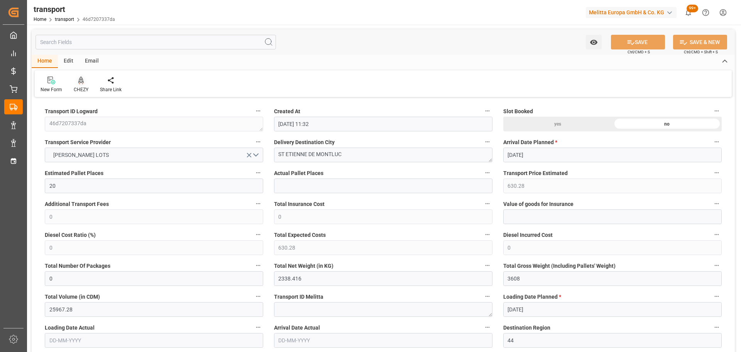
click at [83, 82] on icon at bounding box center [80, 79] width 5 height 7
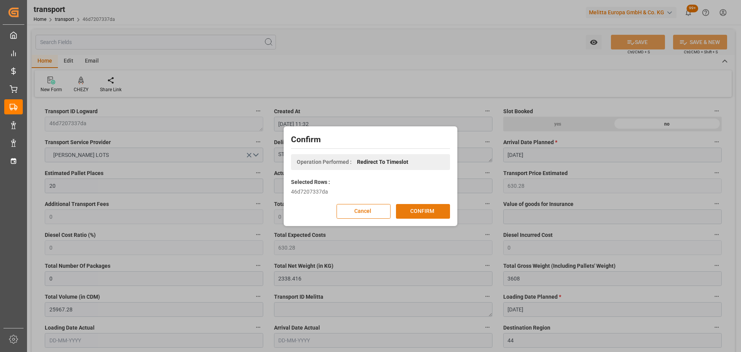
click at [427, 207] on button "CONFIRM" at bounding box center [423, 211] width 54 height 15
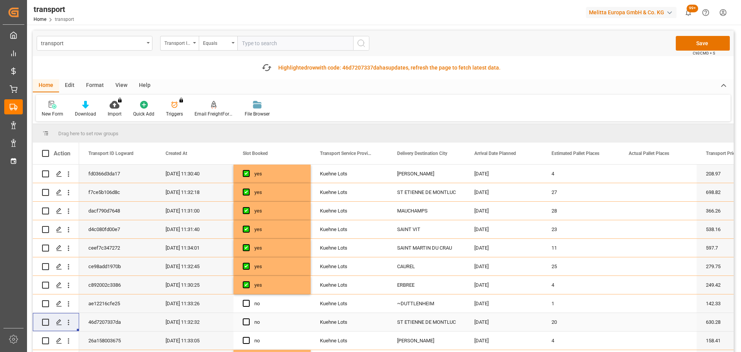
scroll to position [39, 0]
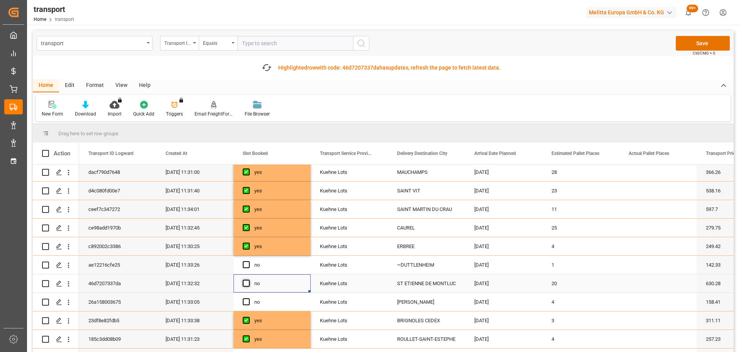
click at [248, 282] on span "Press SPACE to select this row." at bounding box center [246, 282] width 7 height 7
click at [248, 279] on input "Press SPACE to select this row." at bounding box center [248, 279] width 0 height 0
click at [71, 301] on icon "open menu" at bounding box center [68, 302] width 8 height 8
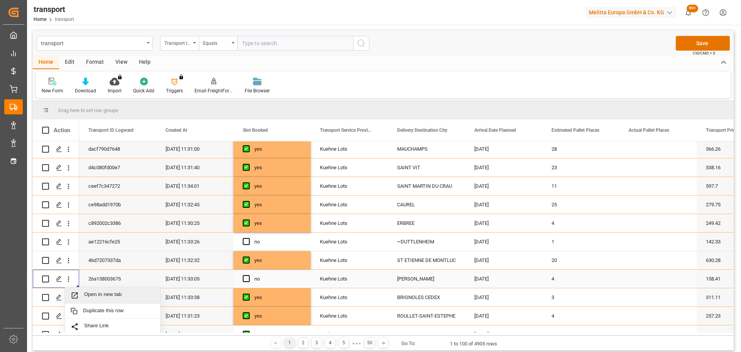
click at [96, 291] on div "Open in new tab" at bounding box center [112, 295] width 95 height 16
click at [245, 277] on span "Press SPACE to select this row." at bounding box center [246, 278] width 7 height 7
click at [248, 275] on input "Press SPACE to select this row." at bounding box center [248, 275] width 0 height 0
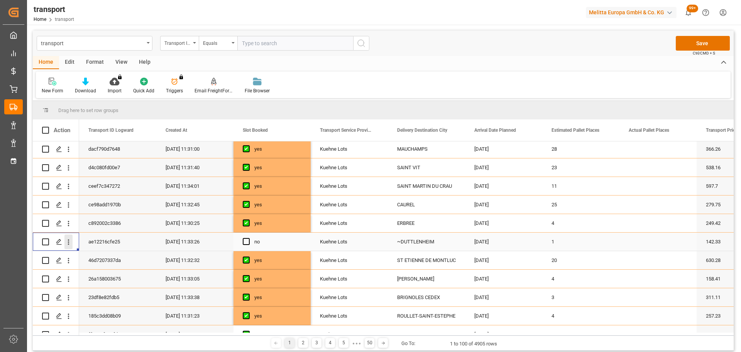
click at [67, 242] on icon "open menu" at bounding box center [68, 242] width 8 height 8
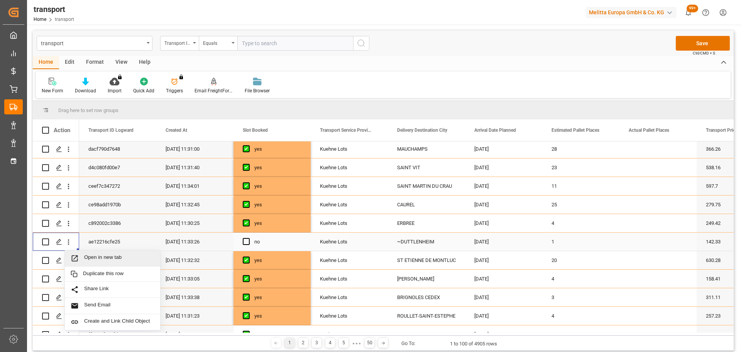
click at [104, 254] on span "Open in new tab" at bounding box center [119, 258] width 70 height 8
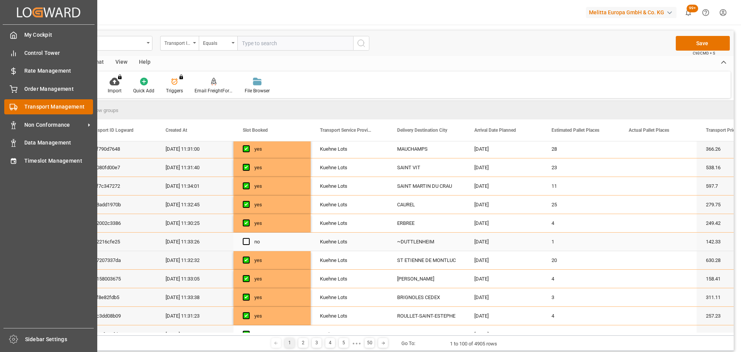
click at [31, 102] on div "Transport Management Transport Management" at bounding box center [48, 106] width 89 height 15
click at [50, 156] on div "Timeslot Management Timeslot Management" at bounding box center [48, 160] width 89 height 15
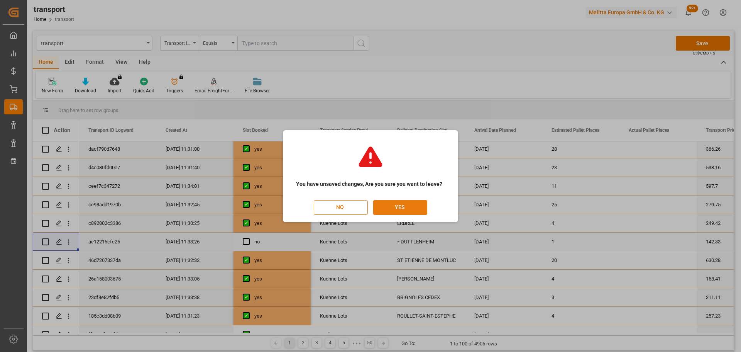
click at [404, 204] on button "YES" at bounding box center [400, 207] width 54 height 15
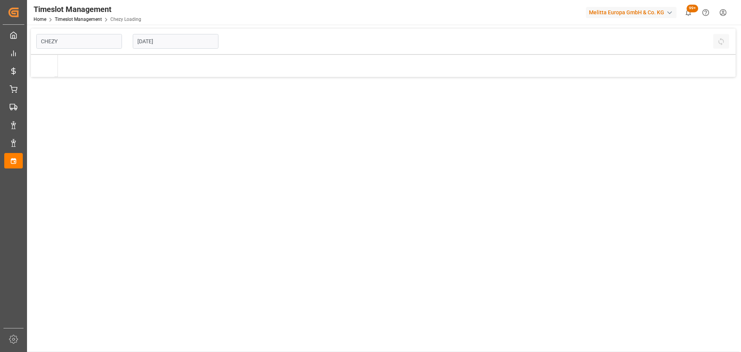
type input "Chezy Loading"
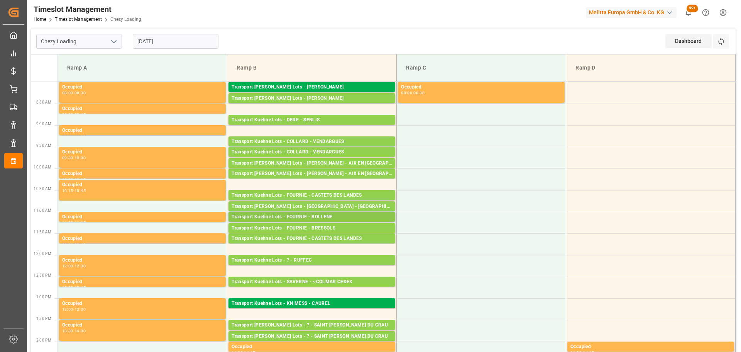
scroll to position [39, 0]
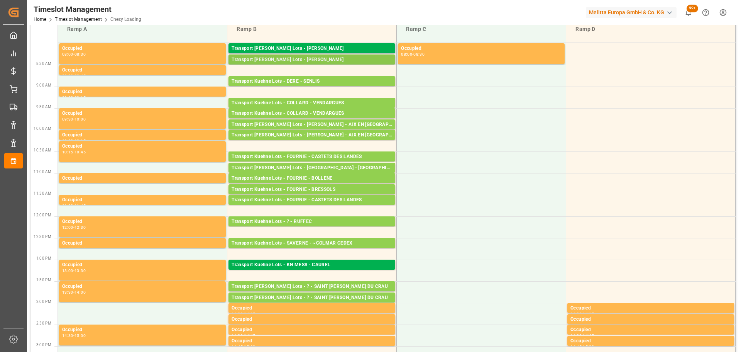
click at [365, 55] on div "Transport Kuehne Lots - ANTOINE - SAINT ETIENNE DE MONTLUC Pallets: ,TU: 116,Ci…" at bounding box center [311, 59] width 167 height 10
click at [314, 47] on div "Transport [PERSON_NAME] Lots - [PERSON_NAME]" at bounding box center [312, 49] width 161 height 8
click at [317, 56] on div "Transport [PERSON_NAME] Lots - [PERSON_NAME]" at bounding box center [312, 60] width 161 height 8
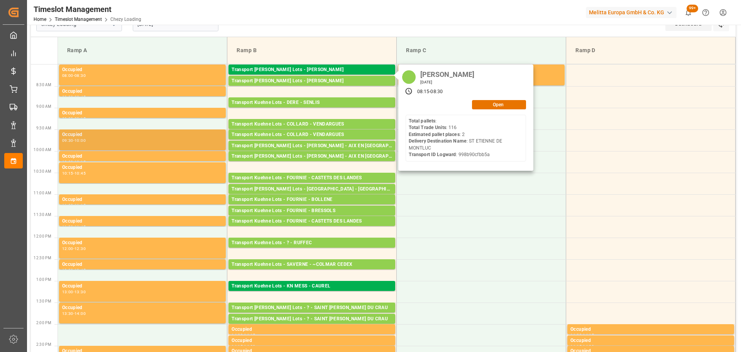
scroll to position [0, 0]
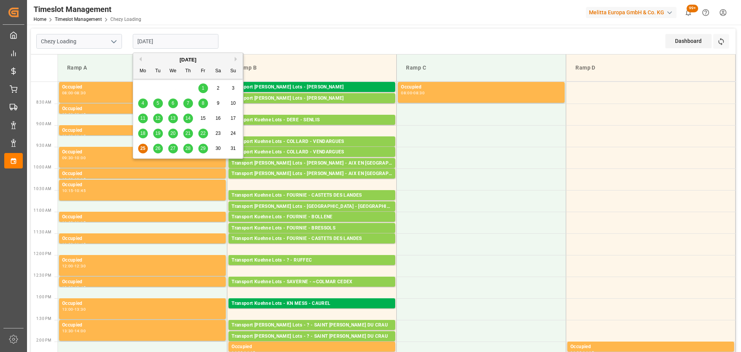
click at [161, 39] on input "[DATE]" at bounding box center [176, 41] width 86 height 15
click at [156, 149] on span "26" at bounding box center [157, 147] width 5 height 5
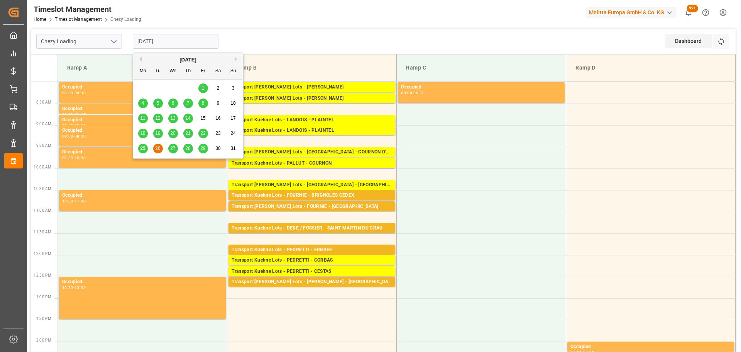
click at [144, 38] on input "[DATE]" at bounding box center [176, 41] width 86 height 15
click at [142, 147] on span "25" at bounding box center [142, 147] width 5 height 5
type input "[DATE]"
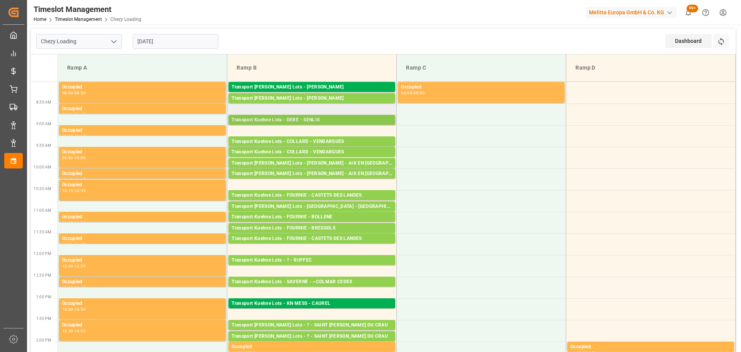
click at [310, 120] on div "Transport Kuehne Lots - DERE - SENLIS" at bounding box center [312, 120] width 161 height 8
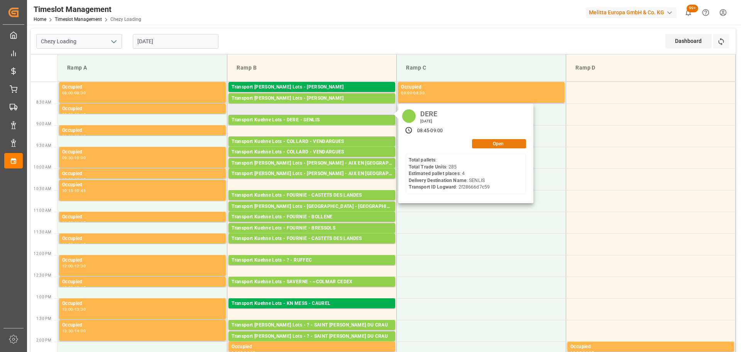
click at [491, 143] on button "Open" at bounding box center [499, 143] width 54 height 9
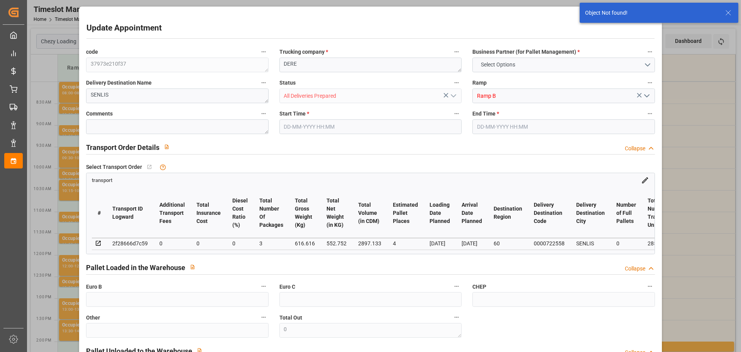
type input "25-08-2025 08:45"
type input "25-08-2025 09:00"
type input "20-08-2025 12:41"
click at [296, 122] on input "25-08-2025 08:45" at bounding box center [370, 126] width 182 height 15
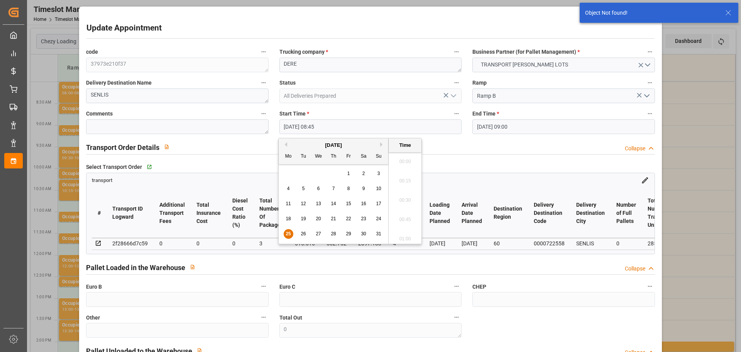
scroll to position [639, 0]
click at [301, 232] on span "26" at bounding box center [303, 233] width 5 height 5
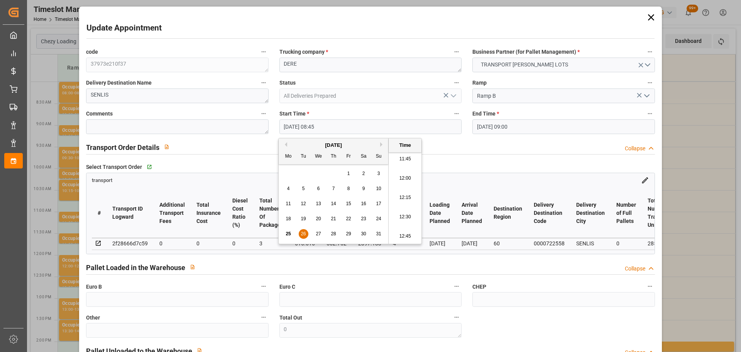
scroll to position [948, 0]
drag, startPoint x: 416, startPoint y: 212, endPoint x: 487, endPoint y: 144, distance: 98.5
click at [418, 210] on li "13:00" at bounding box center [405, 216] width 33 height 19
type input "26-08-2025 13:00"
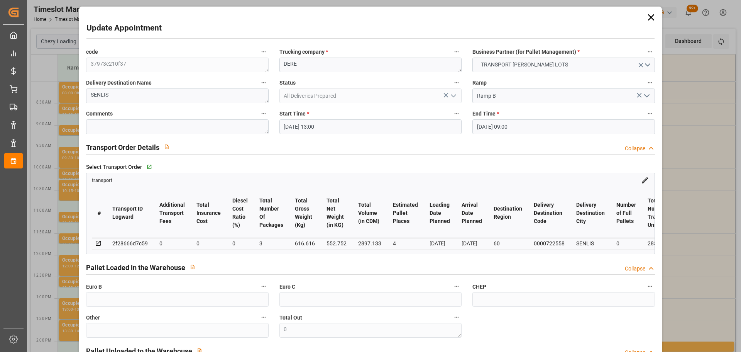
drag, startPoint x: 494, startPoint y: 126, endPoint x: 494, endPoint y: 137, distance: 11.2
click at [494, 129] on input "25-08-2025 09:00" at bounding box center [563, 126] width 182 height 15
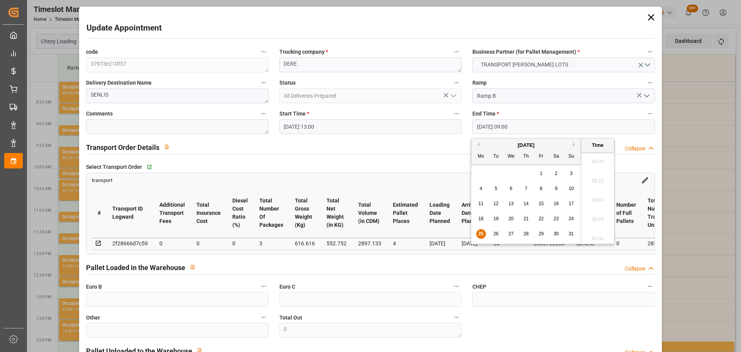
scroll to position [659, 0]
click at [493, 230] on div "26" at bounding box center [496, 233] width 10 height 9
click at [595, 176] on li "13:15" at bounding box center [597, 178] width 33 height 19
type input "[DATE] 13:15"
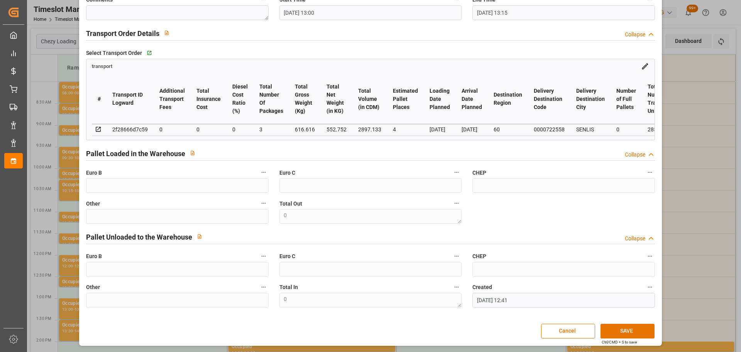
scroll to position [117, 0]
click at [624, 329] on button "SAVE" at bounding box center [627, 330] width 54 height 15
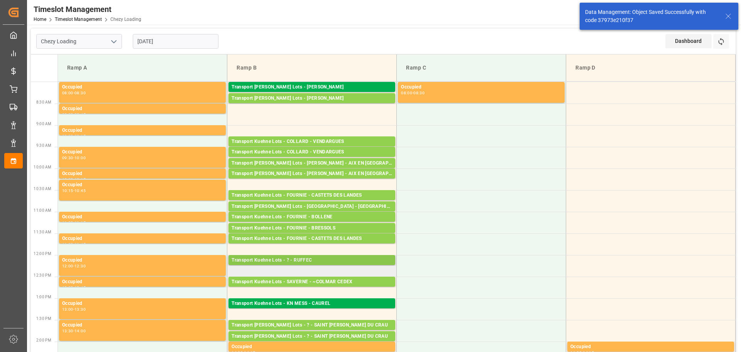
click at [335, 258] on div "Transport Kuehne Lots - ? - RUFFEC" at bounding box center [312, 260] width 161 height 8
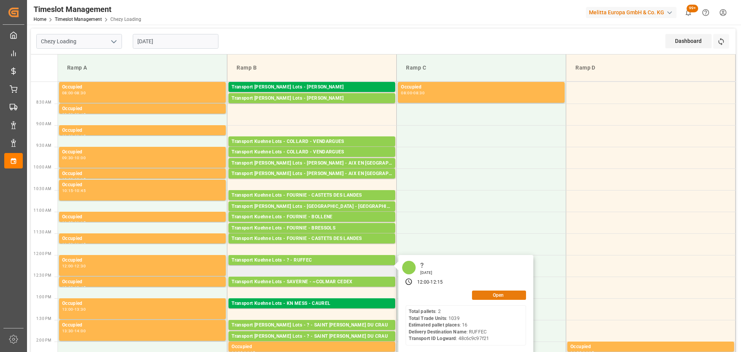
click at [498, 292] on button "Open" at bounding box center [499, 294] width 54 height 9
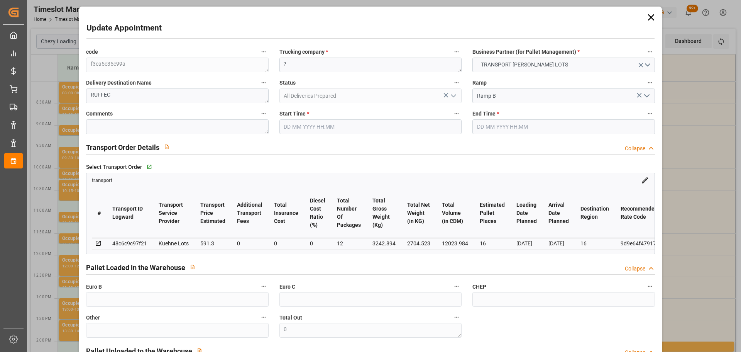
type input "25-08-2025 12:00"
type input "25-08-2025 12:15"
type input "[DATE] 13:26"
type input "[DATE] 11:59"
type input "[DATE]"
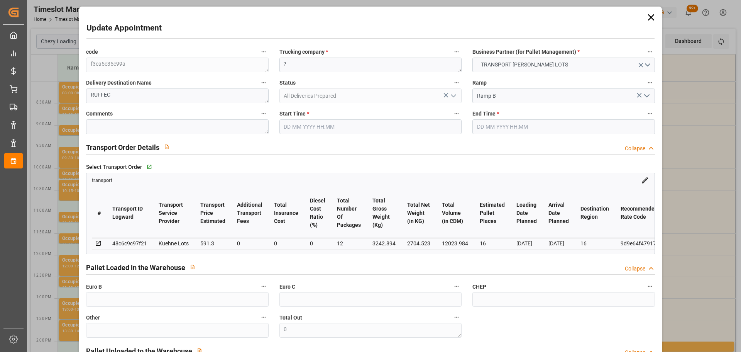
type input "[DATE]"
click at [327, 127] on input "25-08-2025 12:00" at bounding box center [370, 126] width 182 height 15
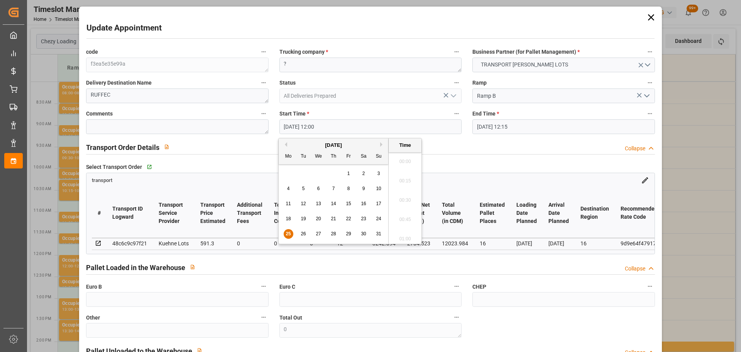
scroll to position [890, 0]
drag, startPoint x: 319, startPoint y: 231, endPoint x: 323, endPoint y: 208, distance: 23.2
click at [318, 229] on div "27" at bounding box center [319, 233] width 10 height 9
type input "[DATE] 12:00"
click at [488, 125] on input "25-08-2025 12:15" at bounding box center [563, 126] width 182 height 15
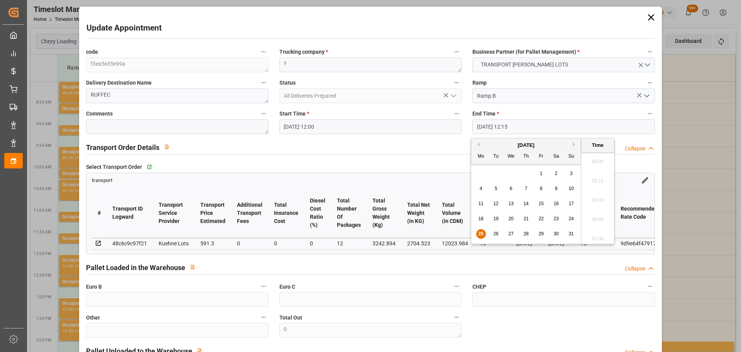
scroll to position [909, 0]
click at [509, 232] on span "27" at bounding box center [510, 233] width 5 height 5
type input "[DATE] 12:15"
click at [597, 194] on li "12:15" at bounding box center [597, 197] width 33 height 19
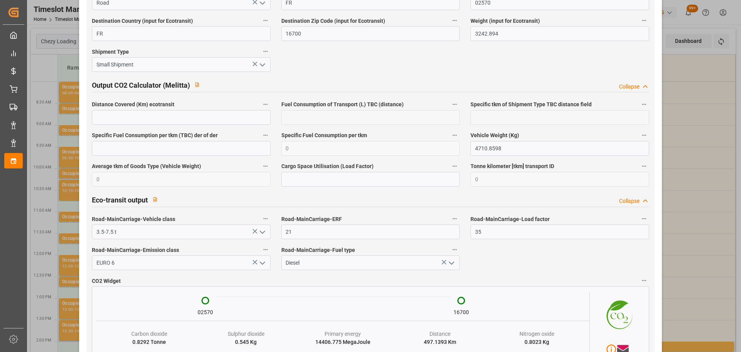
scroll to position [1287, 0]
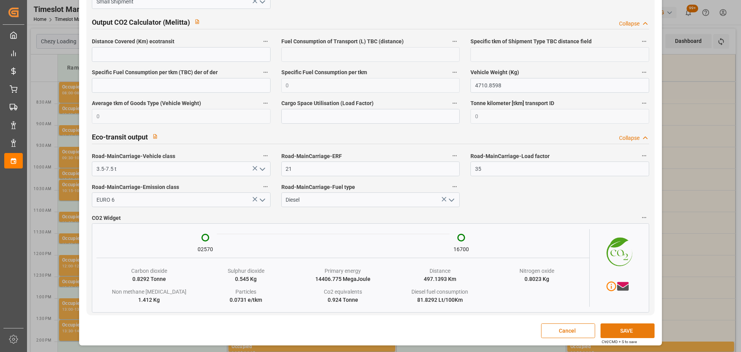
click at [615, 329] on button "SAVE" at bounding box center [627, 330] width 54 height 15
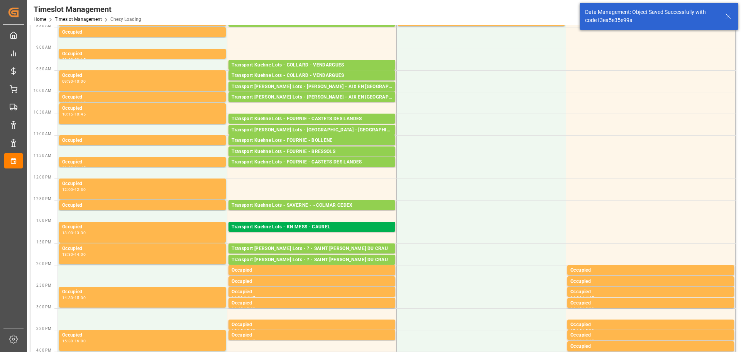
scroll to position [77, 0]
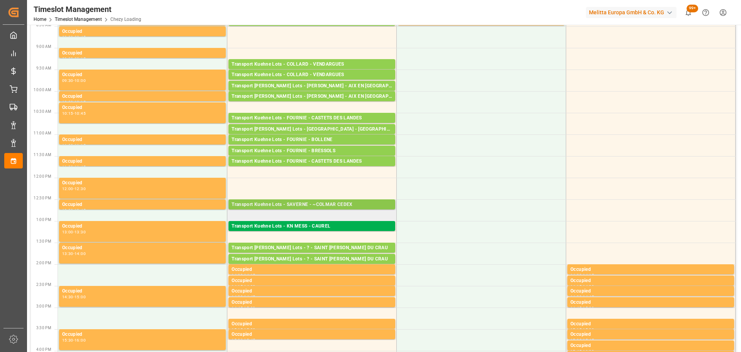
click at [338, 202] on div "Transport Kuehne Lots - SAVERNE - ~COLMAR CEDEX" at bounding box center [312, 205] width 161 height 8
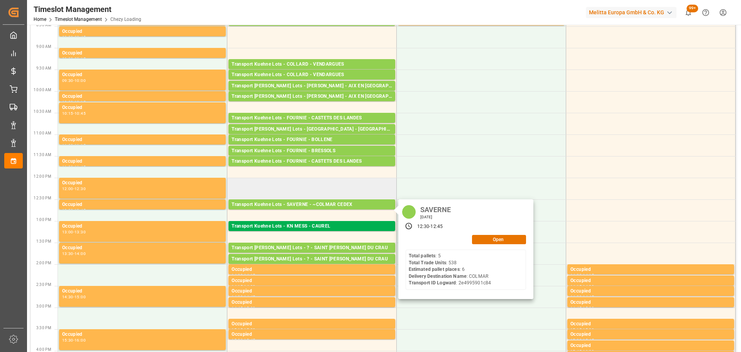
scroll to position [0, 0]
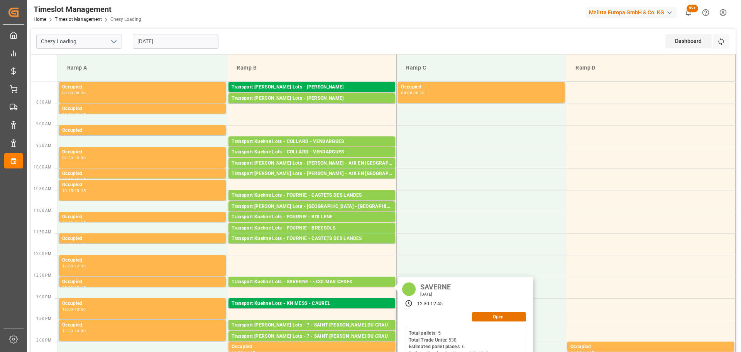
click at [164, 40] on input "[DATE]" at bounding box center [176, 41] width 86 height 15
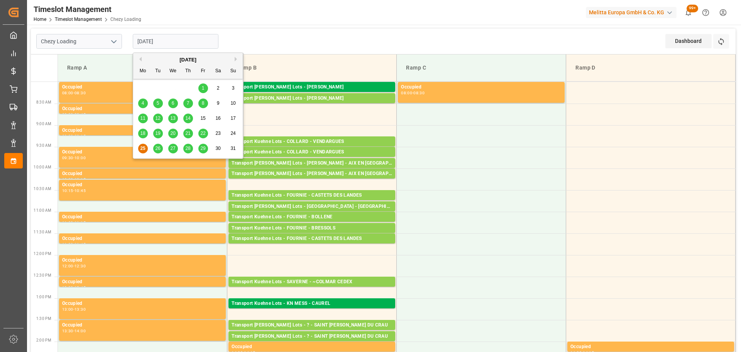
click at [157, 147] on span "26" at bounding box center [157, 147] width 5 height 5
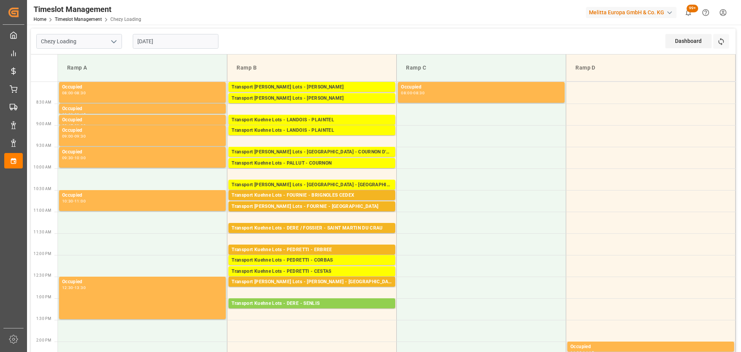
click at [153, 41] on input "[DATE]" at bounding box center [176, 41] width 86 height 15
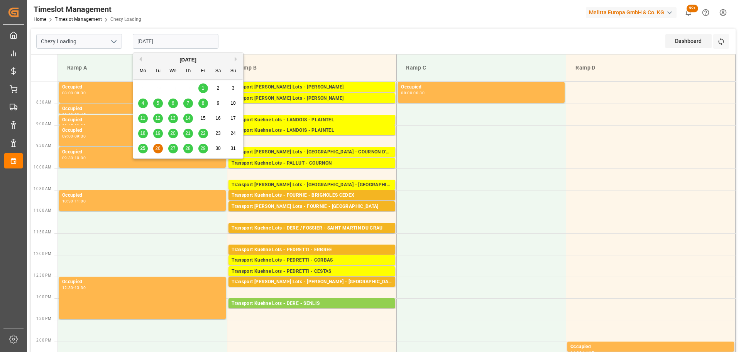
click at [142, 148] on span "25" at bounding box center [142, 147] width 5 height 5
type input "[DATE]"
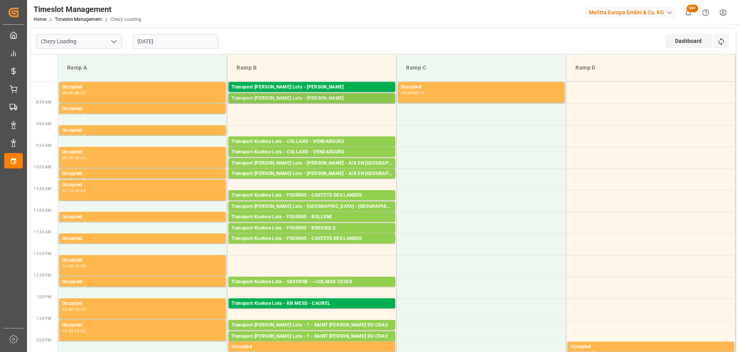
click at [296, 99] on div "Transport [PERSON_NAME] Lots - [PERSON_NAME]" at bounding box center [312, 99] width 161 height 8
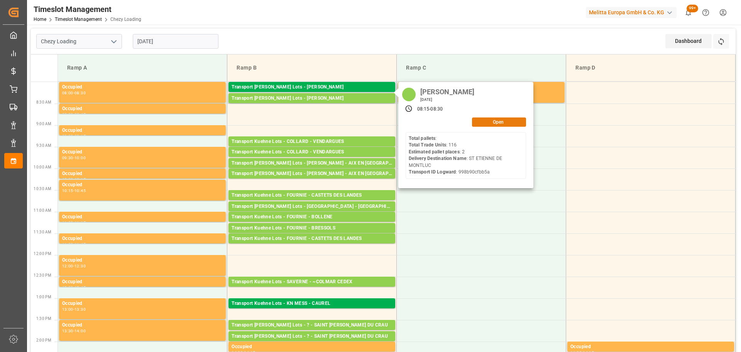
click at [488, 120] on button "Open" at bounding box center [499, 121] width 54 height 9
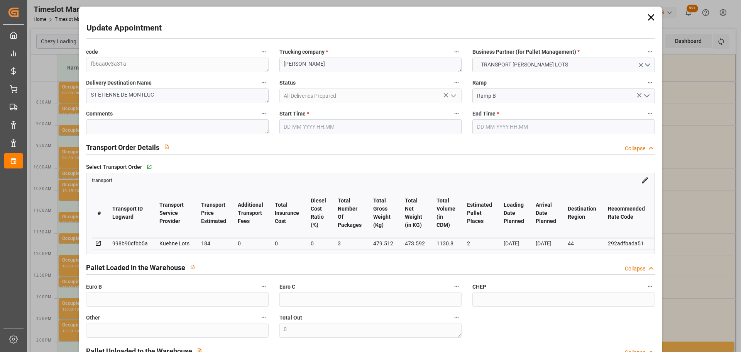
type input "25-08-2025 08:15"
type input "25-08-2025 08:30"
type input "19-08-2025 15:14"
type input "19-08-2025 11:28"
type input "[DATE]"
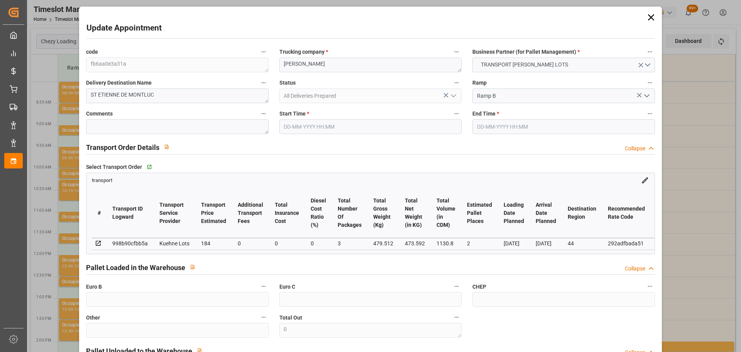
type input "[DATE]"
click at [649, 16] on icon at bounding box center [650, 17] width 6 height 6
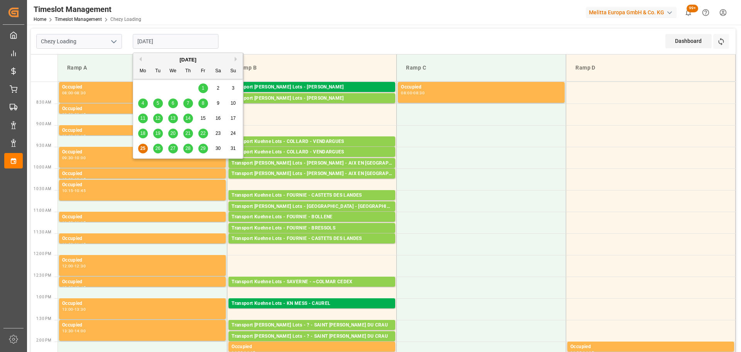
click at [169, 35] on input "[DATE]" at bounding box center [176, 41] width 86 height 15
click at [157, 144] on div "26" at bounding box center [158, 149] width 10 height 10
type input "[DATE]"
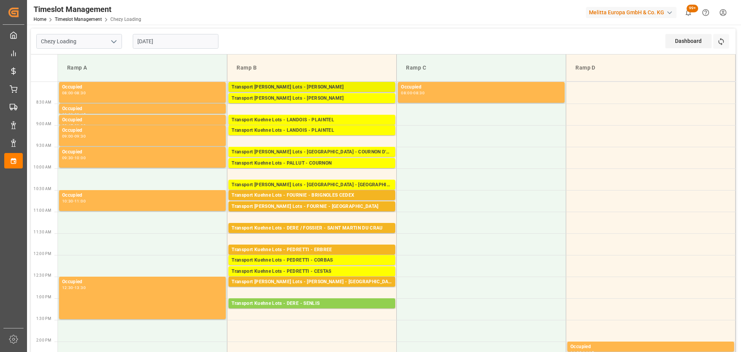
click at [336, 84] on div "Transport [PERSON_NAME] Lots - [PERSON_NAME]" at bounding box center [312, 87] width 161 height 8
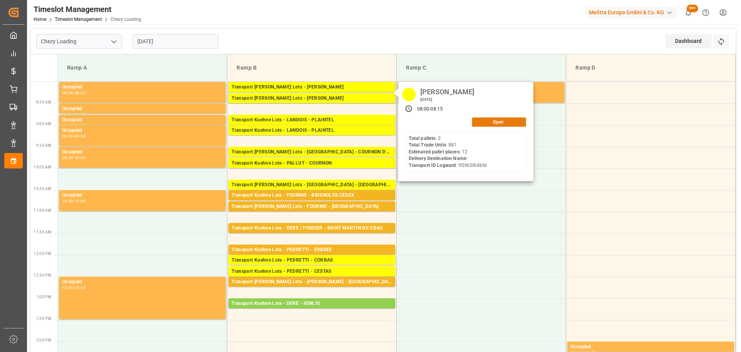
click at [480, 121] on button "Open" at bounding box center [499, 121] width 54 height 9
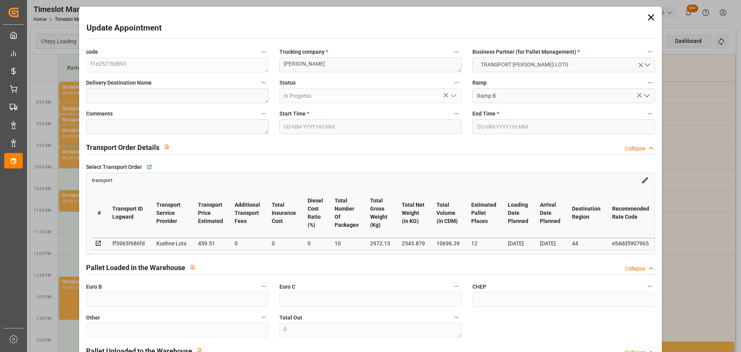
type input "12"
type input "459.51"
type input "0"
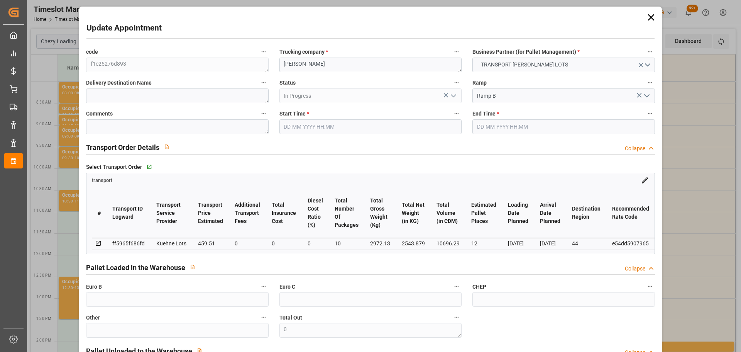
type input "459.51"
type input "0"
type input "10"
type input "2543.879"
type input "3772.754"
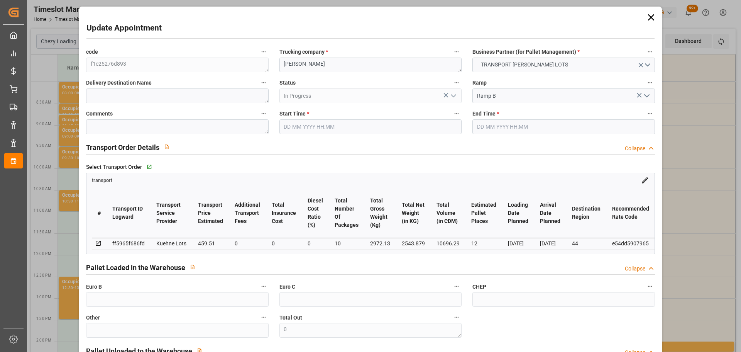
type input "10696.29"
type input "44"
type input "2"
type input "881"
type input "34"
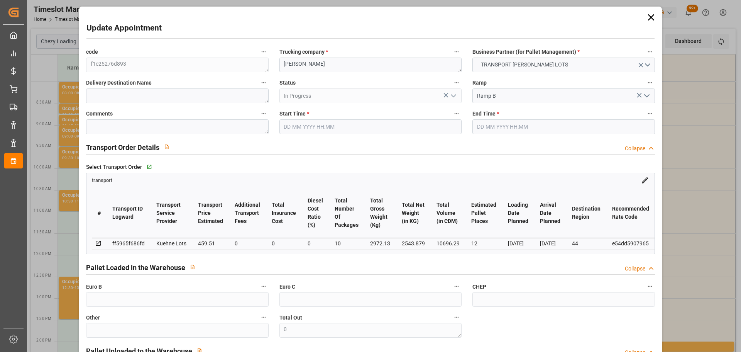
type input "101"
type input "2972.13"
type input "0"
type input "4710.8598"
type input "0"
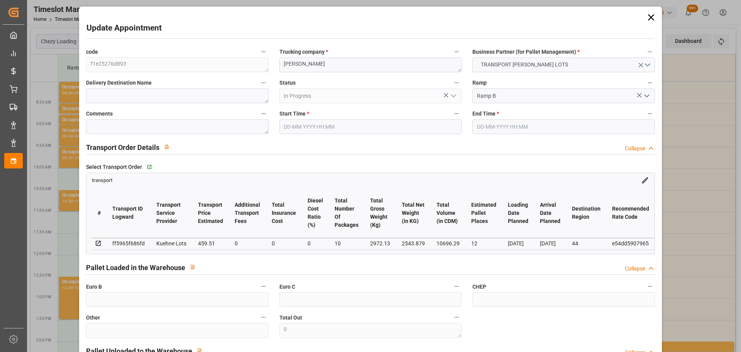
type input "0"
type input "21"
type input "35"
type input "26-08-2025 08:00"
type input "26-08-2025 08:15"
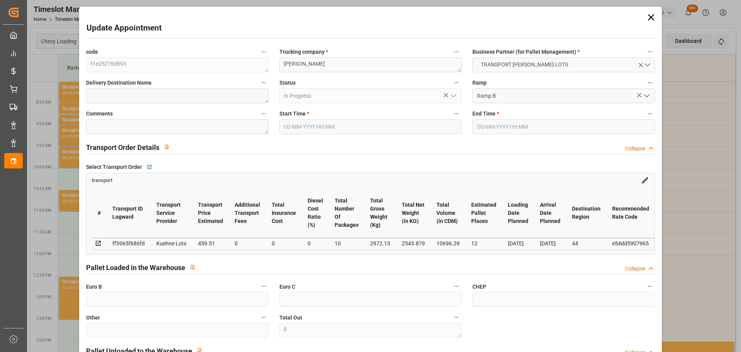
type input "20-08-2025 12:39"
type input "20-08-2025 11:48"
type input "[DATE]"
click at [649, 13] on icon at bounding box center [651, 17] width 11 height 11
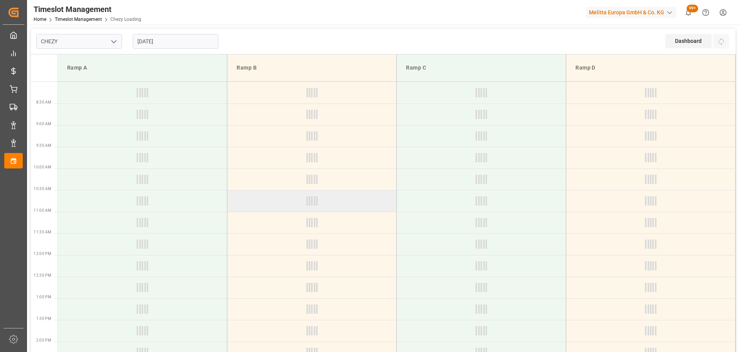
type input "Chezy Loading"
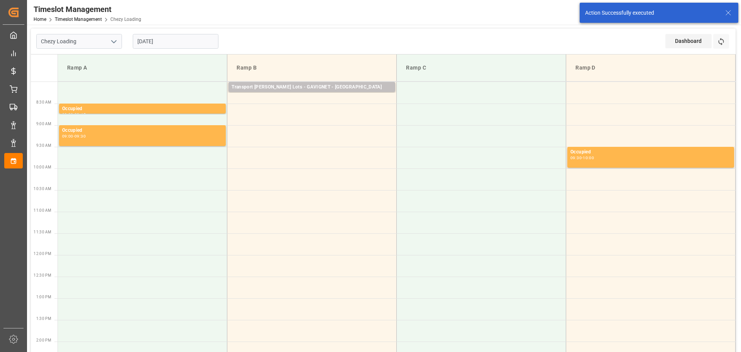
click at [169, 40] on input "[DATE]" at bounding box center [176, 41] width 86 height 15
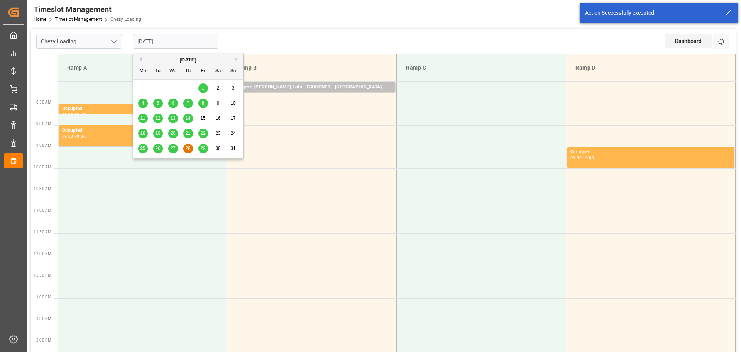
click at [204, 147] on span "29" at bounding box center [202, 147] width 5 height 5
type input "[DATE]"
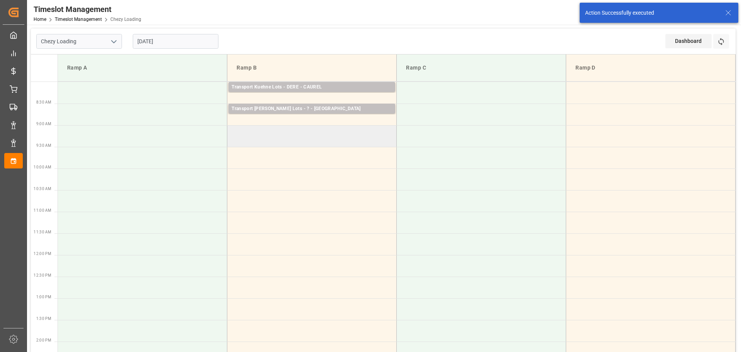
click at [233, 132] on td at bounding box center [311, 136] width 169 height 22
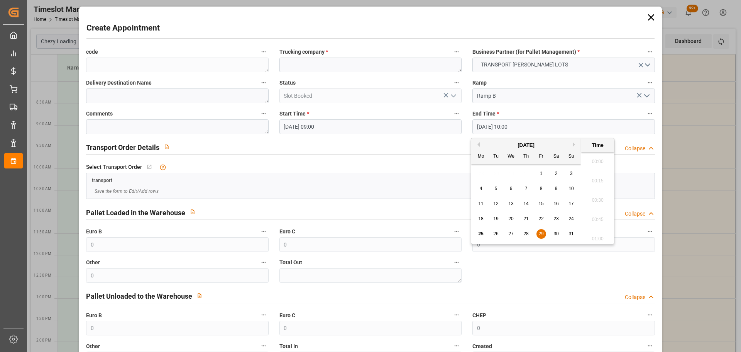
click at [488, 124] on input "[DATE] 10:00" at bounding box center [563, 126] width 182 height 15
click at [541, 231] on span "29" at bounding box center [540, 233] width 5 height 5
click at [599, 215] on li "09:15" at bounding box center [597, 216] width 33 height 19
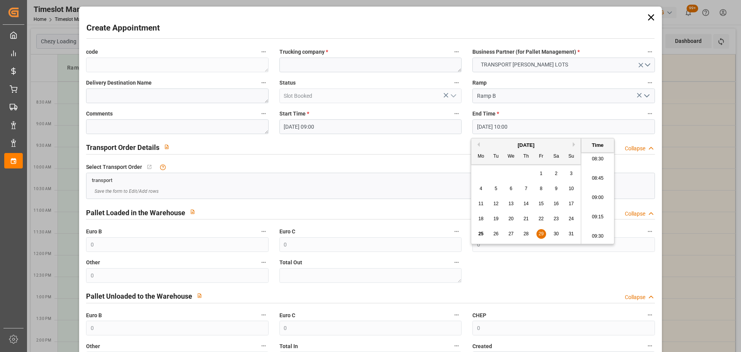
type input "[DATE] 09:15"
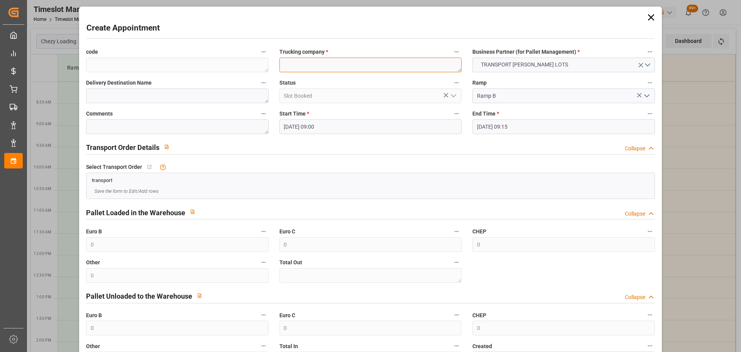
click at [344, 60] on textarea at bounding box center [370, 64] width 182 height 15
type textarea "?"
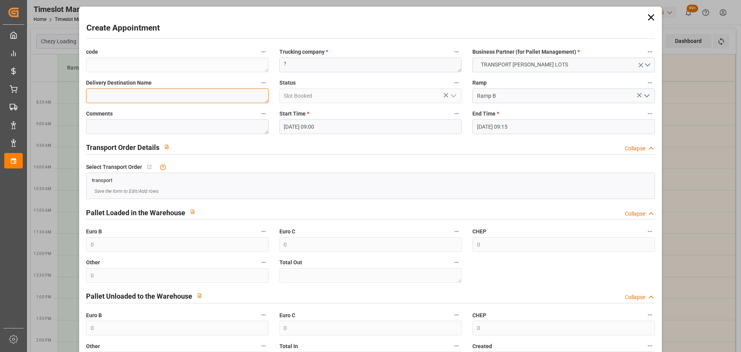
click at [149, 95] on textarea at bounding box center [177, 95] width 182 height 15
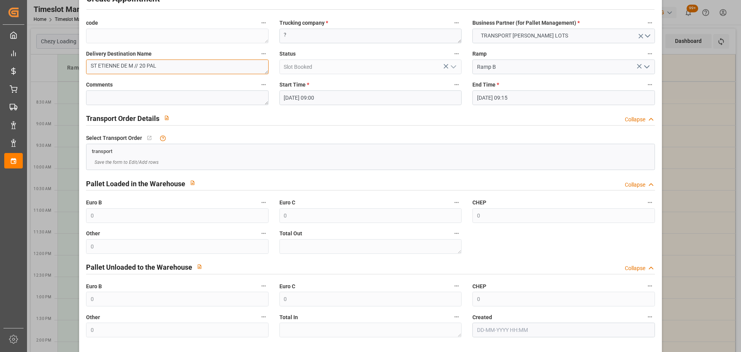
scroll to position [59, 0]
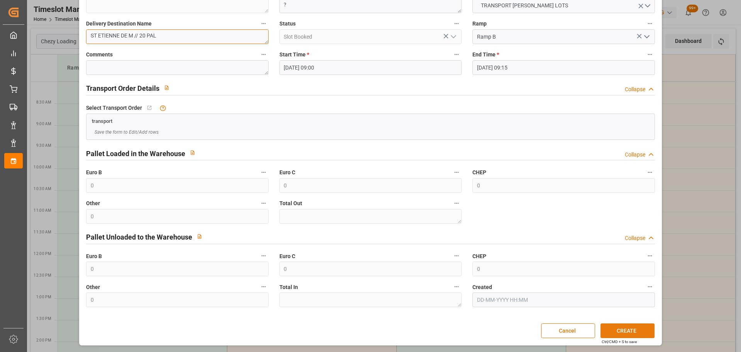
type textarea "ST ETIENNE DE M // 20 PAL"
click at [622, 336] on button "CREATE" at bounding box center [627, 330] width 54 height 15
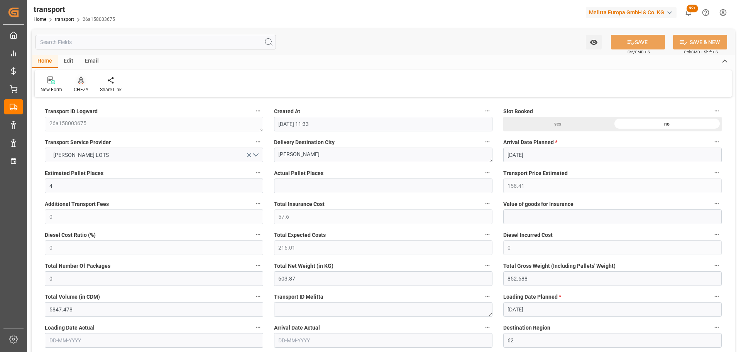
click at [84, 85] on div "CHEZY" at bounding box center [81, 84] width 26 height 17
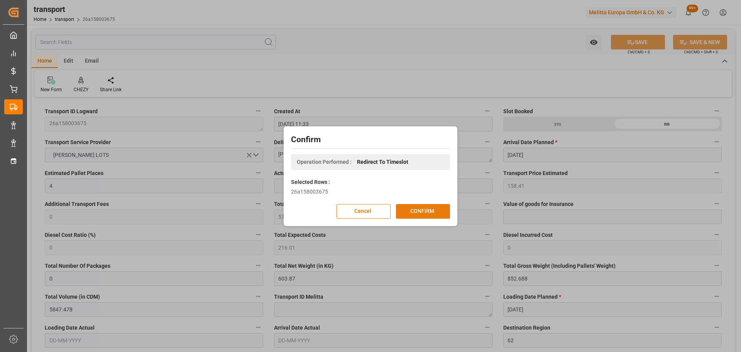
click at [425, 206] on button "CONFIRM" at bounding box center [423, 211] width 54 height 15
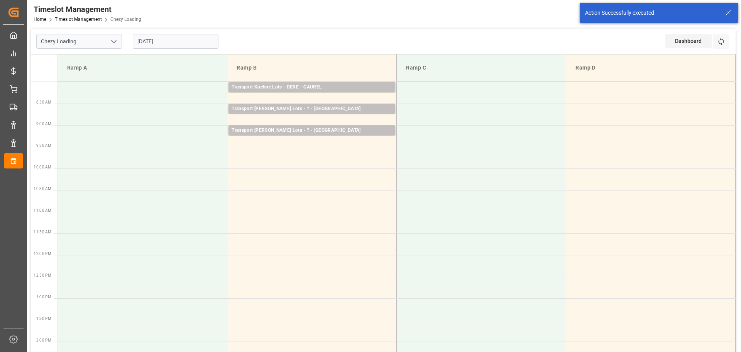
click at [231, 151] on td at bounding box center [311, 158] width 169 height 22
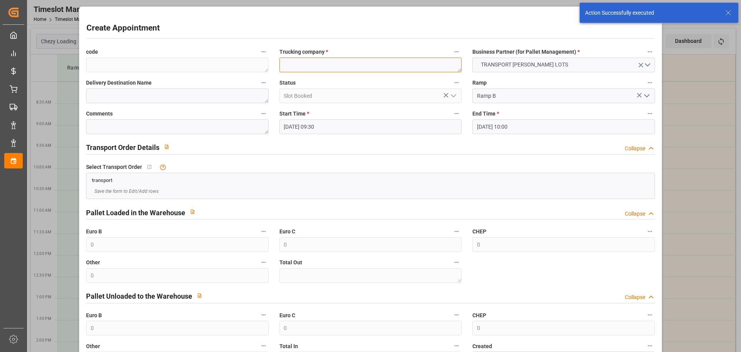
click at [324, 65] on textarea at bounding box center [370, 64] width 182 height 15
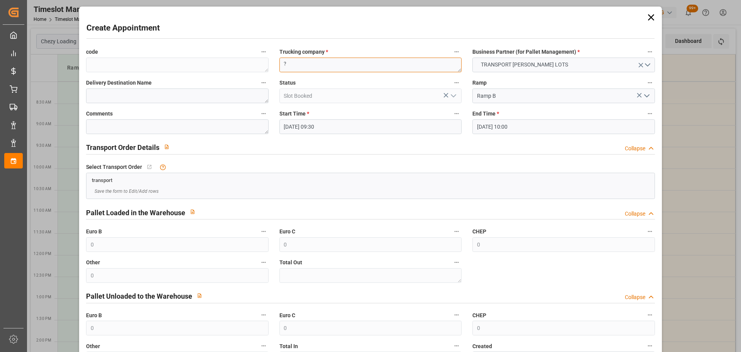
type textarea "?"
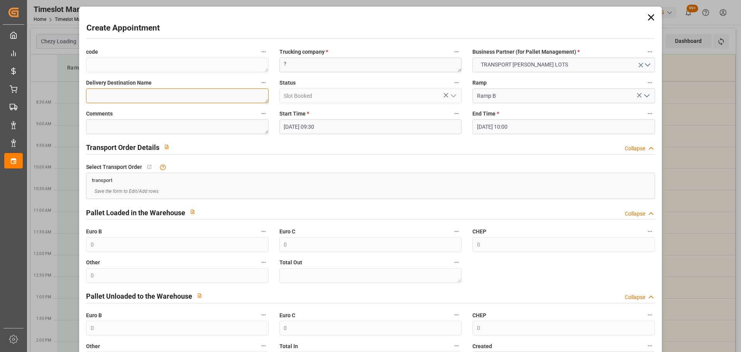
click at [164, 90] on textarea at bounding box center [177, 95] width 182 height 15
type textarea "HENIN BEAUMONT"
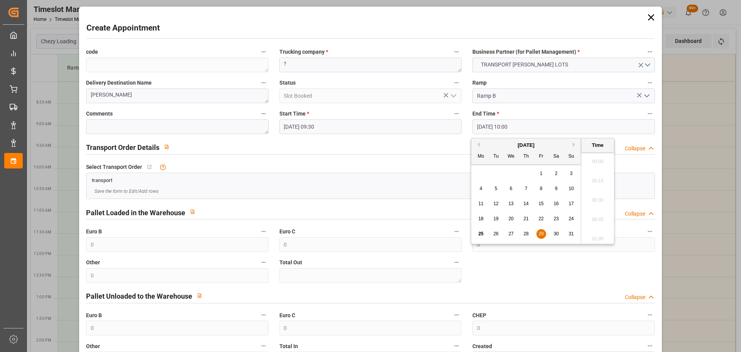
click at [504, 126] on input "29-08-2025 10:00" at bounding box center [563, 126] width 182 height 15
click at [542, 230] on div "29" at bounding box center [541, 233] width 10 height 9
drag, startPoint x: 599, startPoint y: 177, endPoint x: 604, endPoint y: 182, distance: 6.8
click at [600, 178] on li "09:45" at bounding box center [597, 178] width 33 height 19
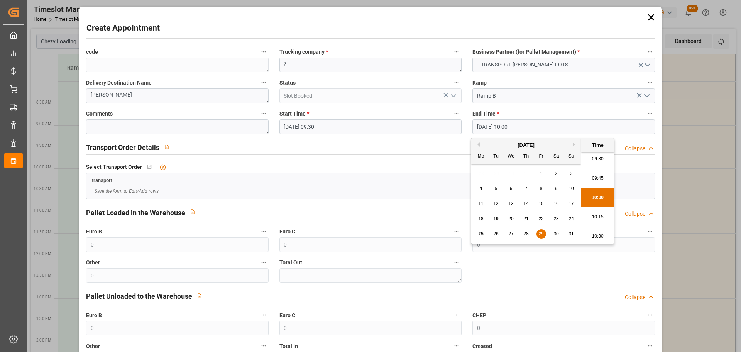
type input "29-08-2025 09:45"
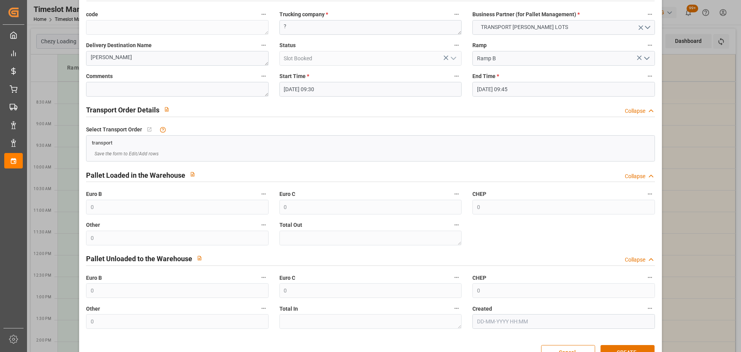
scroll to position [59, 0]
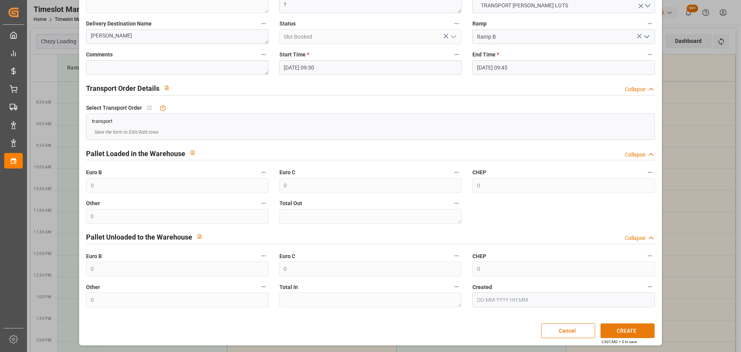
click at [623, 331] on button "CREATE" at bounding box center [627, 330] width 54 height 15
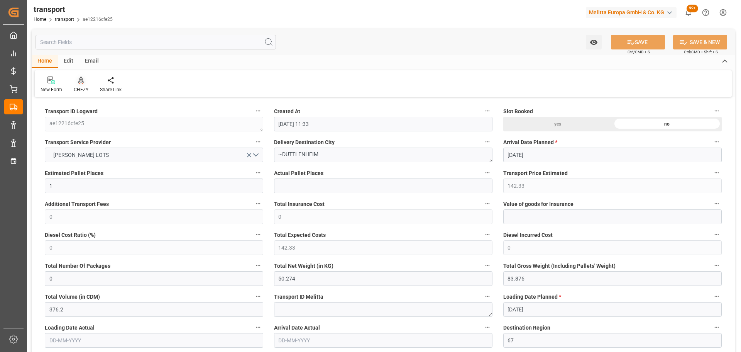
click at [84, 84] on div at bounding box center [81, 80] width 15 height 8
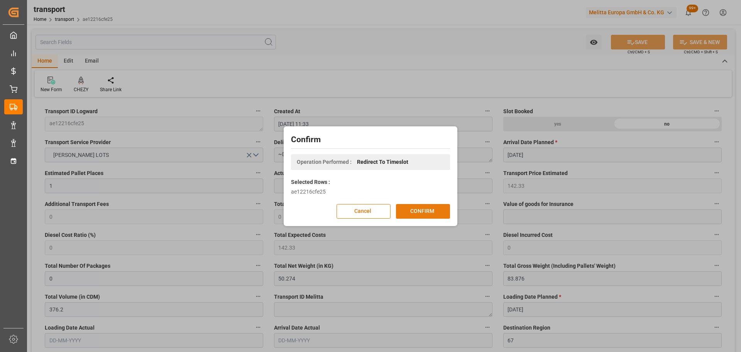
click at [431, 210] on button "CONFIRM" at bounding box center [423, 211] width 54 height 15
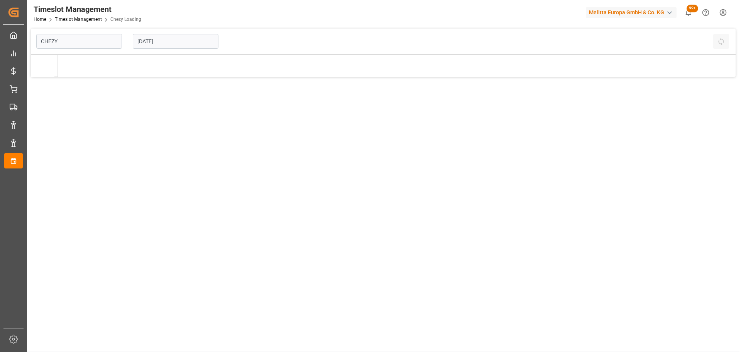
type input "Chezy Loading"
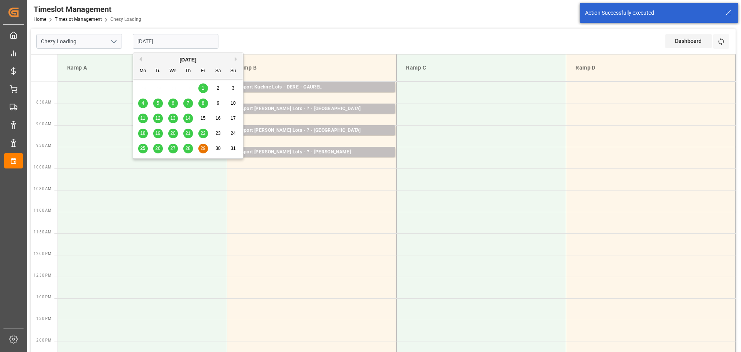
click at [150, 37] on input "[DATE]" at bounding box center [176, 41] width 86 height 15
click at [172, 146] on span "27" at bounding box center [172, 147] width 5 height 5
type input "[DATE]"
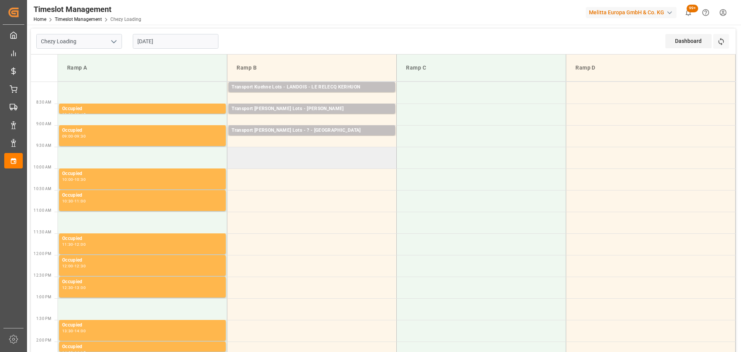
click at [232, 152] on td at bounding box center [311, 158] width 169 height 22
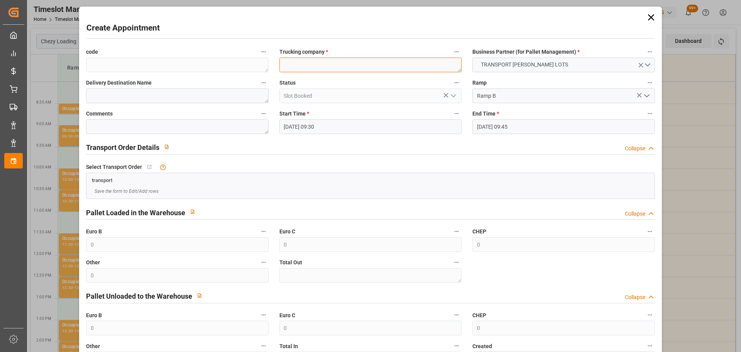
click at [308, 62] on textarea at bounding box center [370, 64] width 182 height 15
type textarea ","
type textarea "?"
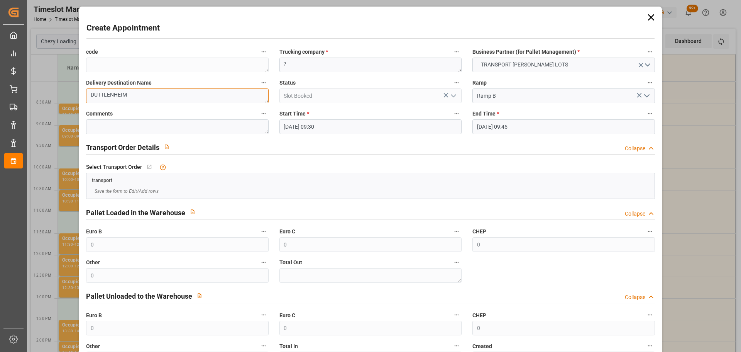
type textarea "DUTTLENHEIM"
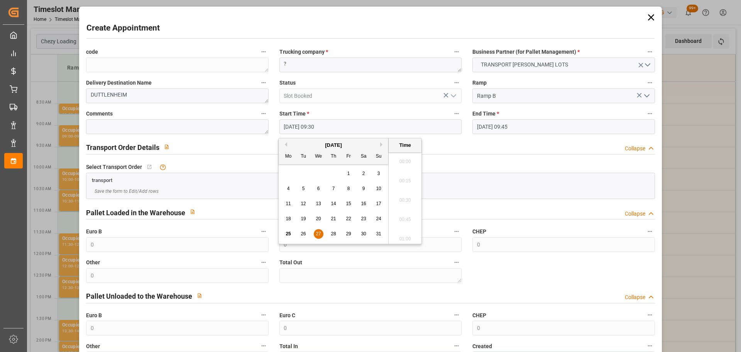
click at [310, 127] on input "[DATE] 09:30" at bounding box center [370, 126] width 182 height 15
click at [332, 232] on span "28" at bounding box center [333, 233] width 5 height 5
type input "[DATE] 09:30"
click at [399, 195] on li "09:30" at bounding box center [405, 197] width 33 height 19
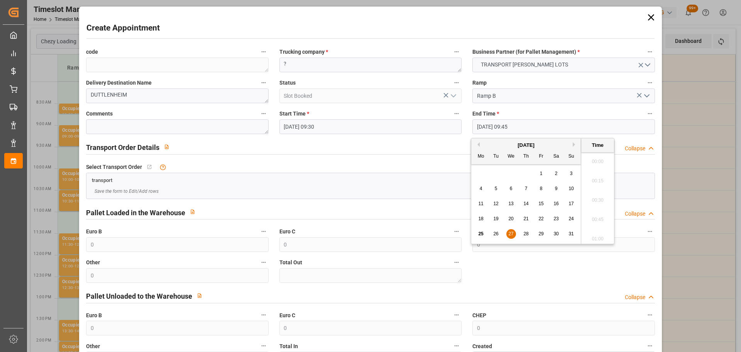
drag, startPoint x: 498, startPoint y: 127, endPoint x: 497, endPoint y: 210, distance: 83.0
click at [498, 127] on input "[DATE] 09:45" at bounding box center [563, 126] width 182 height 15
drag, startPoint x: 525, startPoint y: 230, endPoint x: 575, endPoint y: 207, distance: 55.8
click at [526, 230] on div "28" at bounding box center [526, 233] width 10 height 9
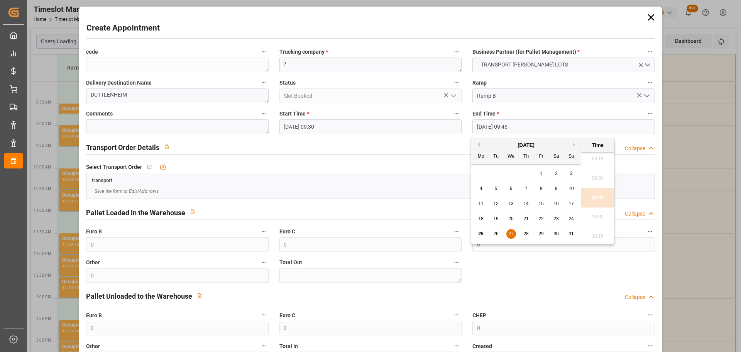
type input "[DATE] 09:45"
click at [604, 195] on li "09:45" at bounding box center [597, 197] width 33 height 19
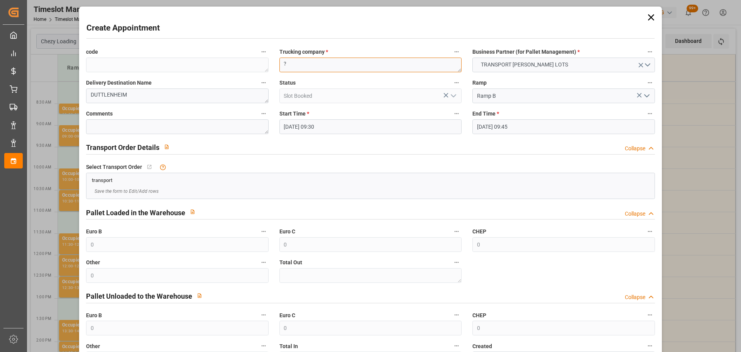
click at [374, 68] on textarea "?" at bounding box center [370, 64] width 182 height 15
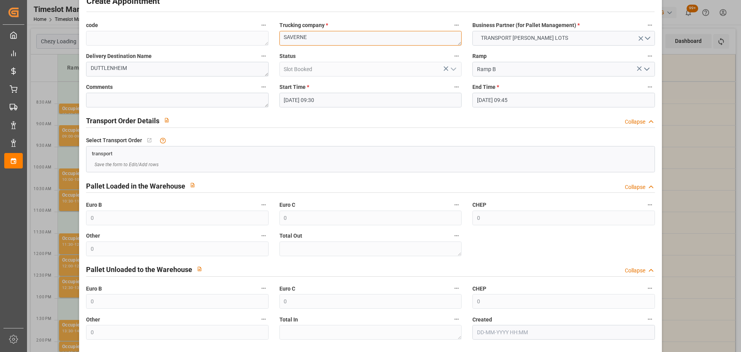
scroll to position [59, 0]
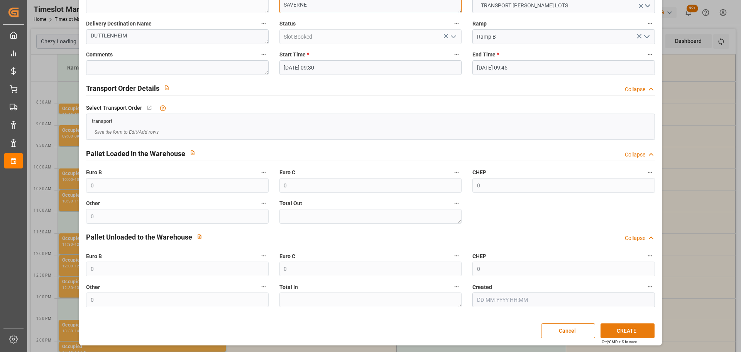
type textarea "SAVERNE"
click at [625, 327] on button "CREATE" at bounding box center [627, 330] width 54 height 15
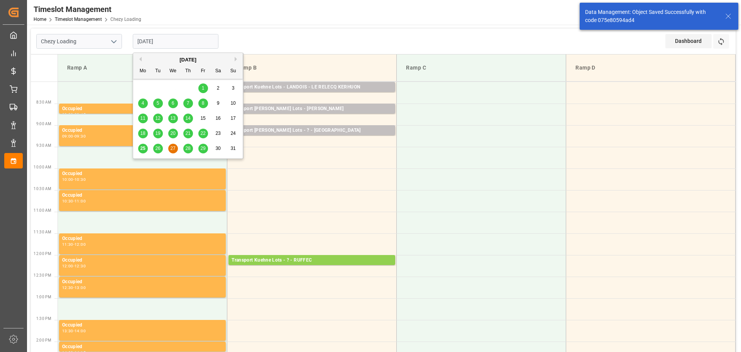
click at [163, 41] on input "[DATE]" at bounding box center [176, 41] width 86 height 15
click at [156, 149] on span "26" at bounding box center [157, 147] width 5 height 5
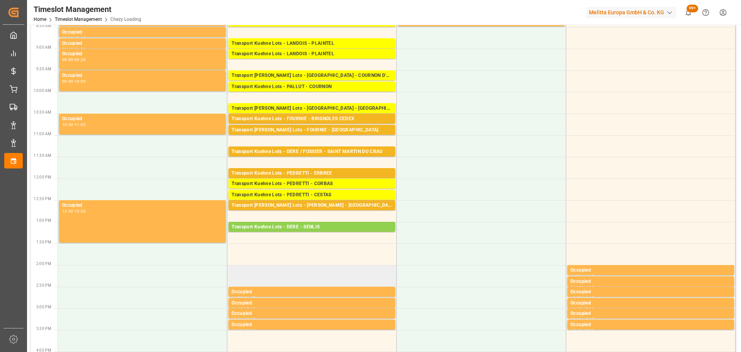
scroll to position [77, 0]
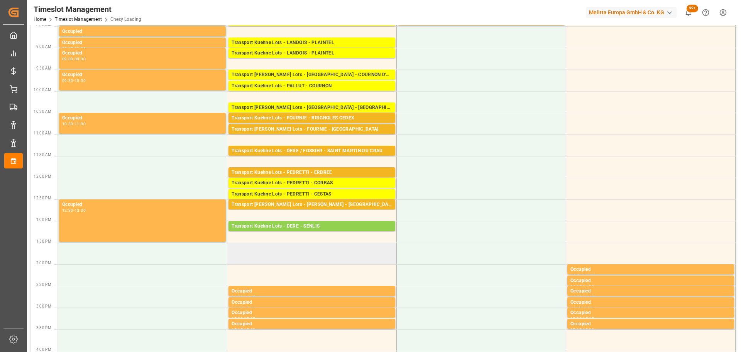
click at [232, 245] on td at bounding box center [311, 253] width 169 height 22
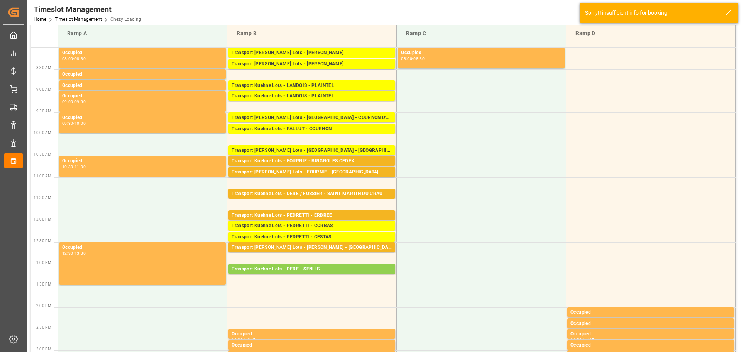
scroll to position [0, 0]
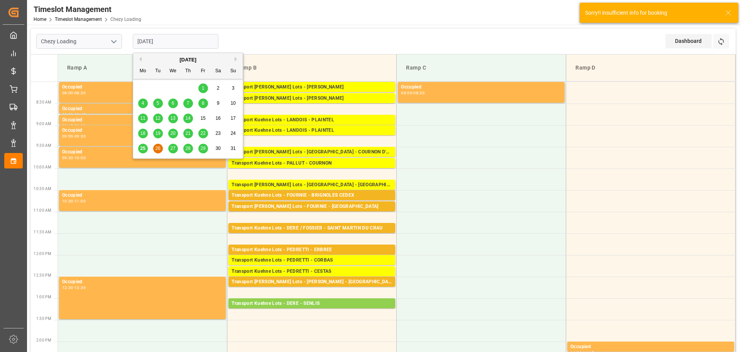
click at [167, 42] on input "[DATE]" at bounding box center [176, 41] width 86 height 15
click at [140, 147] on span "25" at bounding box center [142, 147] width 5 height 5
type input "[DATE]"
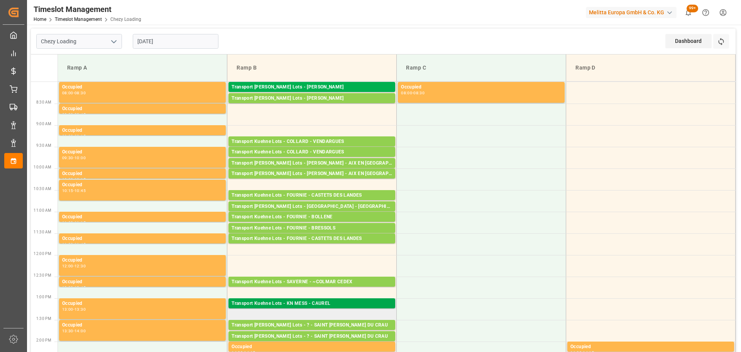
scroll to position [39, 0]
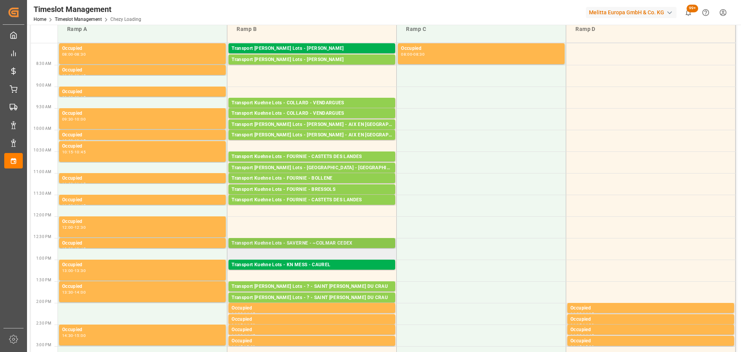
click at [300, 240] on div "Transport Kuehne Lots - SAVERNE - ~COLMAR CEDEX" at bounding box center [312, 243] width 161 height 8
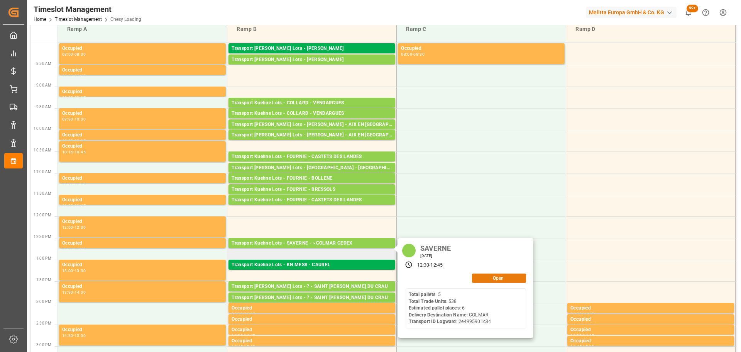
click at [499, 279] on button "Open" at bounding box center [499, 277] width 54 height 9
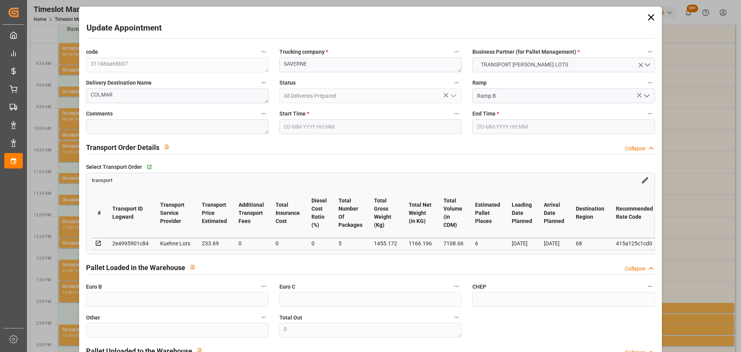
type input "[DATE] 12:30"
type input "[DATE] 12:45"
type input "[DATE] 13:25"
type input "[DATE] 12:00"
type input "[DATE]"
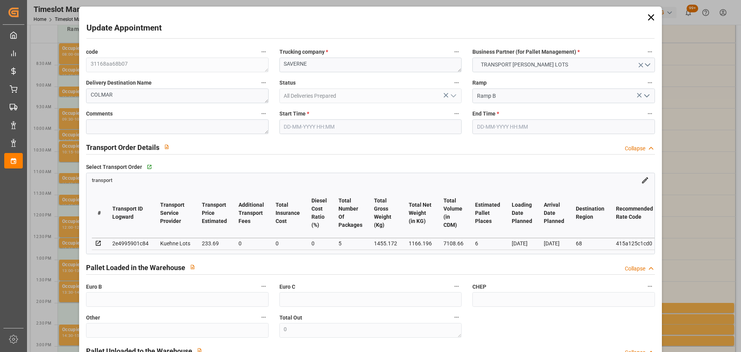
type input "[DATE]"
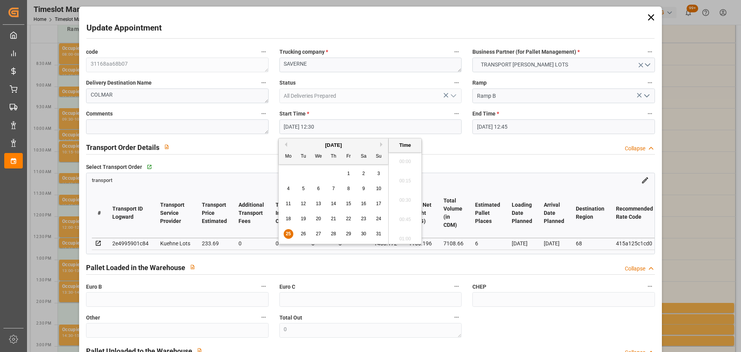
click at [310, 128] on input "[DATE] 12:30" at bounding box center [370, 126] width 182 height 15
click at [304, 232] on span "26" at bounding box center [303, 233] width 5 height 5
click at [401, 174] on li "13:15" at bounding box center [405, 178] width 33 height 19
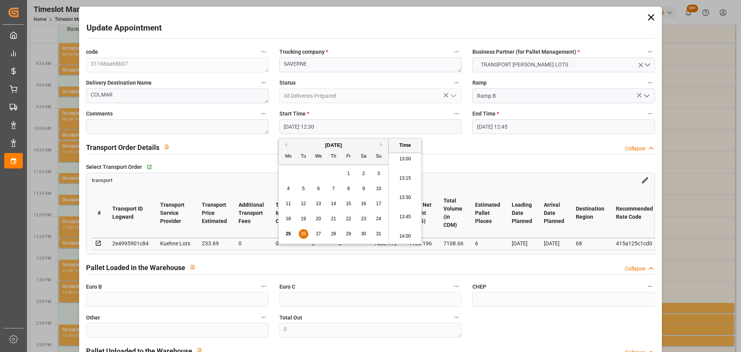
type input "[DATE] 13:15"
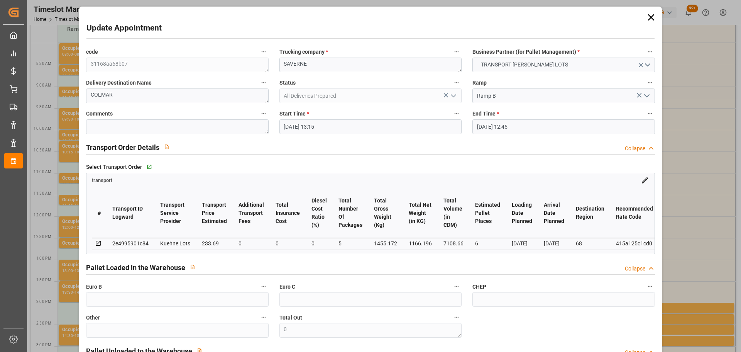
click at [482, 122] on input "[DATE] 12:45" at bounding box center [563, 126] width 182 height 15
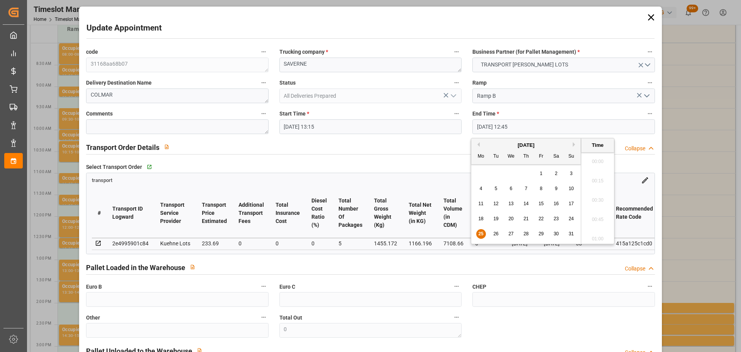
scroll to position [948, 0]
click at [497, 233] on span "26" at bounding box center [495, 233] width 5 height 5
click at [595, 212] on li "13:30" at bounding box center [597, 216] width 33 height 19
type input "[DATE] 13:30"
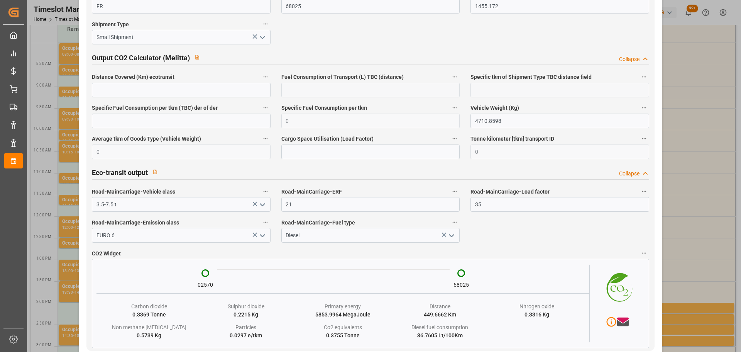
scroll to position [1276, 0]
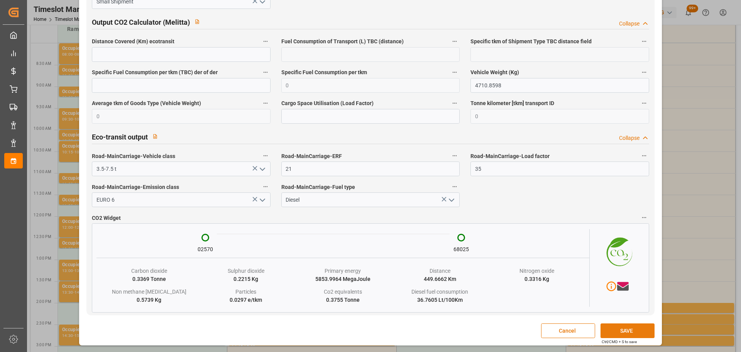
click at [637, 330] on button "SAVE" at bounding box center [627, 330] width 54 height 15
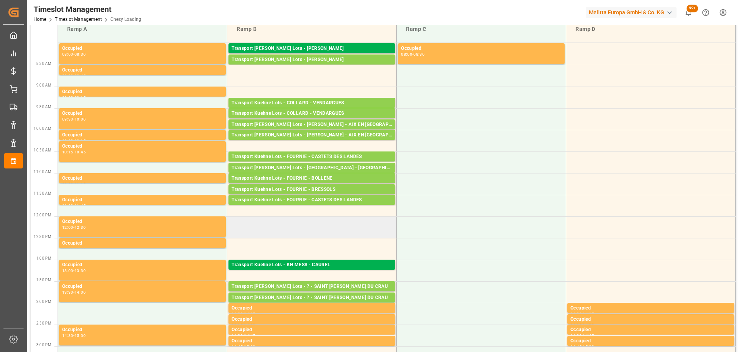
scroll to position [0, 0]
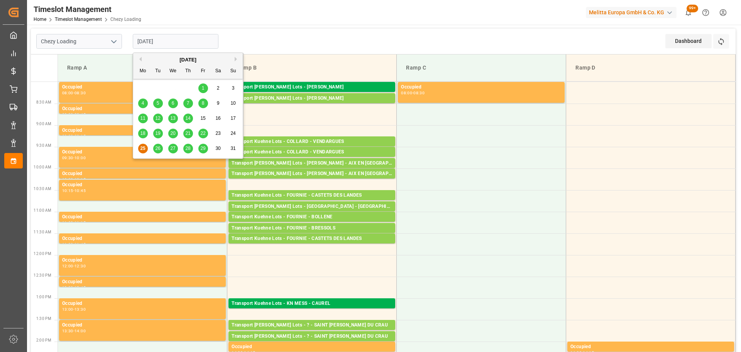
click at [173, 44] on input "[DATE]" at bounding box center [176, 41] width 86 height 15
click at [154, 150] on div "26" at bounding box center [158, 148] width 10 height 9
type input "[DATE]"
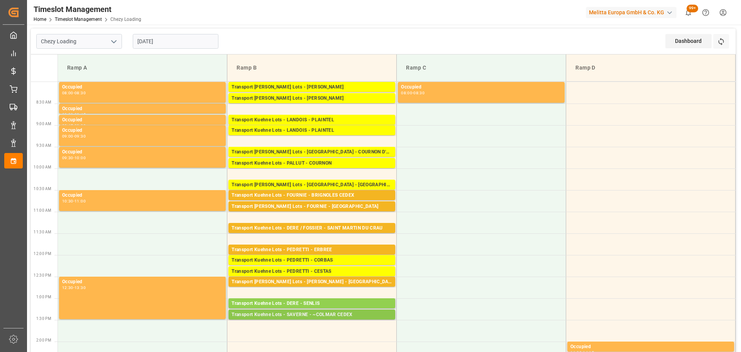
click at [299, 314] on div "Transport Kuehne Lots - SAVERNE - ~COLMAR CEDEX" at bounding box center [312, 315] width 161 height 8
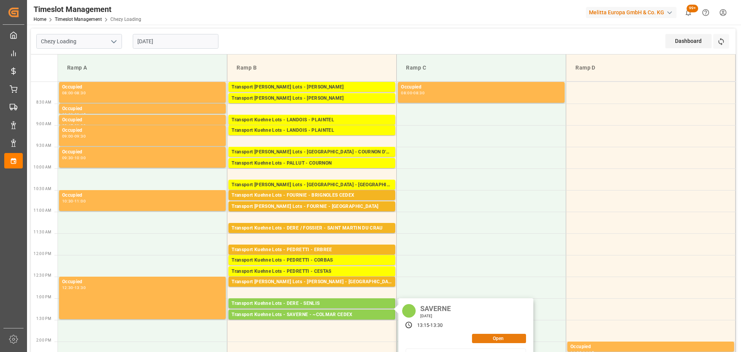
click at [494, 341] on button "Open" at bounding box center [499, 337] width 54 height 9
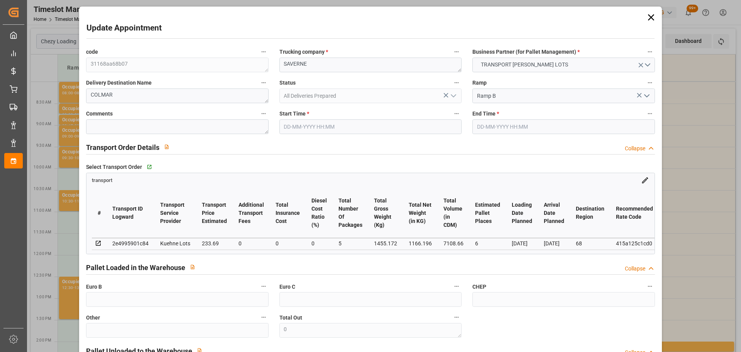
type input "[DATE] 13:15"
type input "[DATE] 13:30"
type input "[DATE] 13:25"
type input "[DATE] 12:00"
type input "[DATE]"
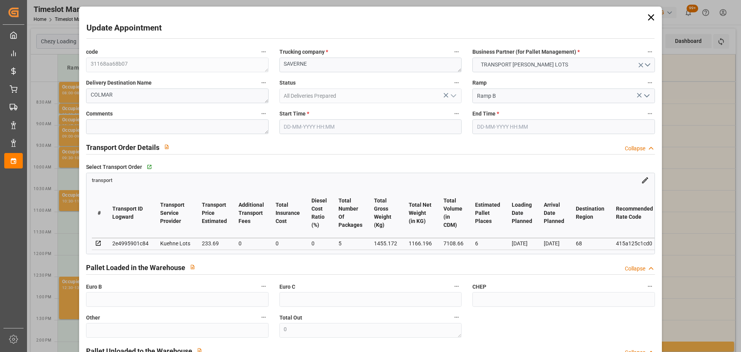
type input "[DATE]"
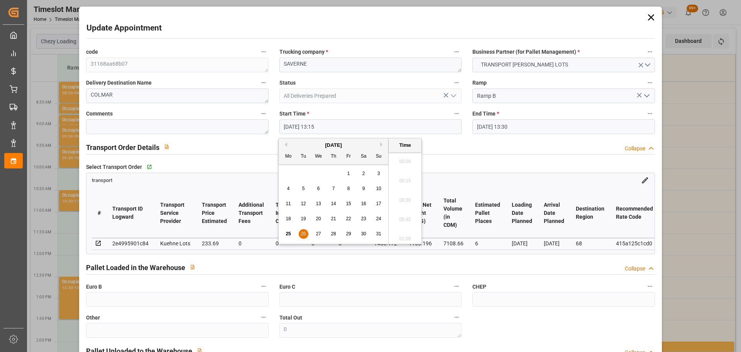
click at [299, 127] on input "[DATE] 13:15" at bounding box center [370, 126] width 182 height 15
click at [305, 235] on span "26" at bounding box center [303, 233] width 5 height 5
click at [401, 214] on li "13:30" at bounding box center [405, 216] width 33 height 19
type input "[DATE] 13:30"
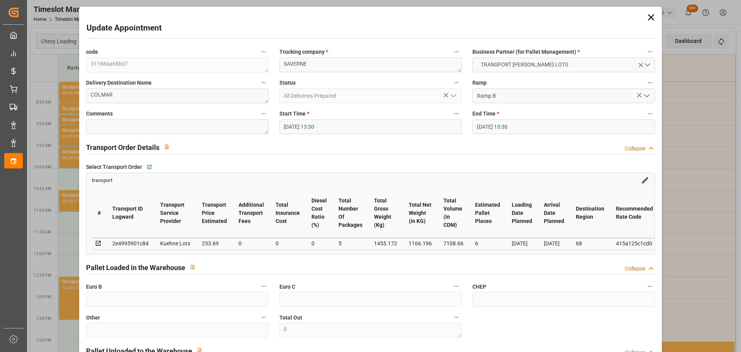
click at [517, 129] on input "[DATE] 13:30" at bounding box center [563, 126] width 182 height 15
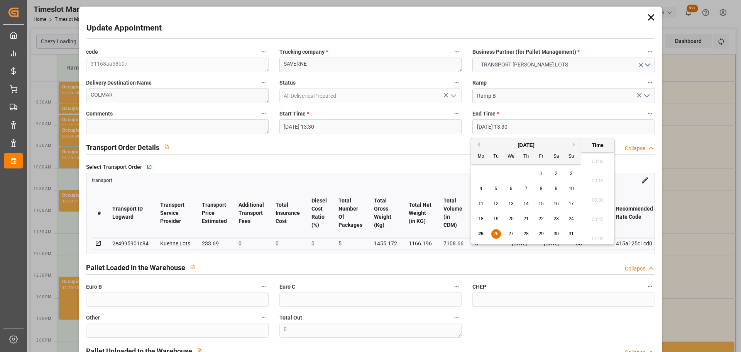
scroll to position [1006, 0]
click at [494, 233] on span "26" at bounding box center [495, 233] width 5 height 5
click at [597, 215] on li "13:45" at bounding box center [597, 216] width 33 height 19
type input "[DATE] 13:45"
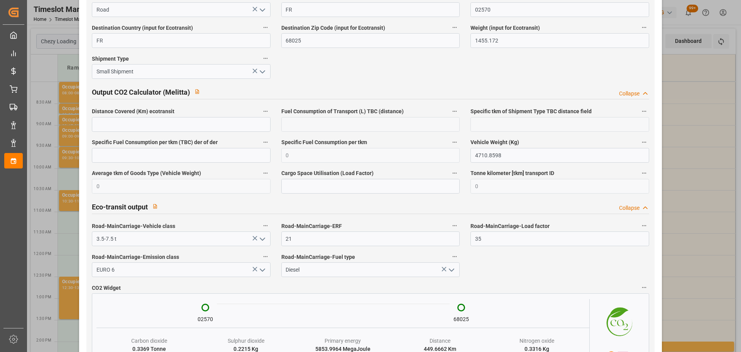
scroll to position [1276, 0]
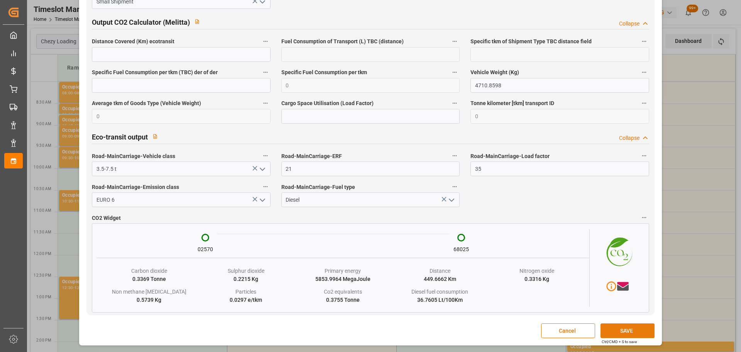
click at [624, 329] on button "SAVE" at bounding box center [627, 330] width 54 height 15
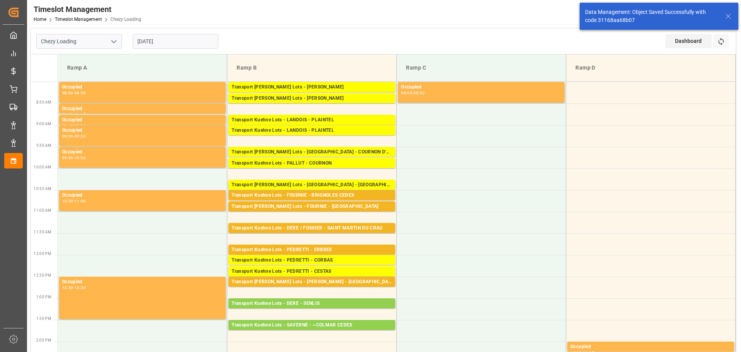
click at [161, 42] on input "[DATE]" at bounding box center [176, 41] width 86 height 15
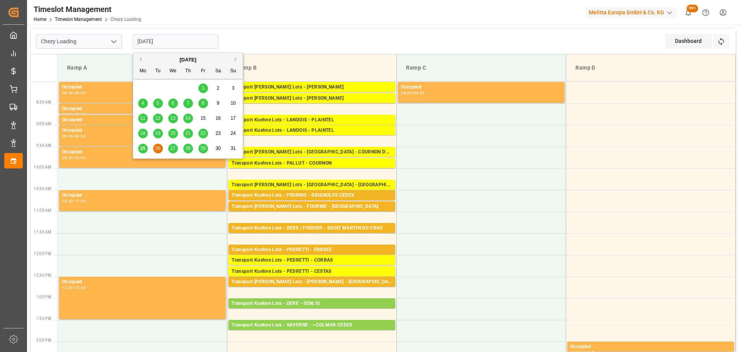
click at [174, 147] on span "27" at bounding box center [172, 147] width 5 height 5
type input "[DATE]"
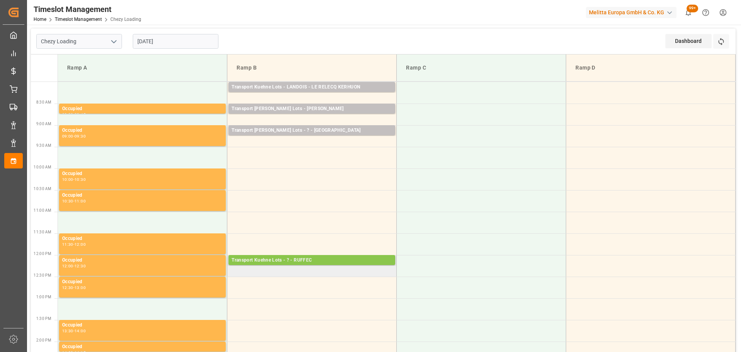
click at [269, 259] on div "Transport Kuehne Lots - ? - RUFFEC" at bounding box center [312, 260] width 161 height 8
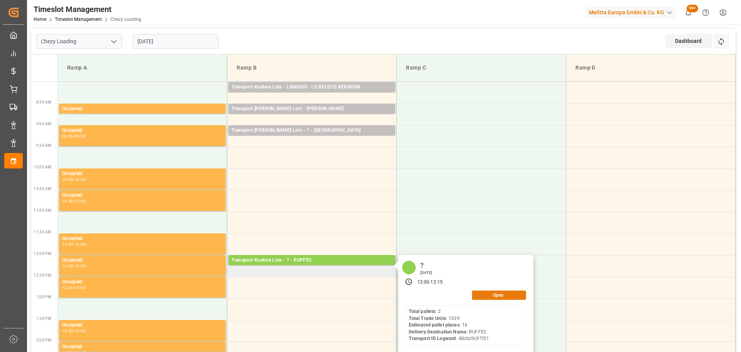
click at [485, 296] on button "Open" at bounding box center [499, 294] width 54 height 9
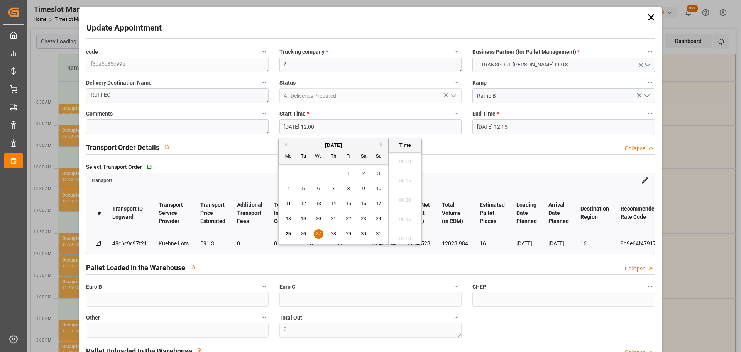
drag, startPoint x: 300, startPoint y: 121, endPoint x: 303, endPoint y: 179, distance: 58.3
click at [299, 123] on input "[DATE] 12:00" at bounding box center [370, 126] width 182 height 15
click at [315, 230] on div "27" at bounding box center [319, 233] width 10 height 9
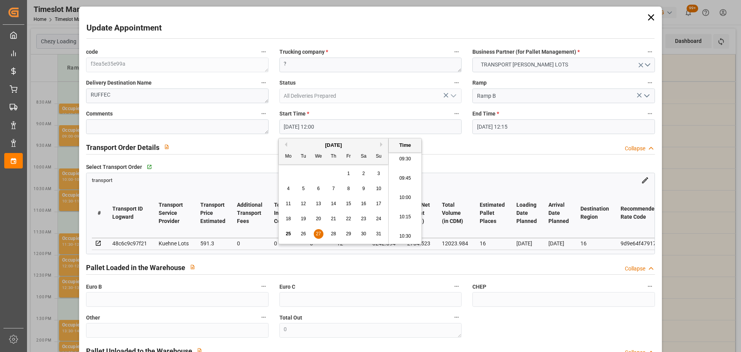
click at [402, 158] on li "09:30" at bounding box center [405, 158] width 33 height 19
type input "[DATE] 09:30"
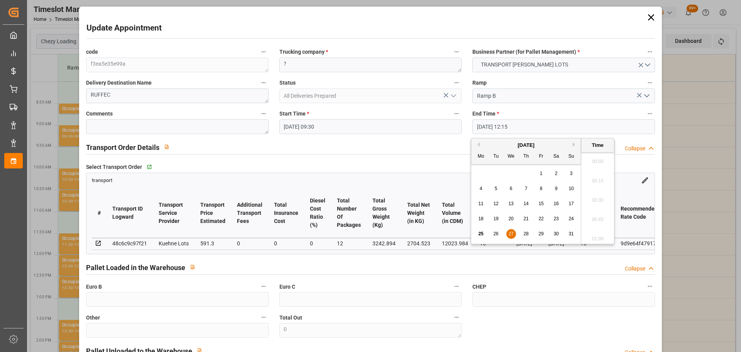
drag, startPoint x: 478, startPoint y: 126, endPoint x: 515, endPoint y: 216, distance: 97.6
click at [478, 127] on input "[DATE] 12:15" at bounding box center [563, 126] width 182 height 15
click at [506, 233] on div "27" at bounding box center [511, 233] width 10 height 9
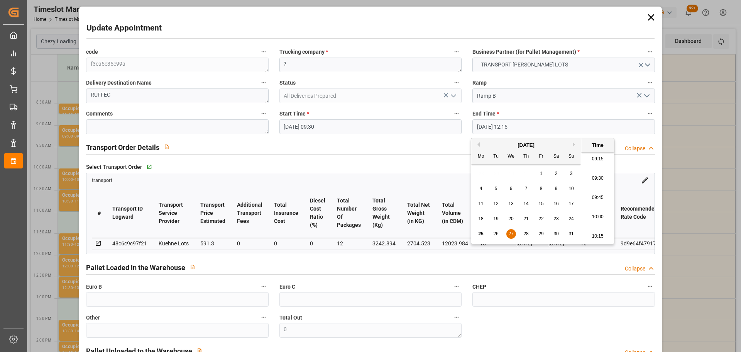
click at [590, 196] on li "09:45" at bounding box center [597, 197] width 33 height 19
type input "[DATE] 09:45"
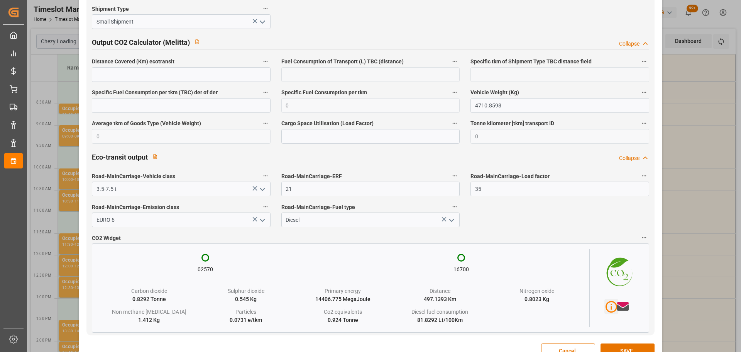
scroll to position [1287, 0]
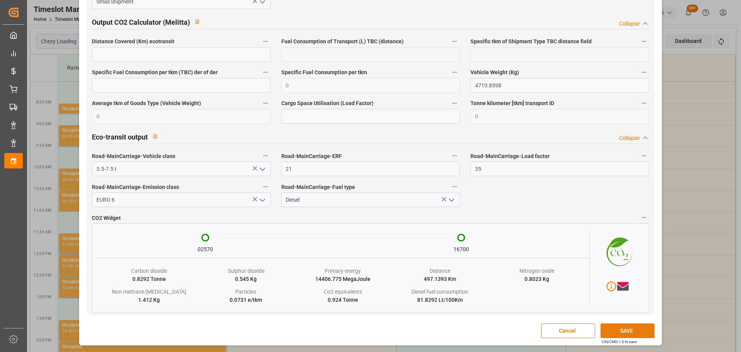
click at [614, 329] on button "SAVE" at bounding box center [627, 330] width 54 height 15
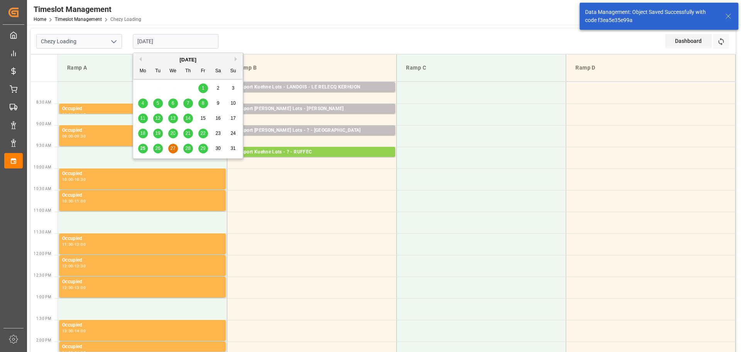
drag, startPoint x: 150, startPoint y: 38, endPoint x: 179, endPoint y: 82, distance: 52.9
click at [149, 38] on input "[DATE]" at bounding box center [176, 41] width 86 height 15
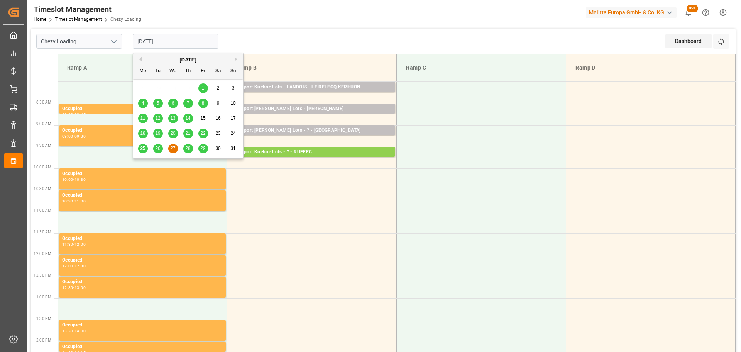
click at [187, 145] on div "28" at bounding box center [188, 148] width 10 height 9
type input "[DATE]"
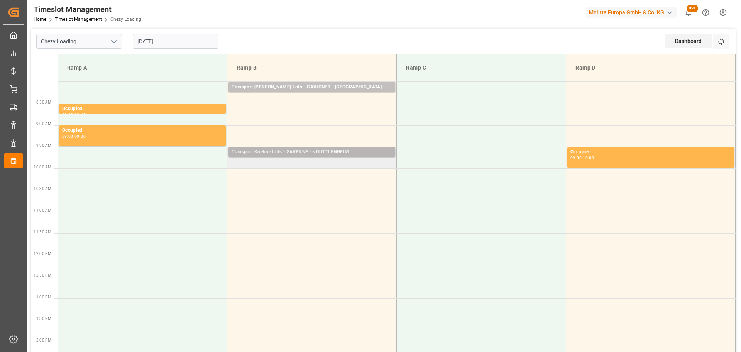
click at [292, 150] on div "Transport Kuehne Lots - SAVERNE - ~DUTTLENHEIM" at bounding box center [312, 152] width 161 height 8
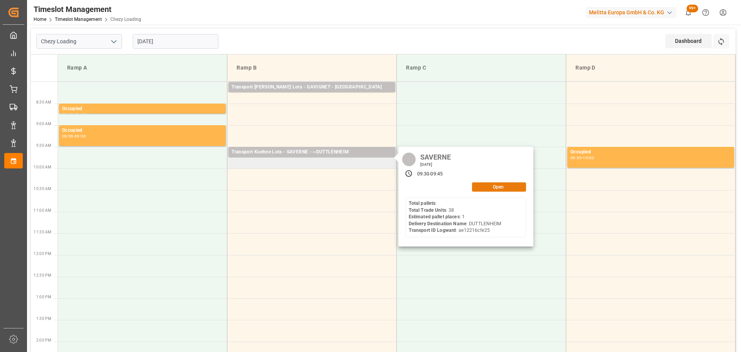
click at [482, 184] on button "Open" at bounding box center [499, 186] width 54 height 9
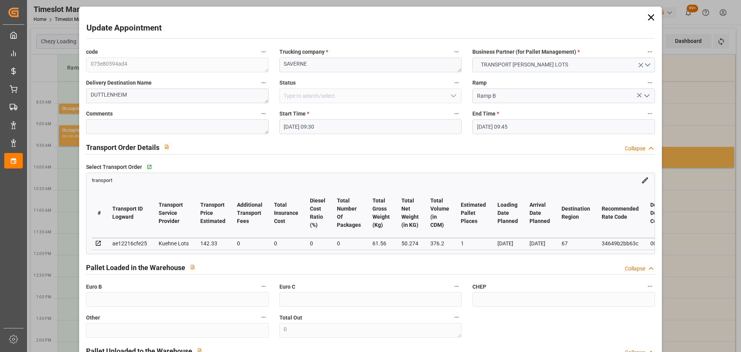
click at [315, 128] on input "[DATE] 09:30" at bounding box center [370, 126] width 182 height 15
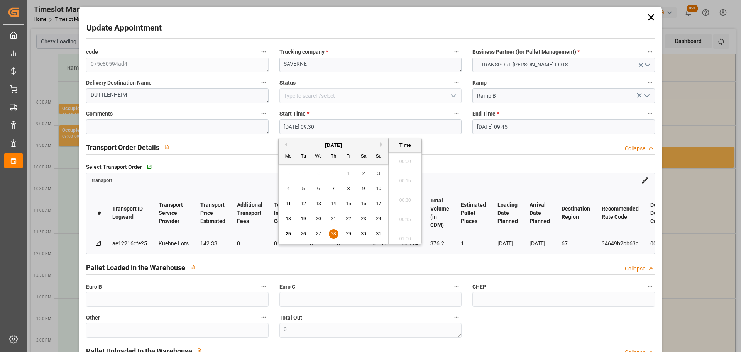
scroll to position [697, 0]
click at [336, 230] on div "28" at bounding box center [334, 233] width 10 height 9
drag, startPoint x: 404, startPoint y: 156, endPoint x: 418, endPoint y: 157, distance: 13.9
click at [406, 156] on li "08:30" at bounding box center [405, 158] width 33 height 19
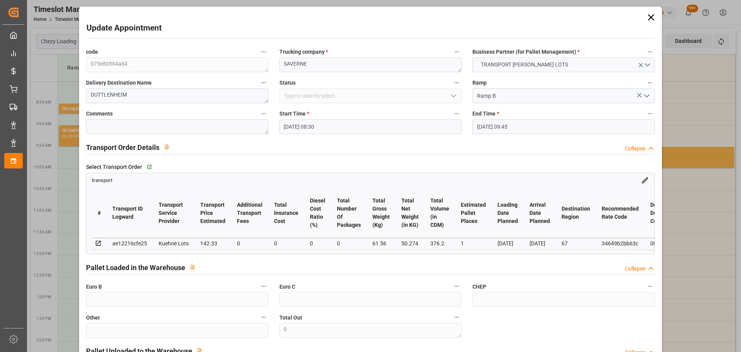
type input "[DATE] 08:30"
click at [504, 125] on input "[DATE] 09:45" at bounding box center [563, 126] width 182 height 15
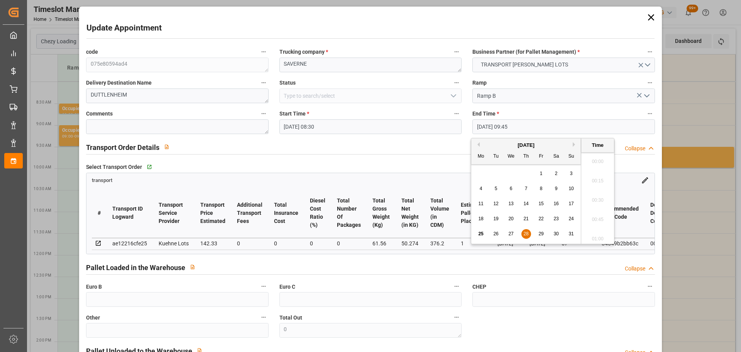
scroll to position [717, 0]
click at [527, 230] on div "28" at bounding box center [526, 233] width 10 height 9
drag, startPoint x: 598, startPoint y: 159, endPoint x: 595, endPoint y: 172, distance: 14.0
click at [598, 159] on li "08:45" at bounding box center [597, 158] width 33 height 19
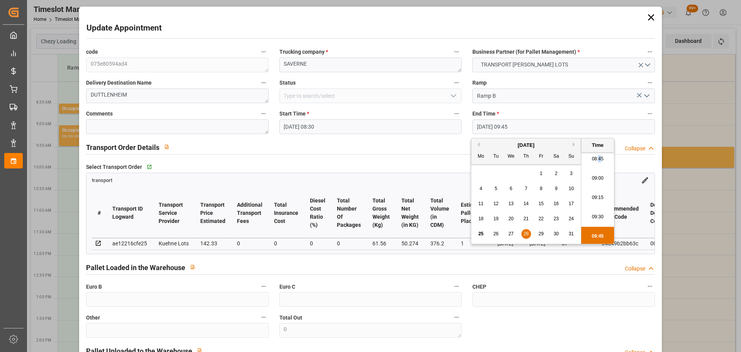
type input "[DATE] 08:45"
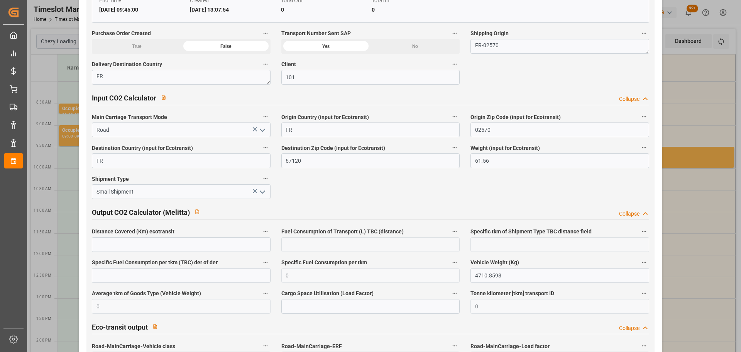
scroll to position [1276, 0]
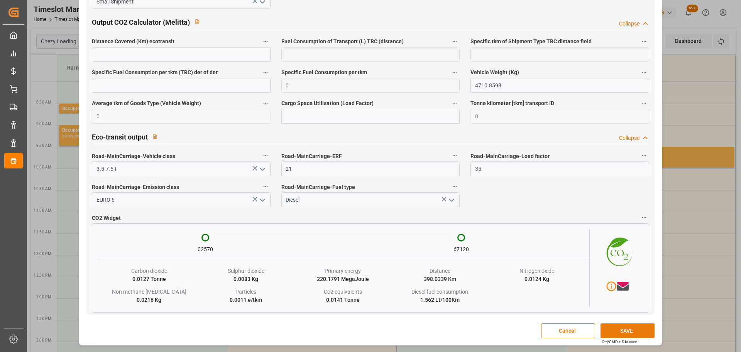
click at [617, 334] on button "SAVE" at bounding box center [627, 330] width 54 height 15
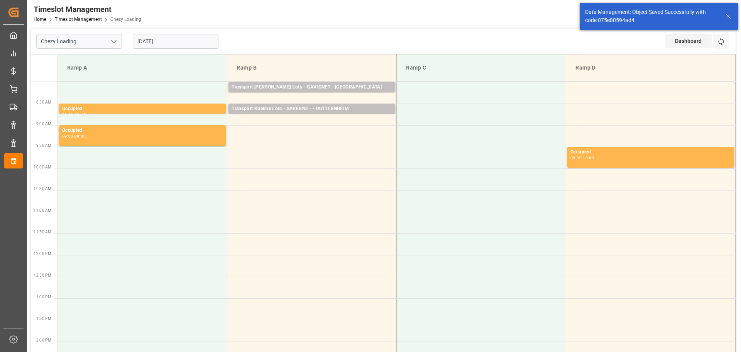
click at [189, 36] on input "[DATE]" at bounding box center [176, 41] width 86 height 15
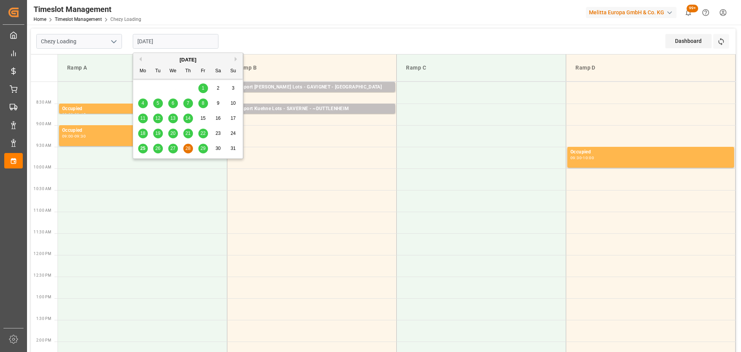
click at [203, 148] on span "29" at bounding box center [202, 147] width 5 height 5
type input "[DATE]"
